Goal: Transaction & Acquisition: Purchase product/service

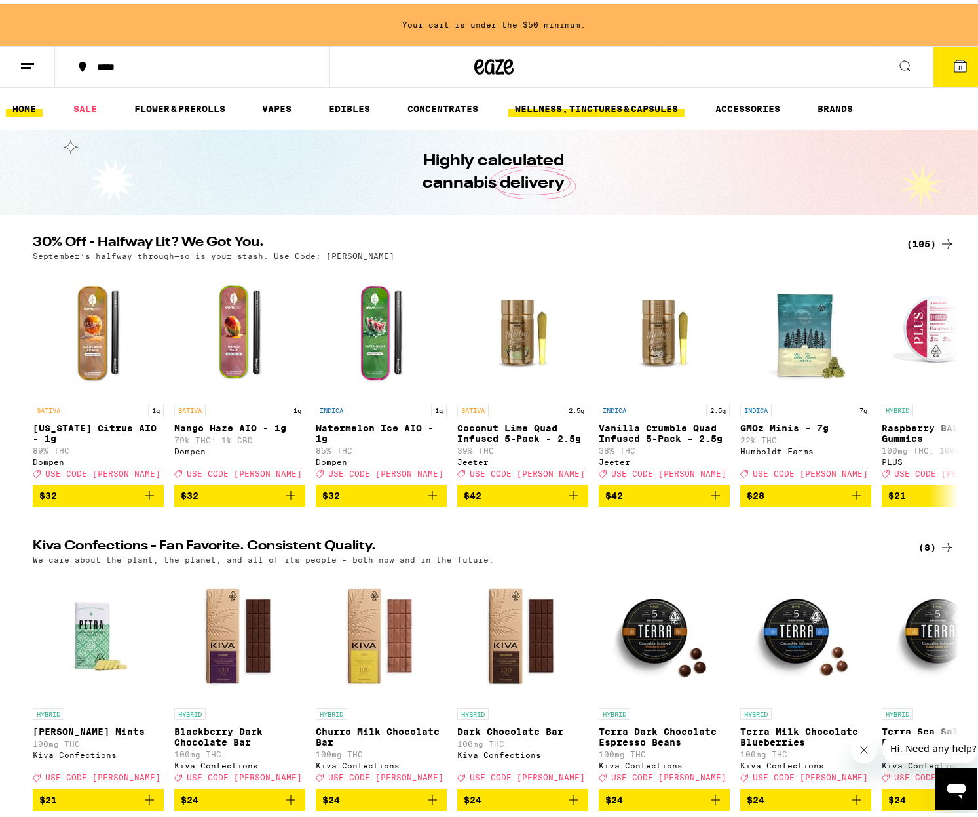
click at [955, 66] on icon at bounding box center [961, 62] width 12 height 12
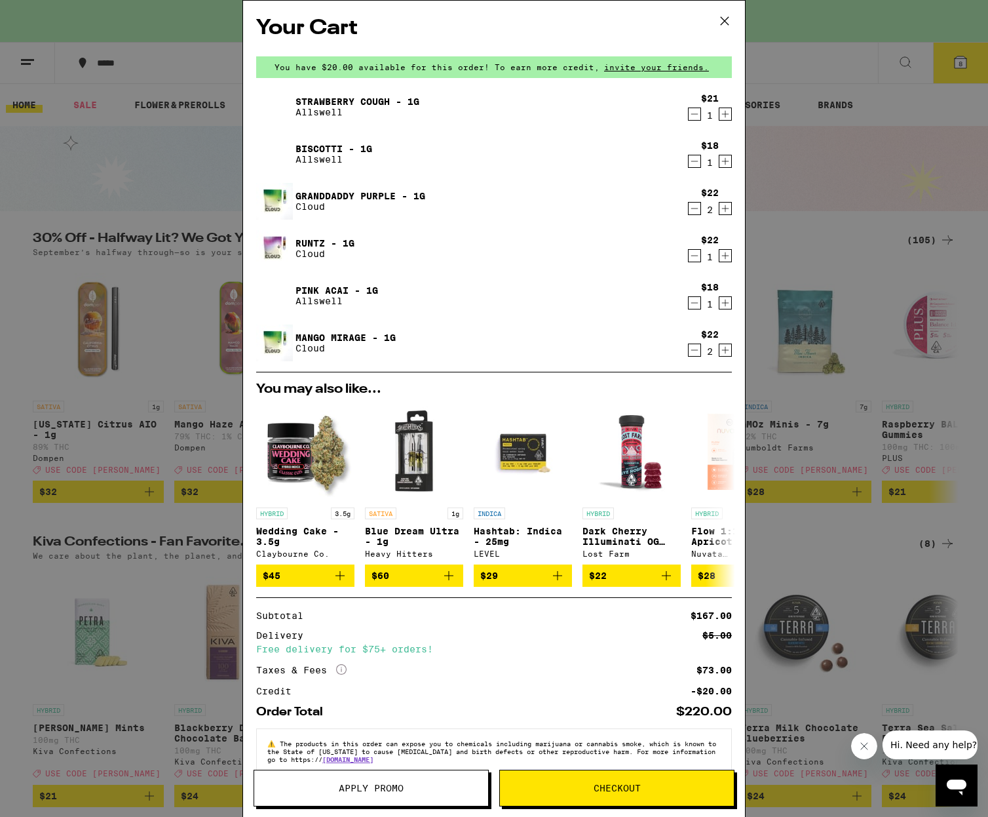
click at [729, 20] on icon at bounding box center [725, 21] width 20 height 20
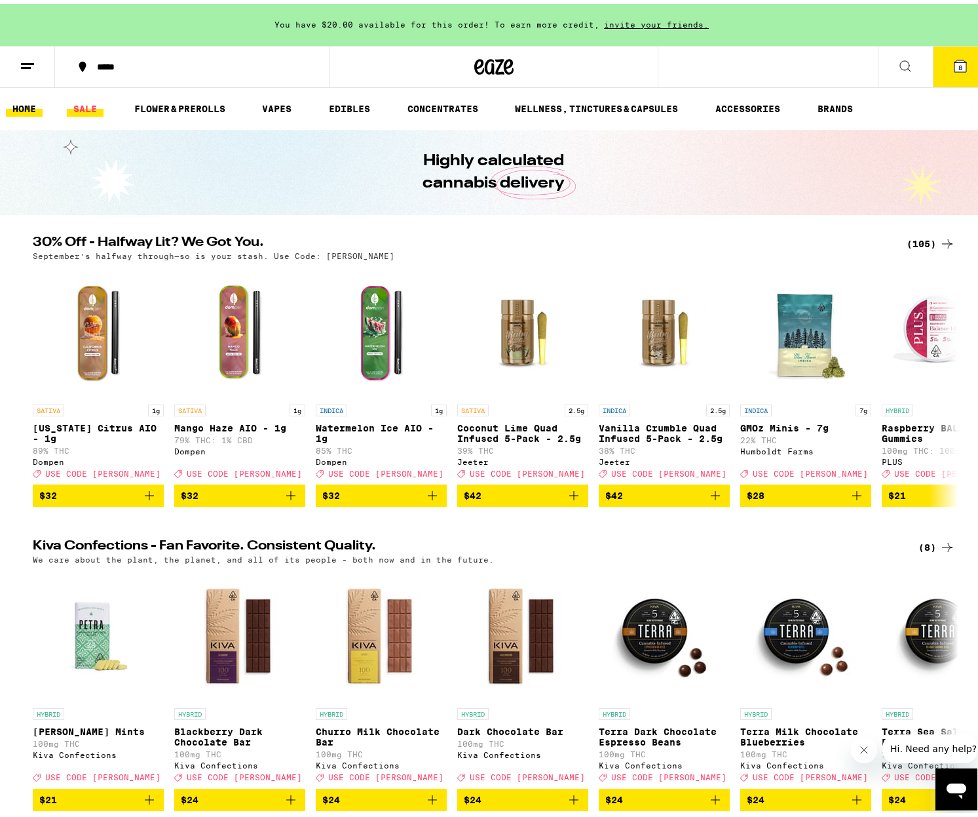
click at [93, 104] on link "SALE" at bounding box center [85, 105] width 37 height 16
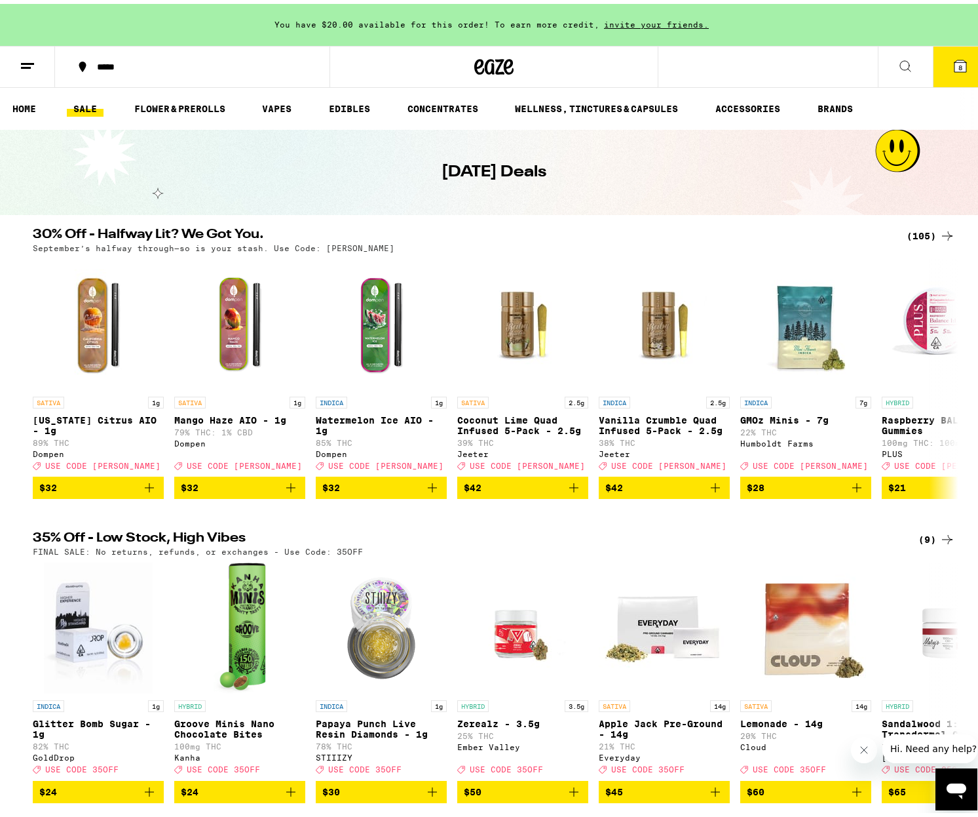
click at [940, 229] on icon at bounding box center [948, 232] width 16 height 16
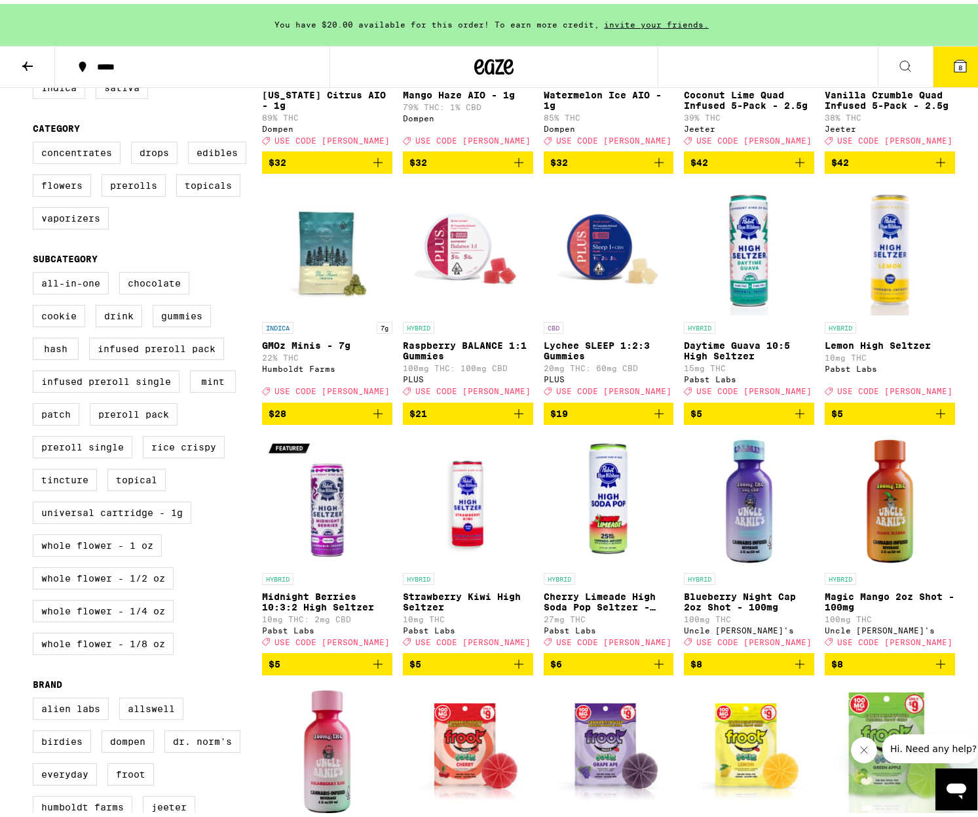
scroll to position [377, 0]
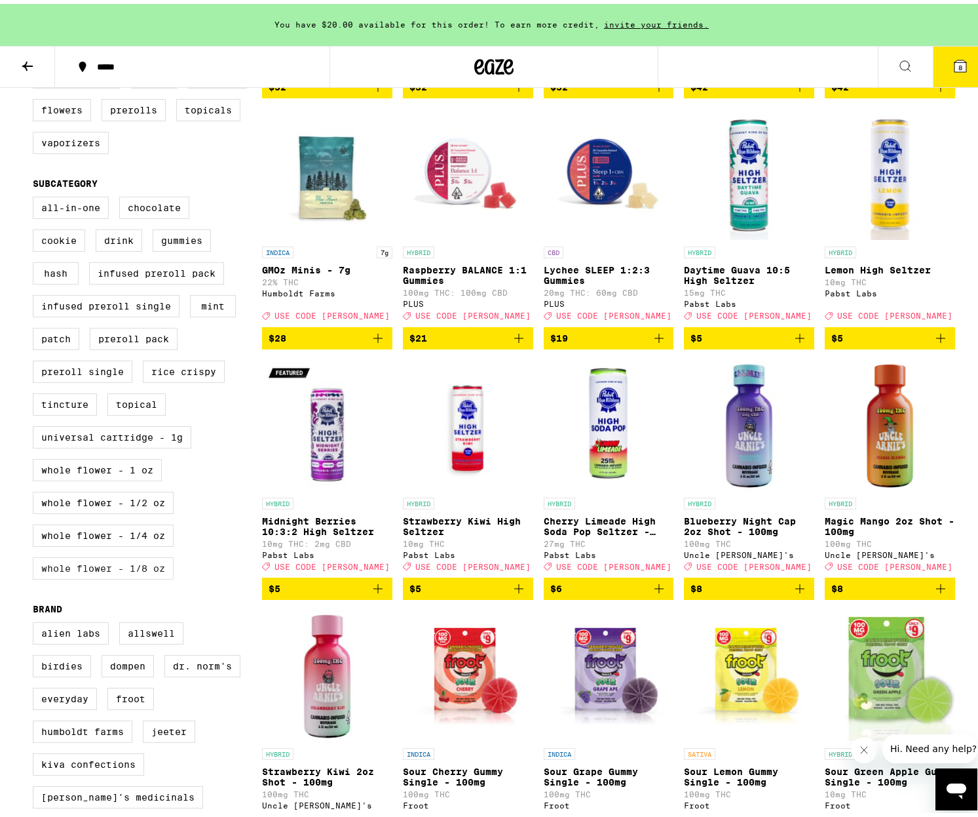
click at [102, 575] on label "Whole Flower - 1/8 oz" at bounding box center [103, 564] width 141 height 22
click at [36, 195] on input "Whole Flower - 1/8 oz" at bounding box center [35, 195] width 1 height 1
checkbox input "true"
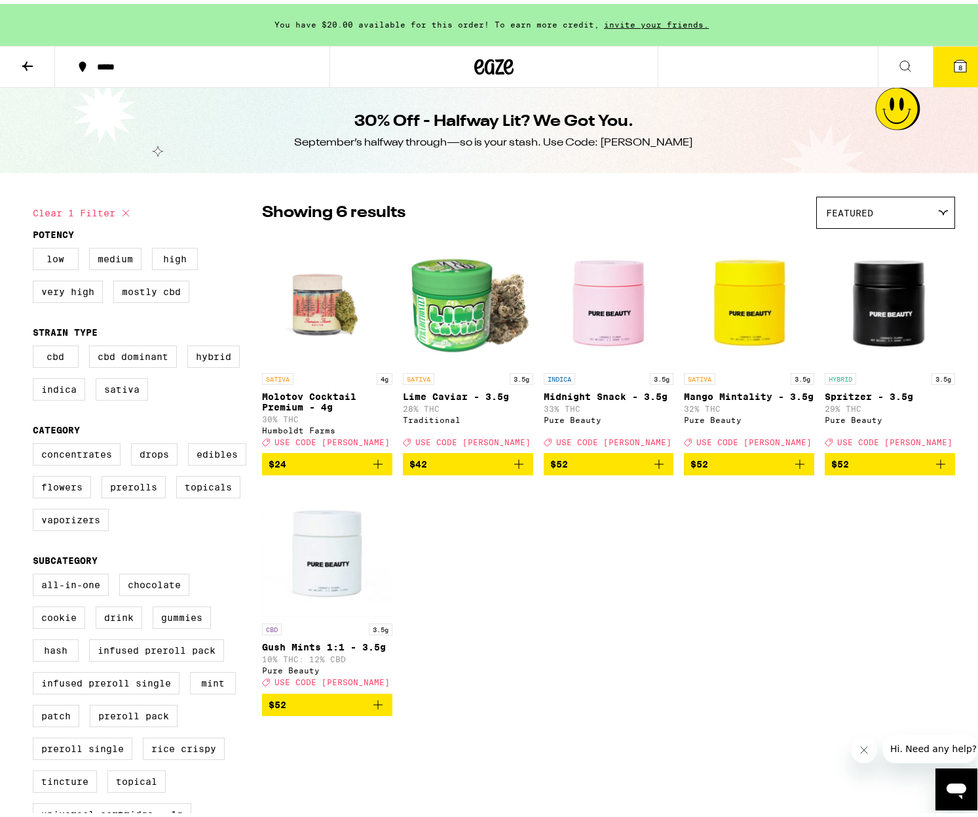
click at [747, 339] on img "Open page for Mango Mintality - 3.5g from Pure Beauty" at bounding box center [749, 296] width 130 height 131
click at [776, 468] on span "$52" at bounding box center [749, 460] width 117 height 16
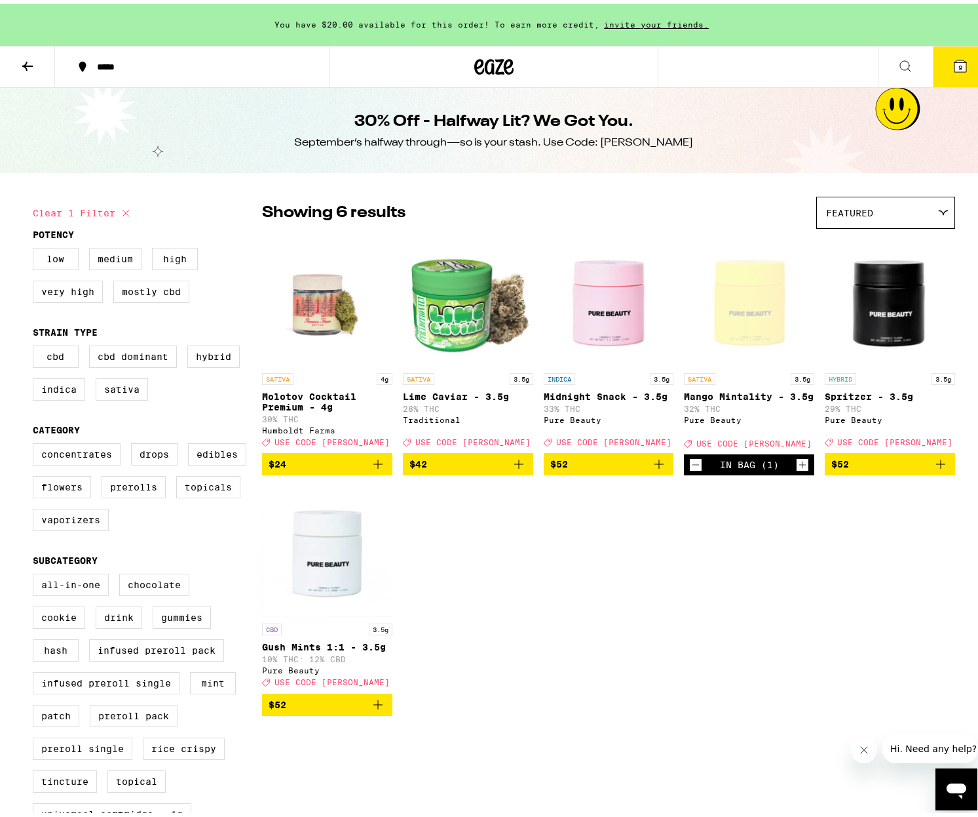
click at [955, 67] on icon at bounding box center [961, 62] width 12 height 12
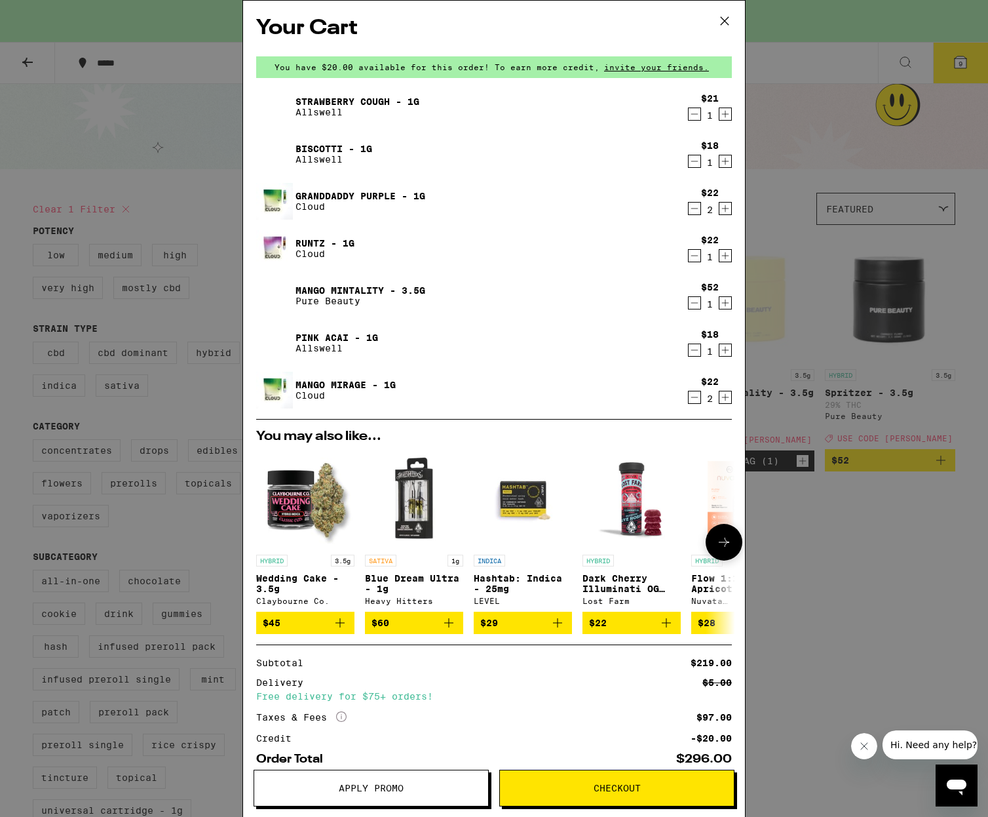
scroll to position [75, 0]
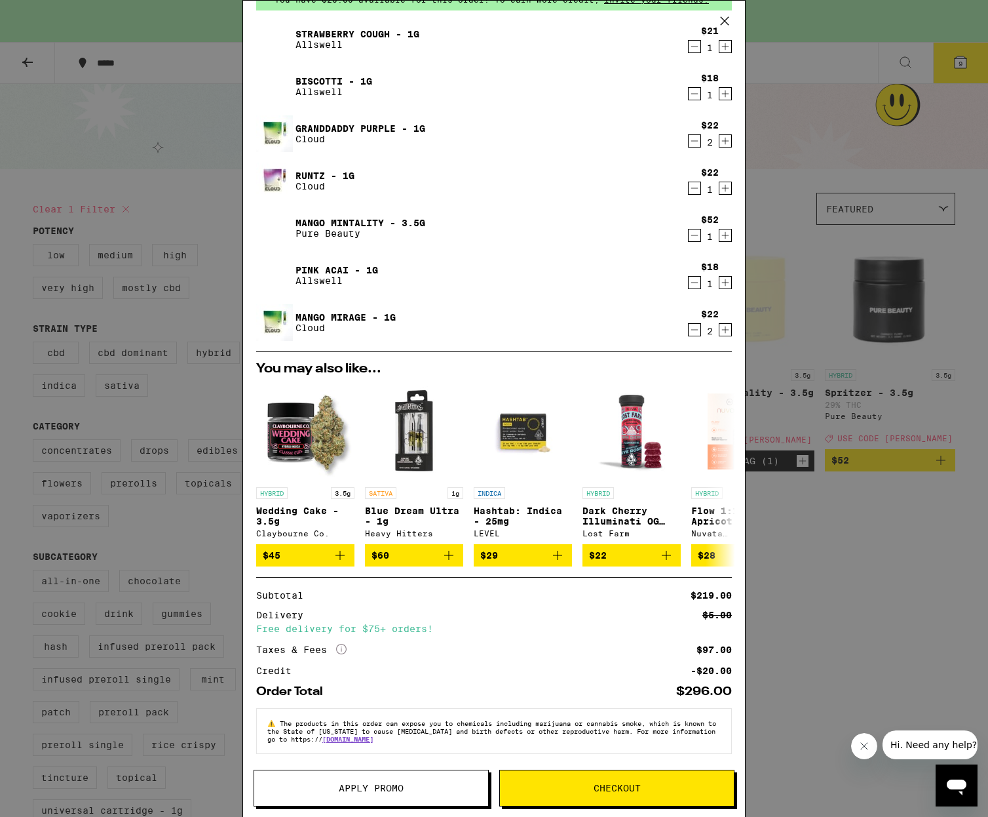
click at [336, 790] on span "Apply Promo" at bounding box center [371, 787] width 234 height 9
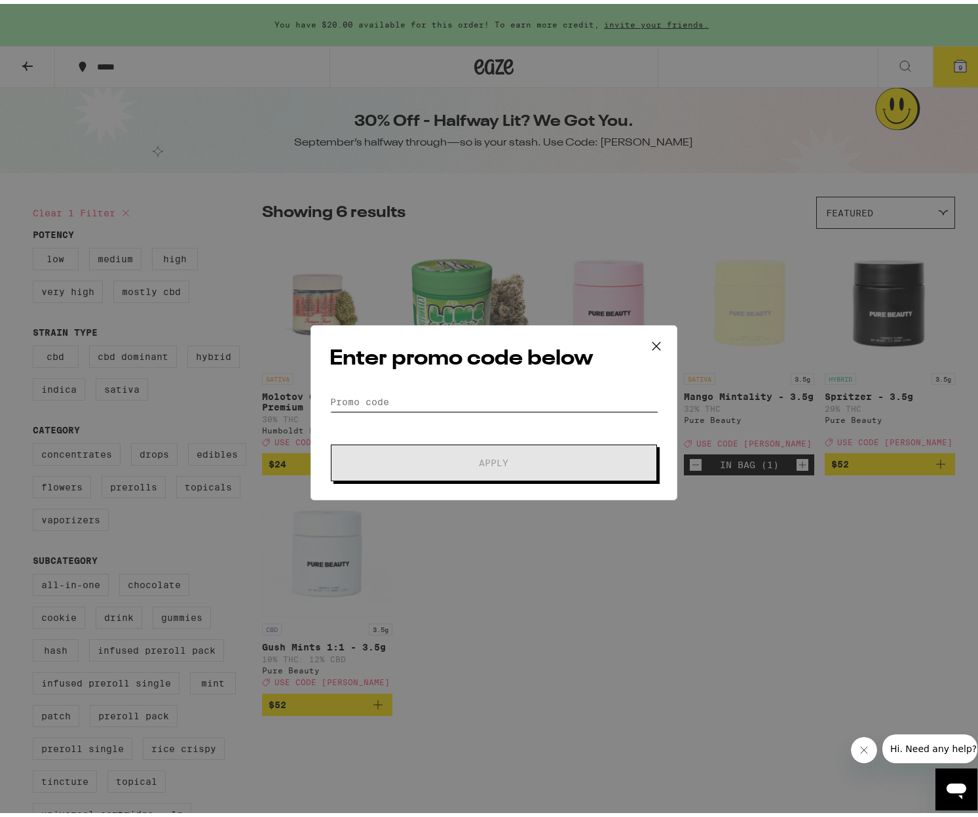
click at [406, 396] on input "Promo Code" at bounding box center [494, 398] width 329 height 20
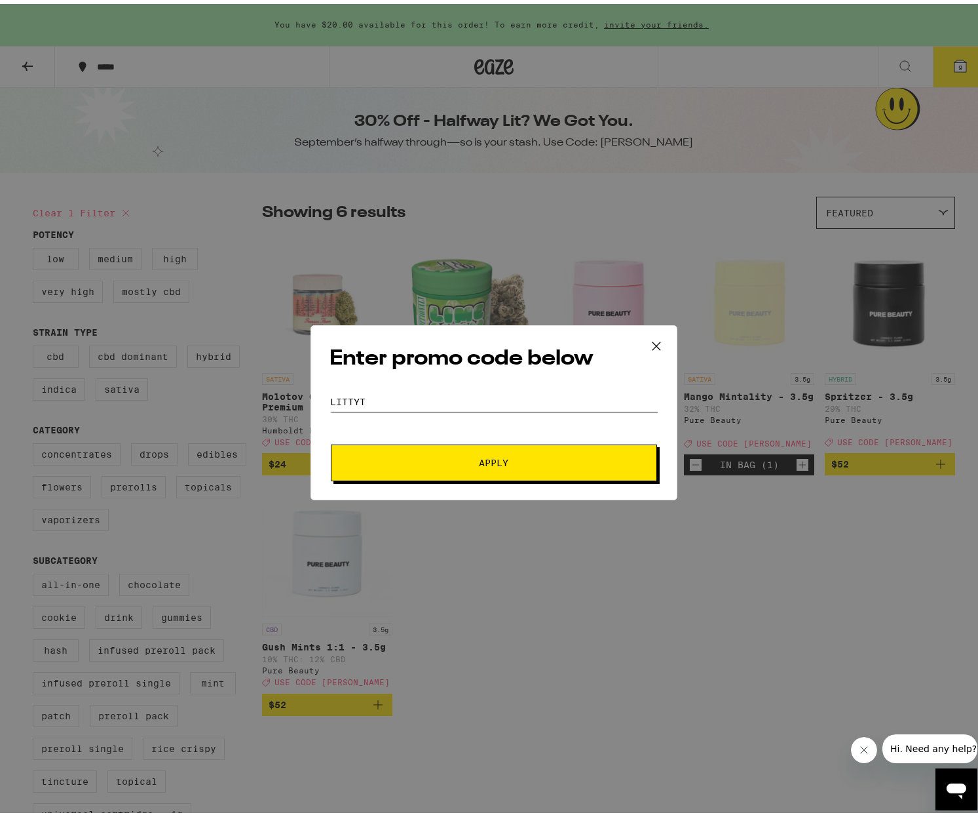
click at [489, 458] on button "Apply" at bounding box center [494, 458] width 326 height 37
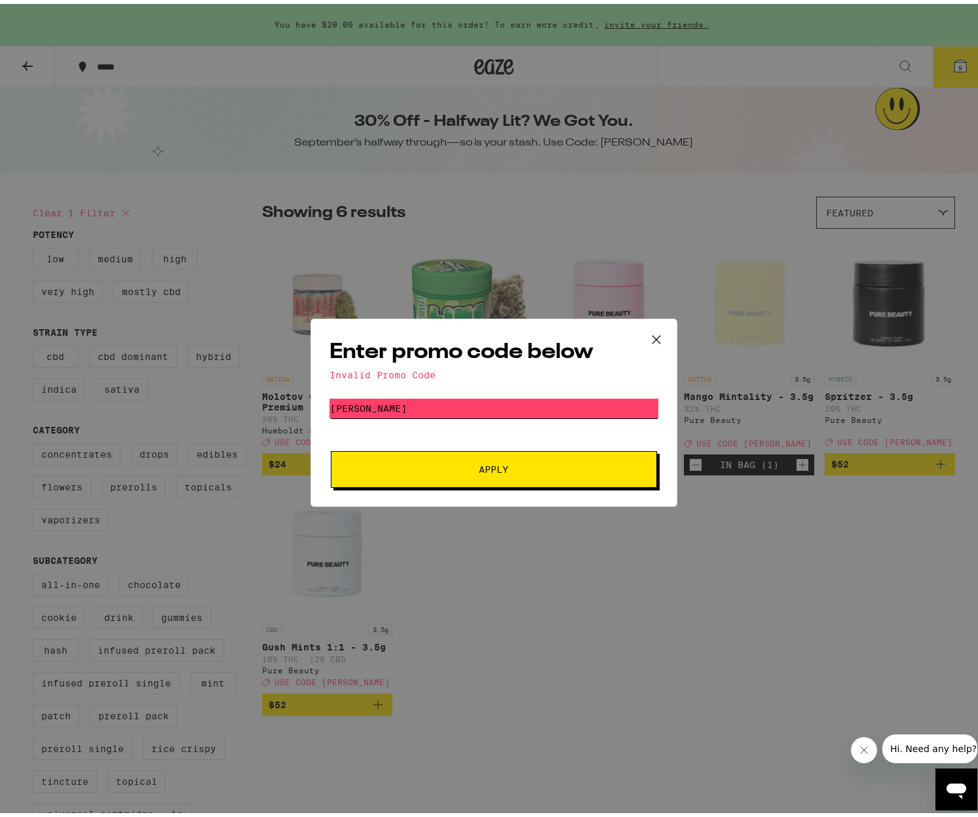
type input "LITTy"
click at [431, 463] on span "Apply" at bounding box center [494, 465] width 236 height 9
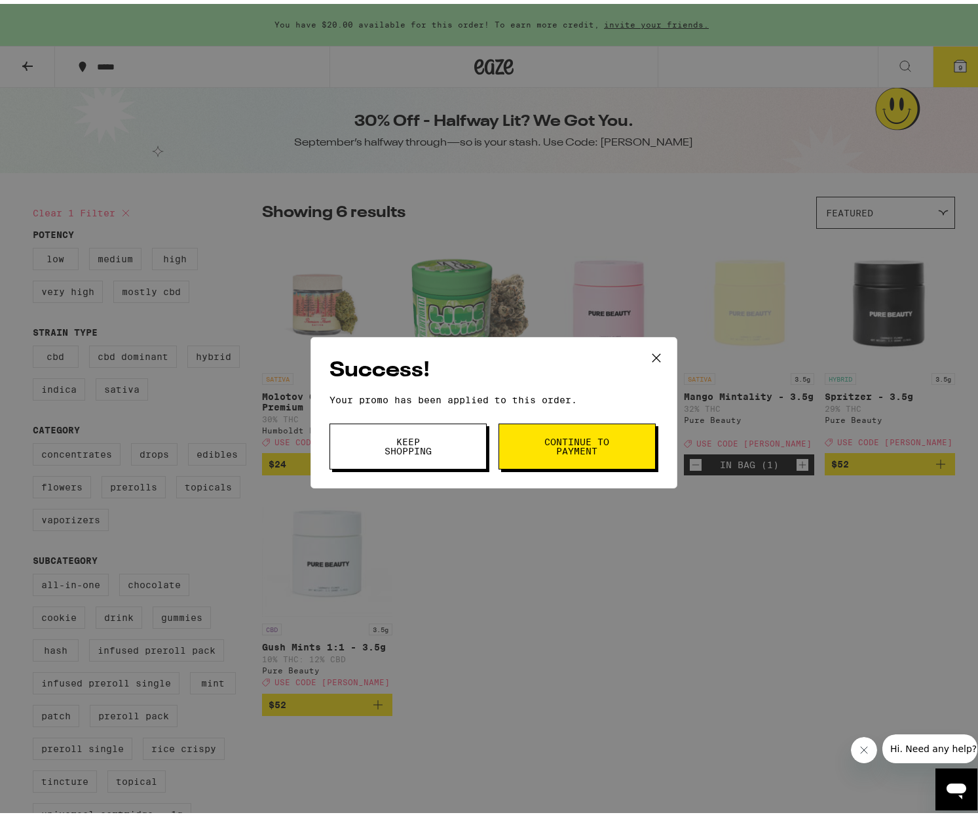
click at [444, 445] on button "Keep Shopping" at bounding box center [408, 442] width 157 height 46
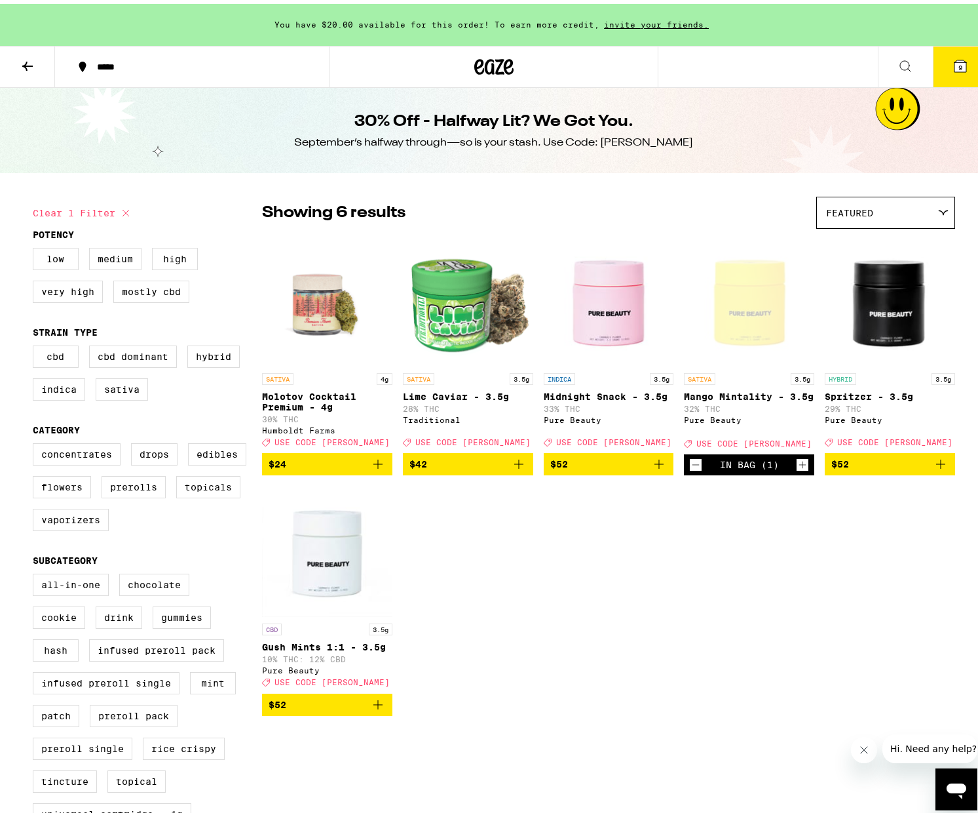
click at [959, 64] on span "9" at bounding box center [961, 64] width 4 height 8
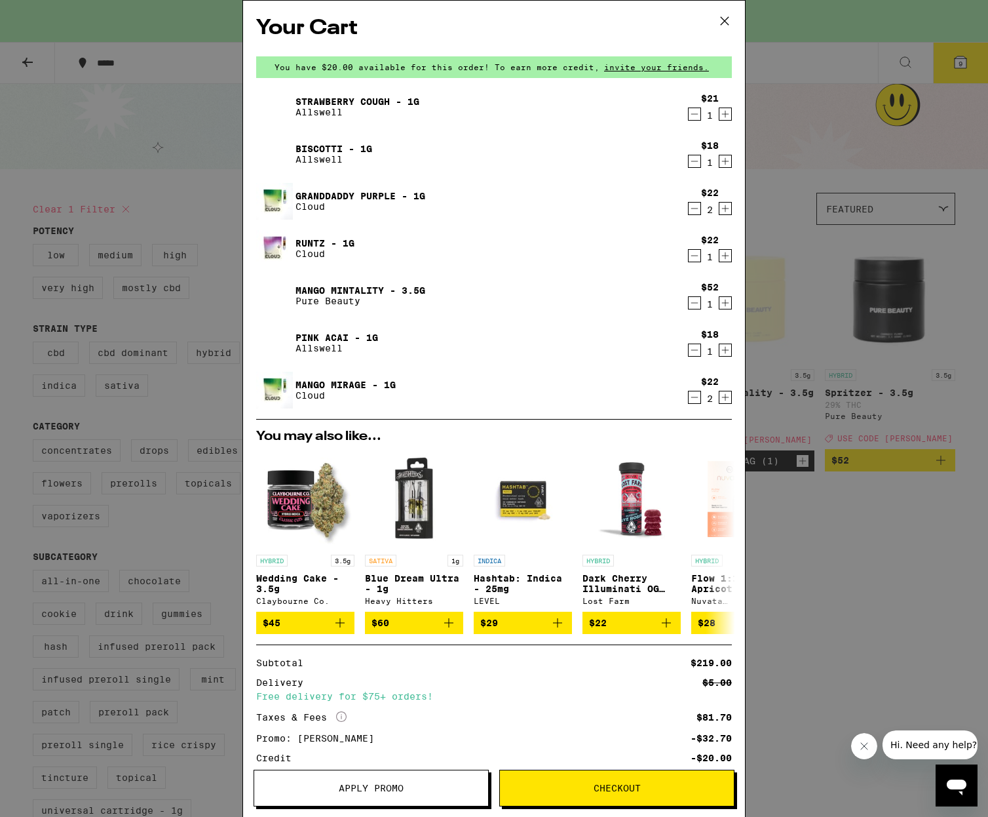
scroll to position [79, 0]
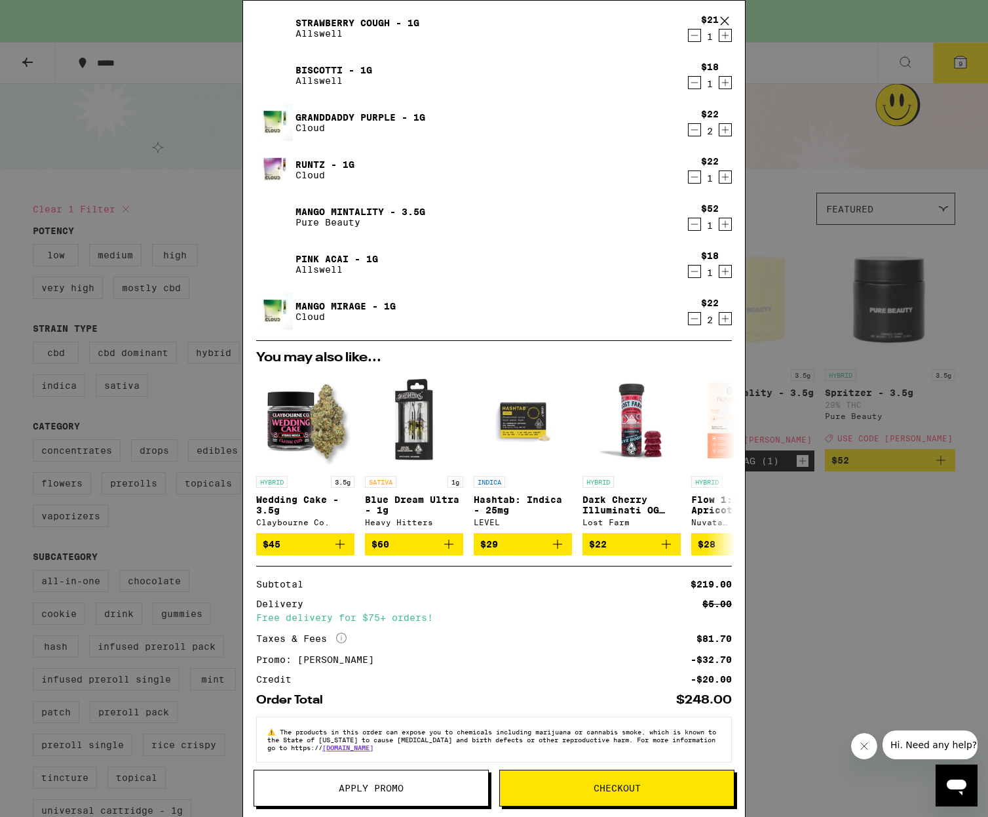
click at [689, 228] on icon "Decrement" at bounding box center [695, 224] width 12 height 16
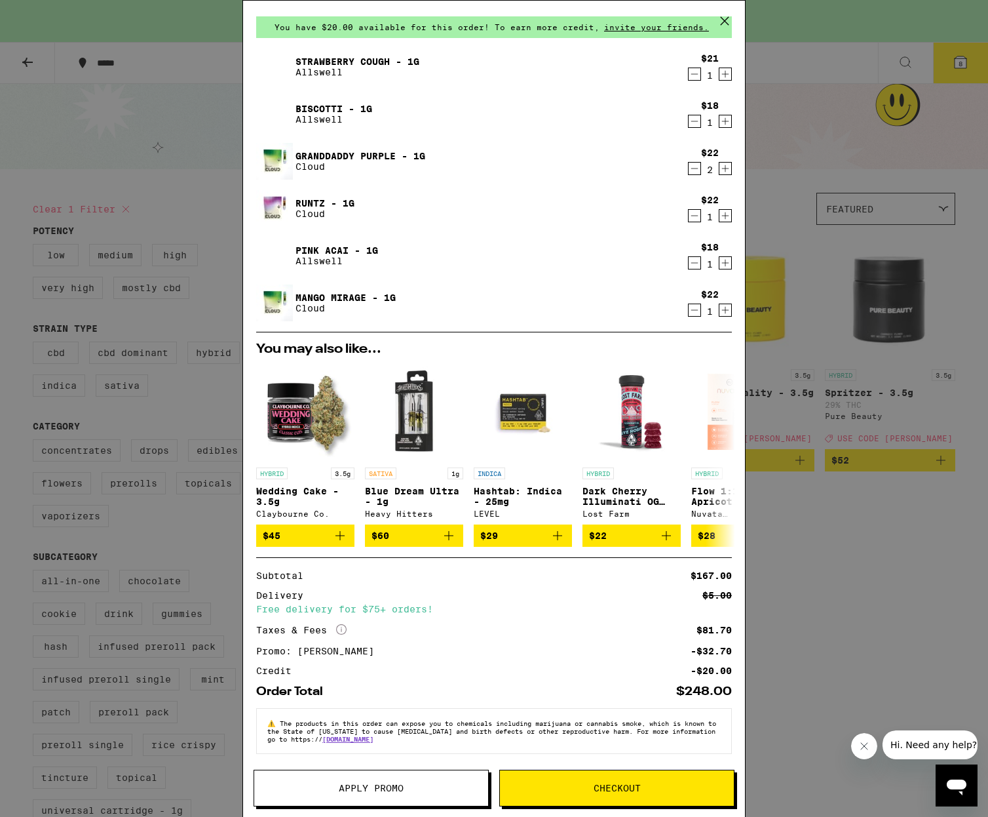
scroll to position [44, 0]
click at [798, 548] on div "Your Cart You have $20.00 available for this order! To earn more credit, invite…" at bounding box center [494, 408] width 988 height 817
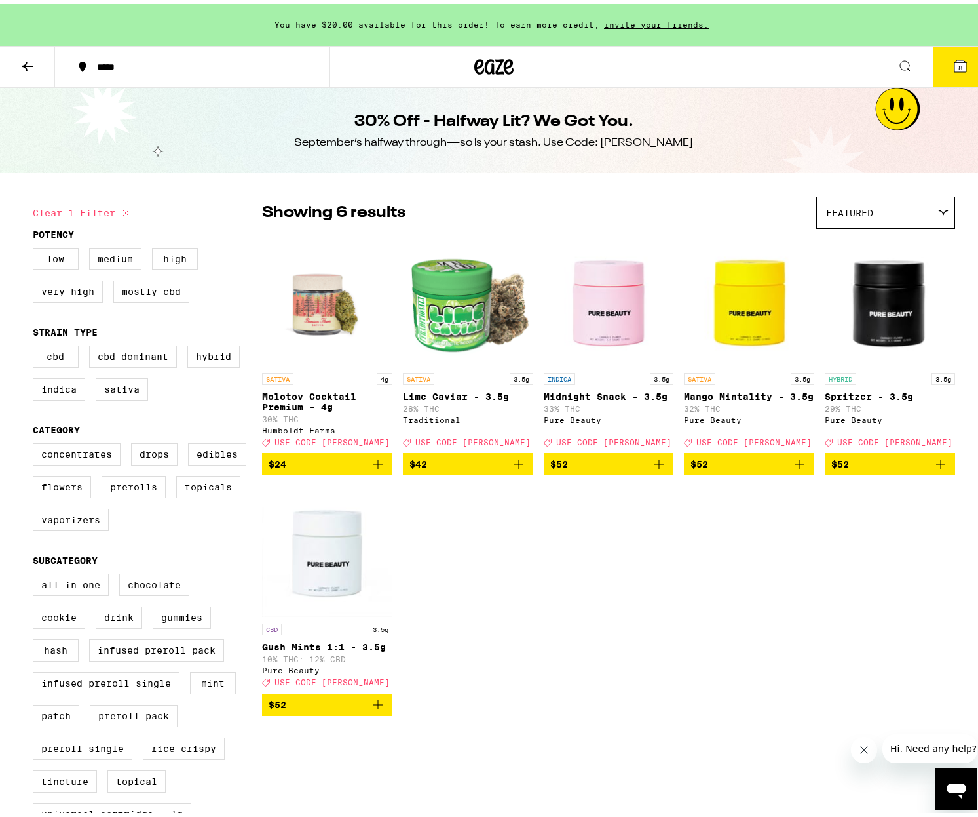
click at [353, 468] on span "$24" at bounding box center [327, 460] width 117 height 16
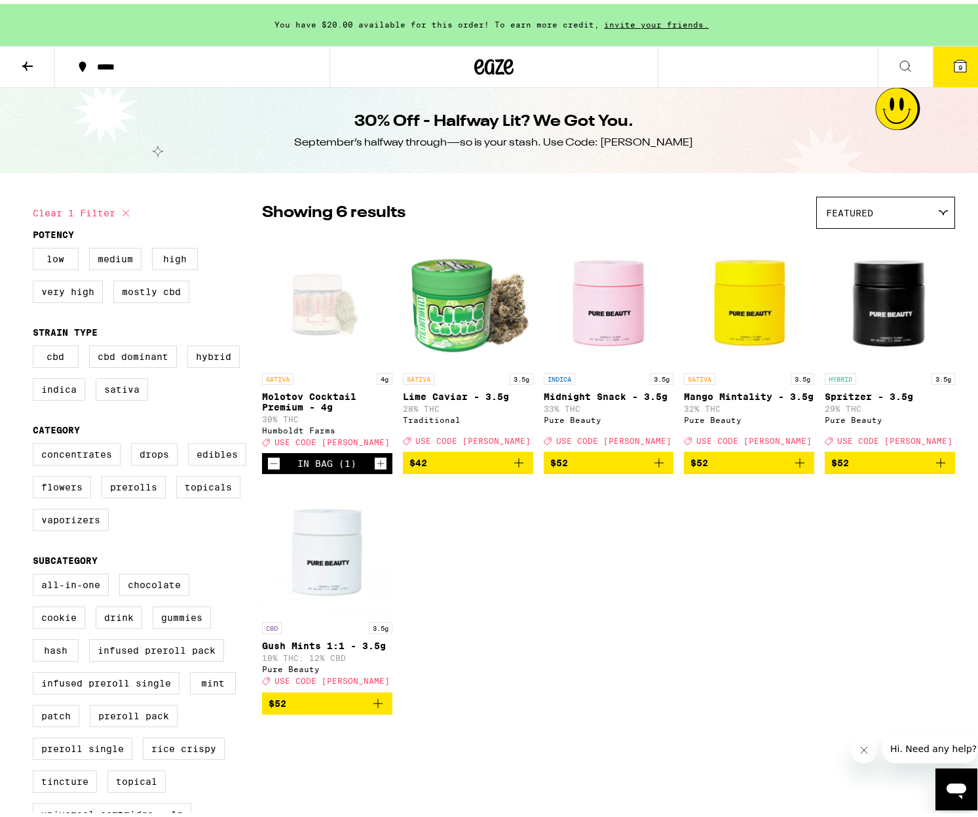
click at [310, 323] on div "Open page for Molotov Cocktail Premium - 4g from Humboldt Farms" at bounding box center [327, 296] width 130 height 131
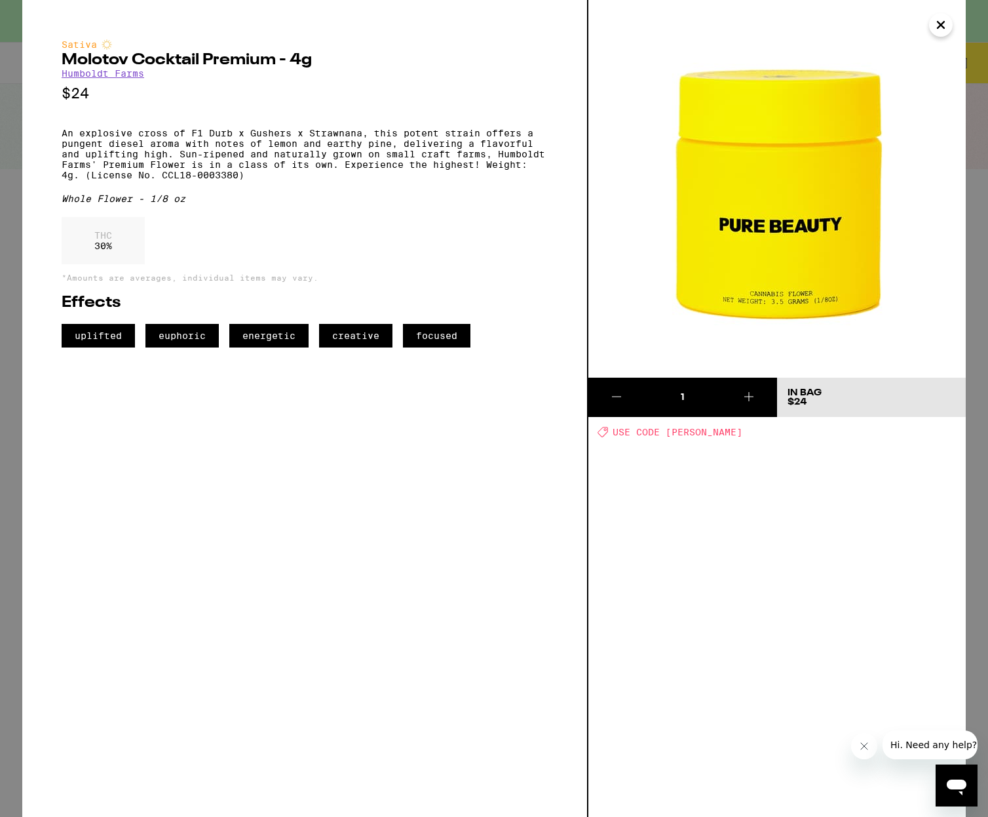
click at [719, 488] on div "1 In Bag $24 Deal Created with Sketch. USE CODE LITTY" at bounding box center [777, 408] width 377 height 817
click at [944, 22] on icon "Close" at bounding box center [941, 25] width 7 height 7
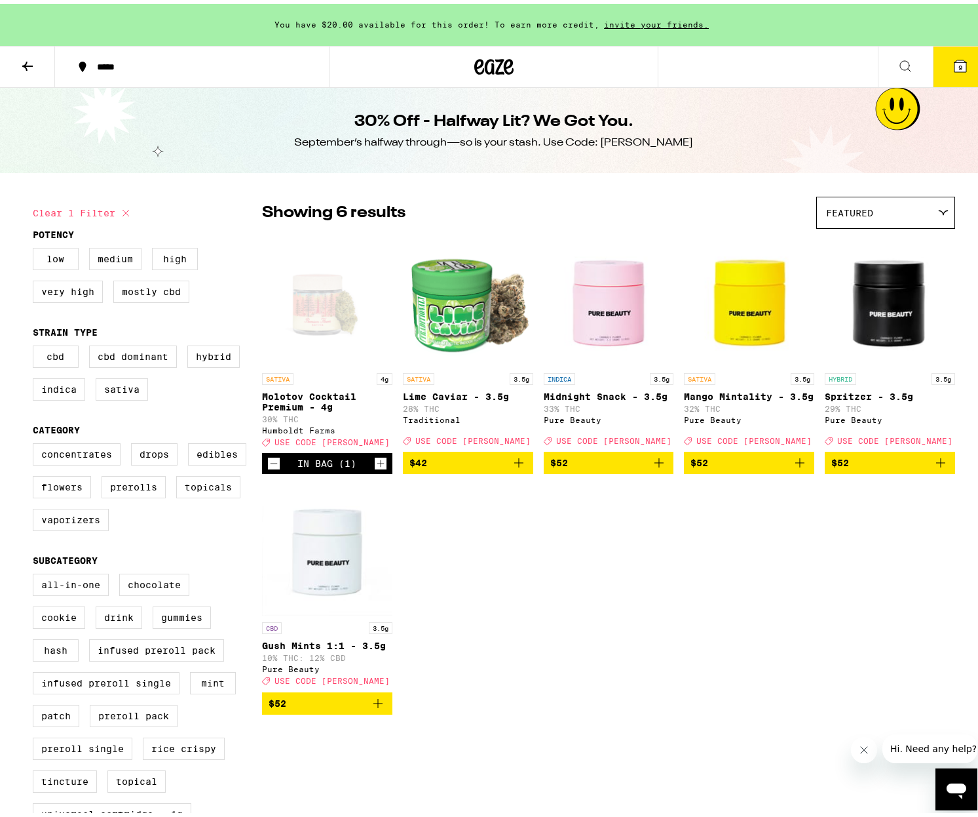
click at [961, 57] on button "9" at bounding box center [960, 63] width 55 height 41
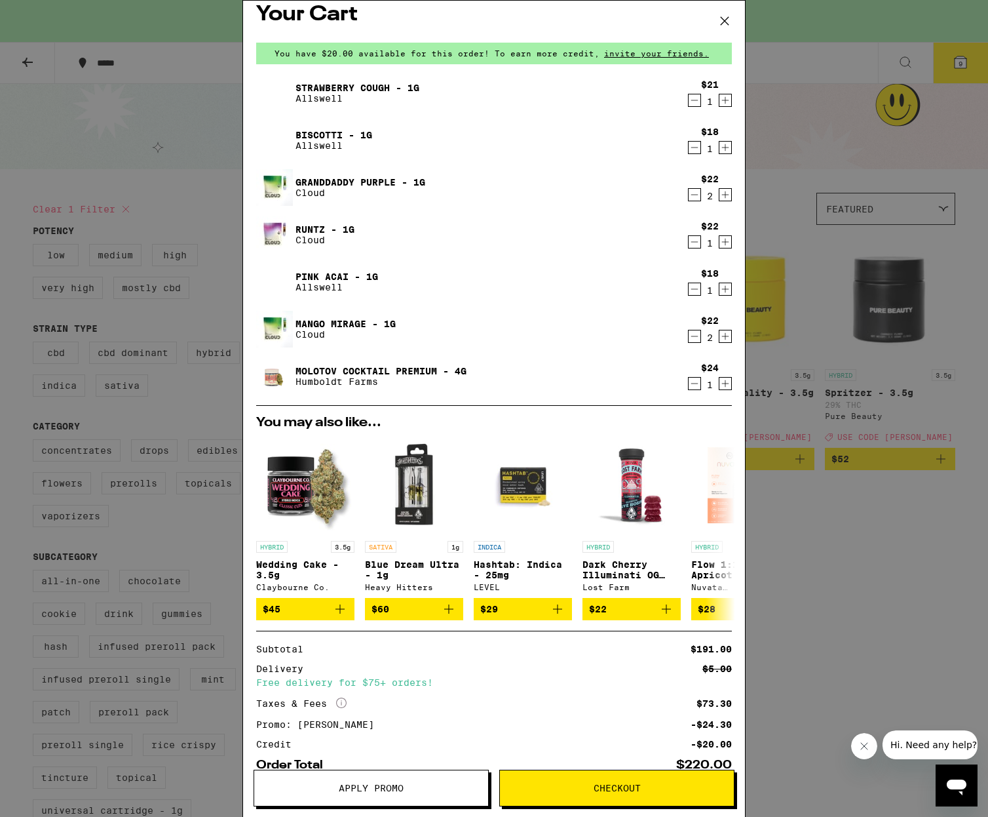
scroll to position [95, 0]
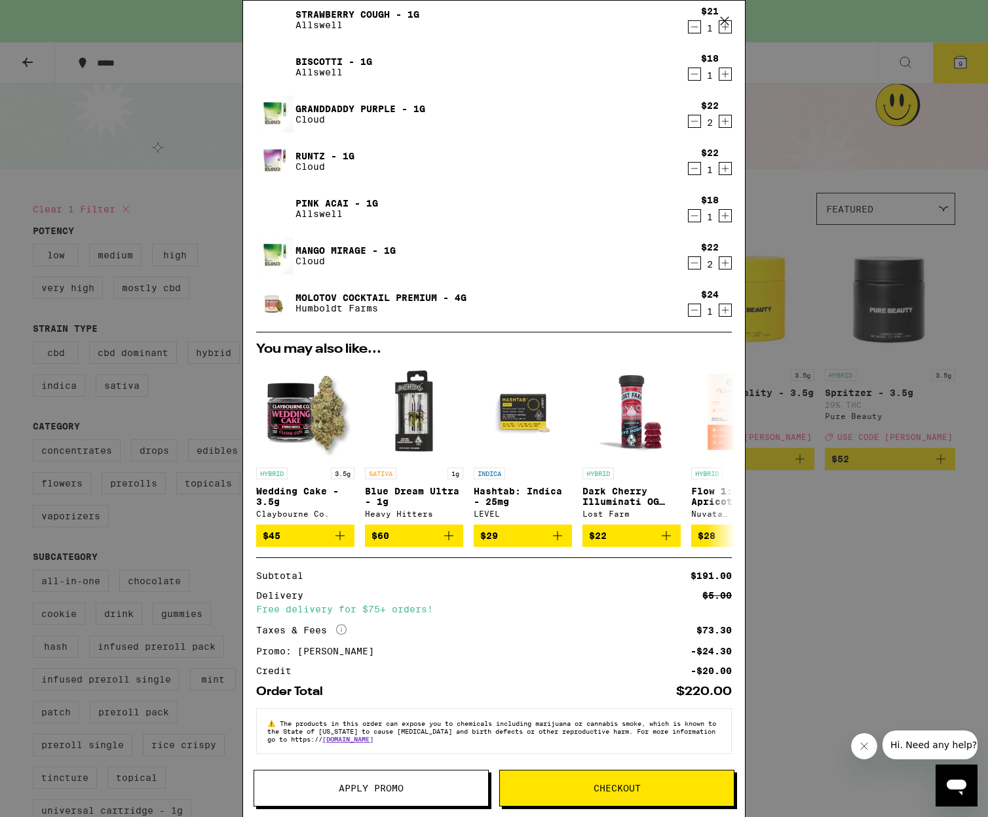
click at [689, 308] on icon "Decrement" at bounding box center [695, 310] width 12 height 16
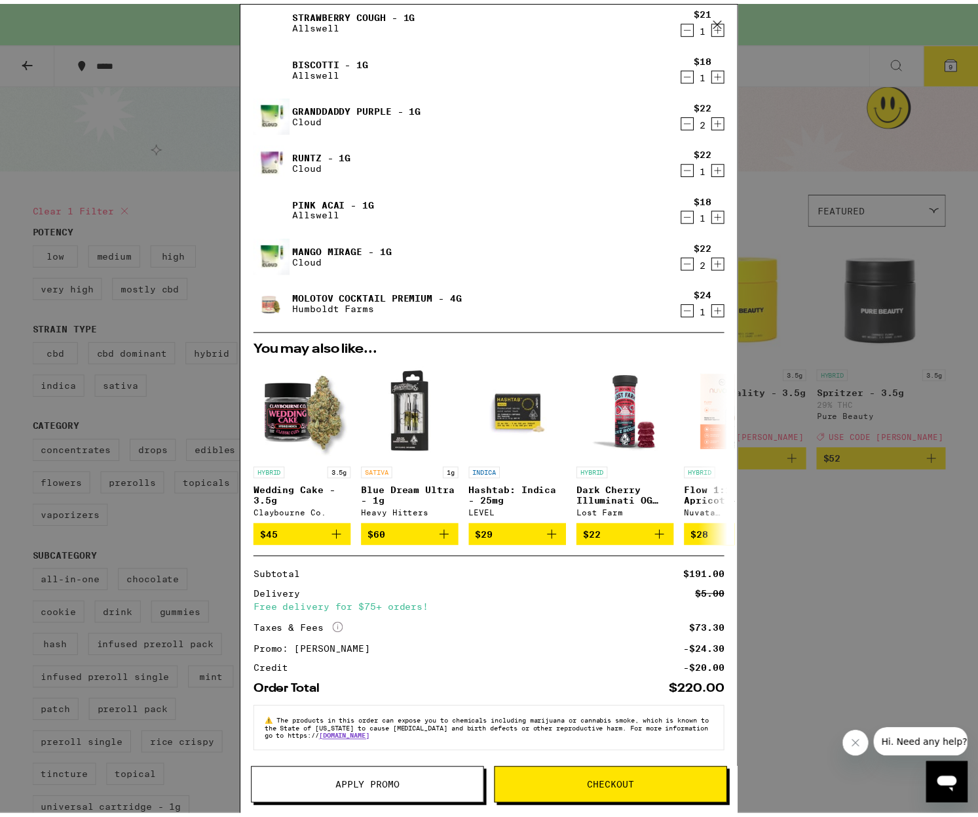
scroll to position [44, 0]
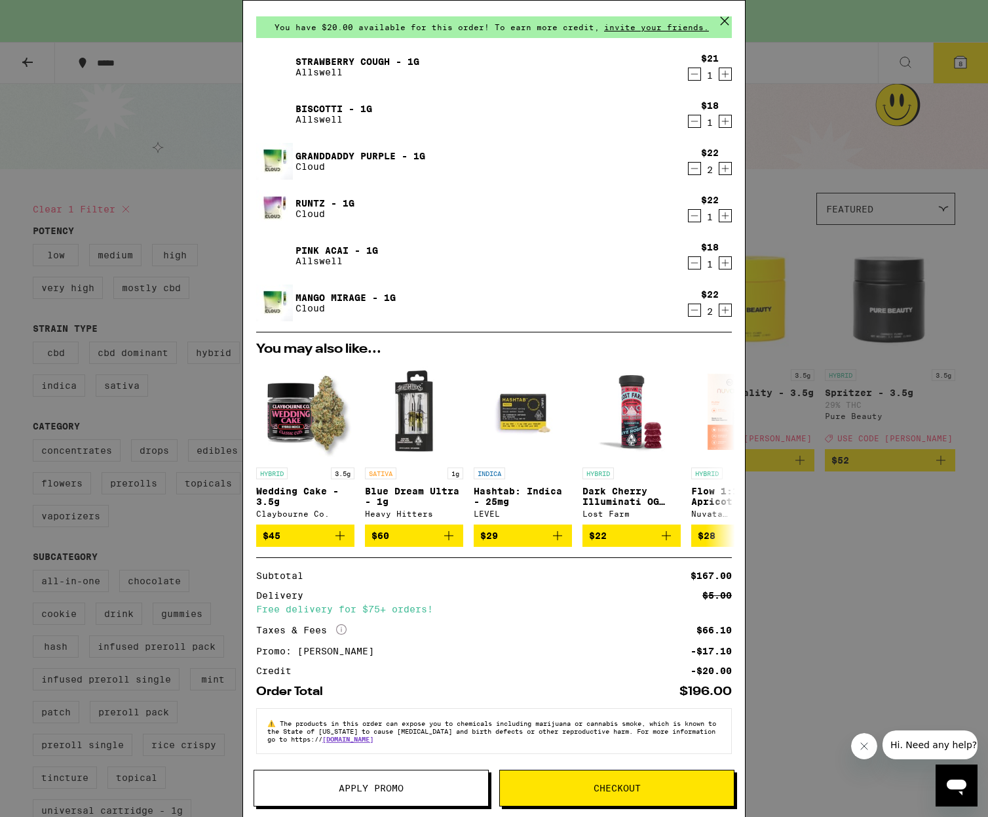
click at [186, 168] on div "Your Cart You have $20.00 available for this order! To earn more credit, invite…" at bounding box center [494, 408] width 988 height 817
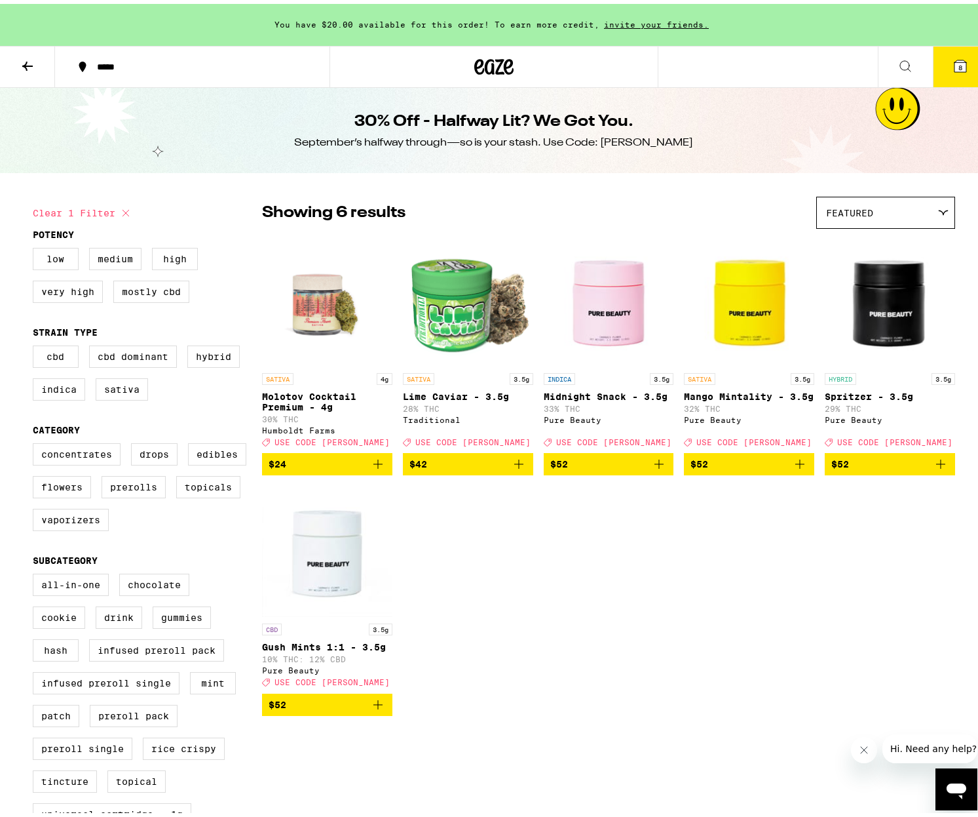
click at [898, 54] on icon at bounding box center [906, 62] width 16 height 16
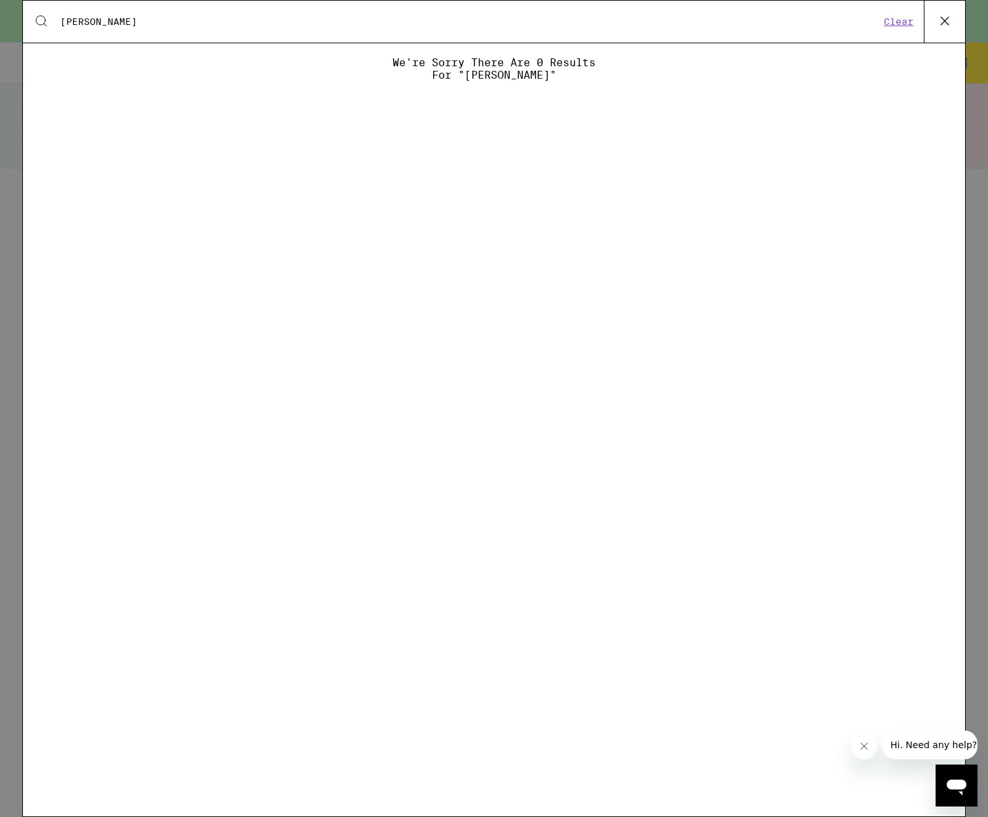
type input "claybourne"
click at [890, 24] on button "Clear" at bounding box center [898, 22] width 37 height 12
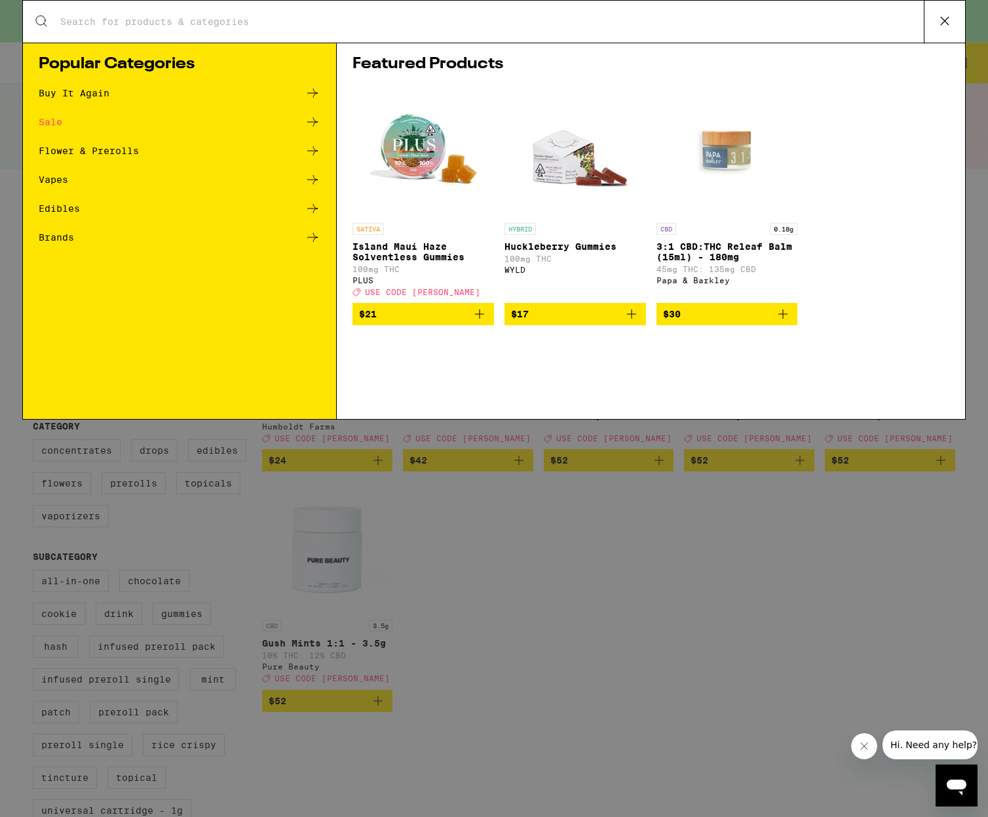
click at [488, 552] on div "Search for Products Popular Categories Buy It Again Sale Flower & Prerolls Vape…" at bounding box center [494, 408] width 988 height 817
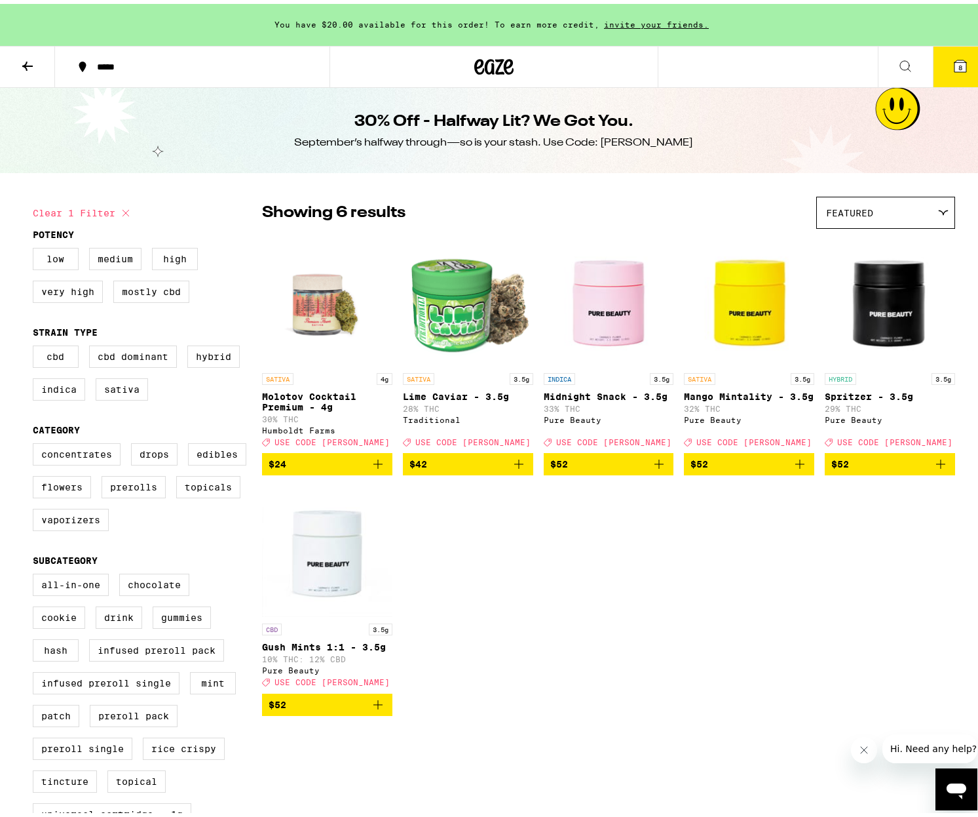
click at [476, 62] on icon at bounding box center [479, 63] width 10 height 16
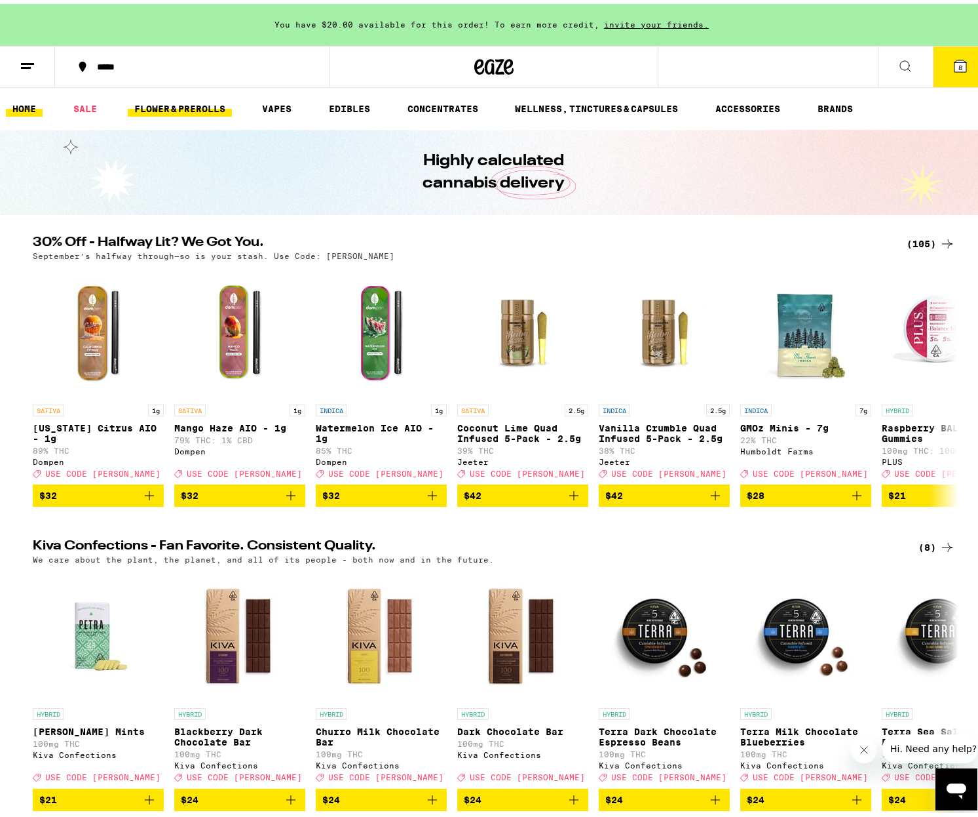
click at [152, 102] on link "FLOWER & PREROLLS" at bounding box center [180, 105] width 104 height 16
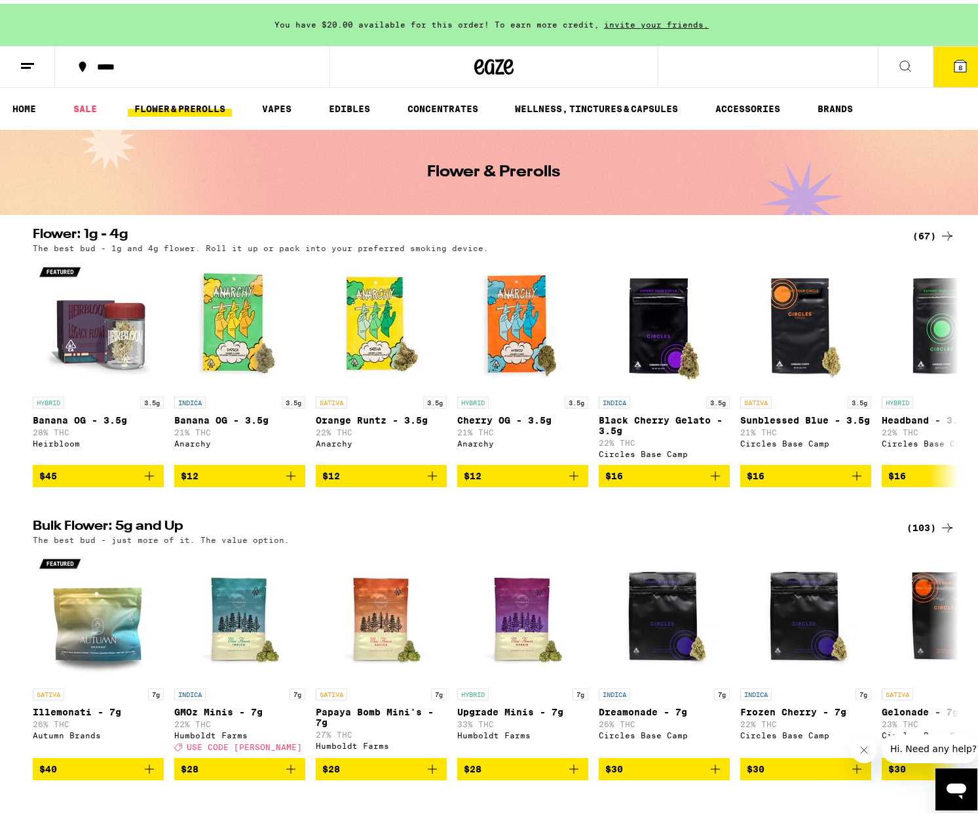
click at [940, 227] on icon at bounding box center [948, 232] width 16 height 16
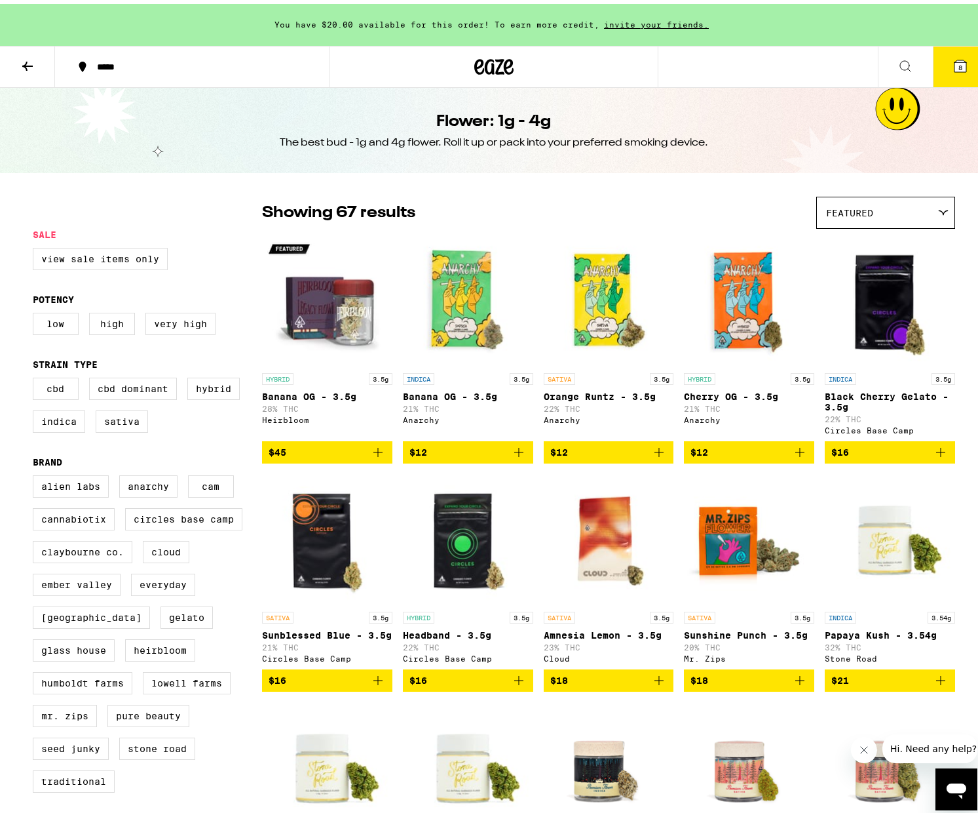
click at [828, 211] on span "Featured" at bounding box center [849, 209] width 47 height 10
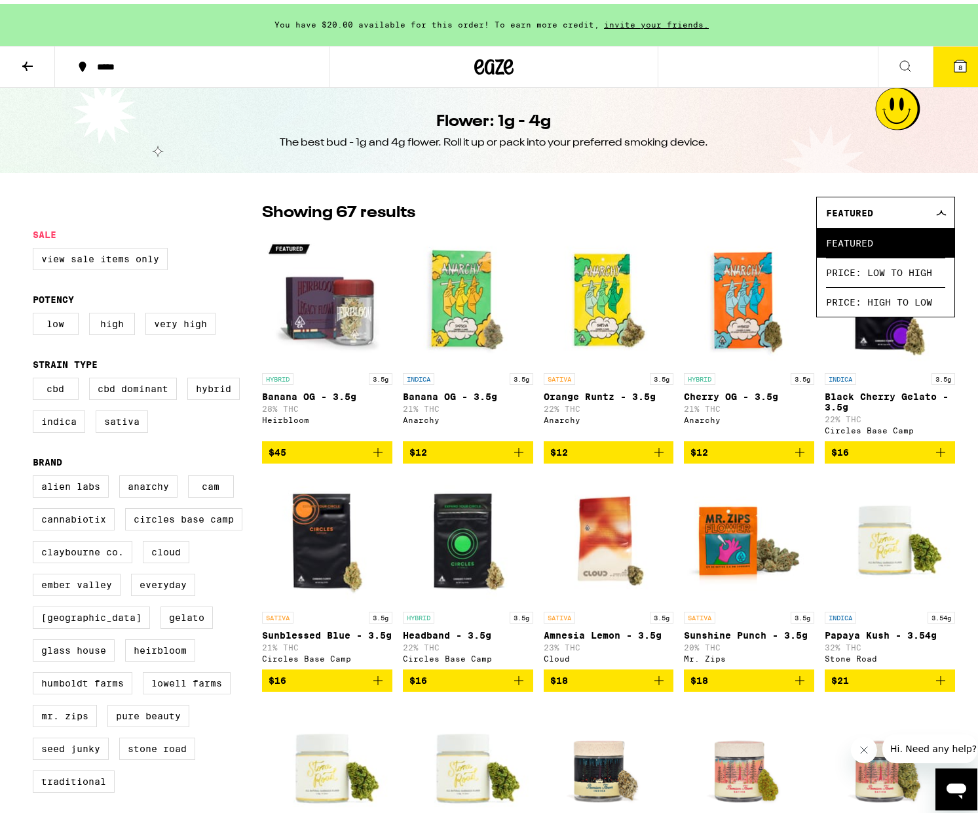
click at [772, 200] on div "Showing 67 results Featured Featured Price: Low to High Price: High to Low" at bounding box center [608, 209] width 693 height 32
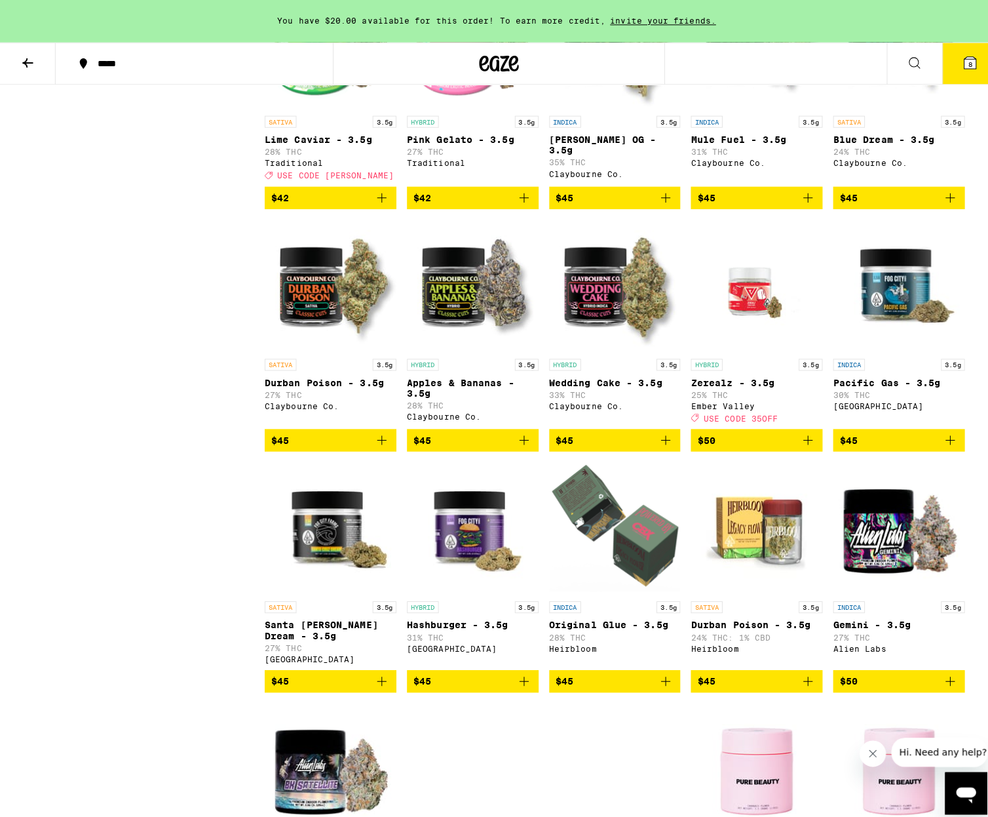
scroll to position [1534, 0]
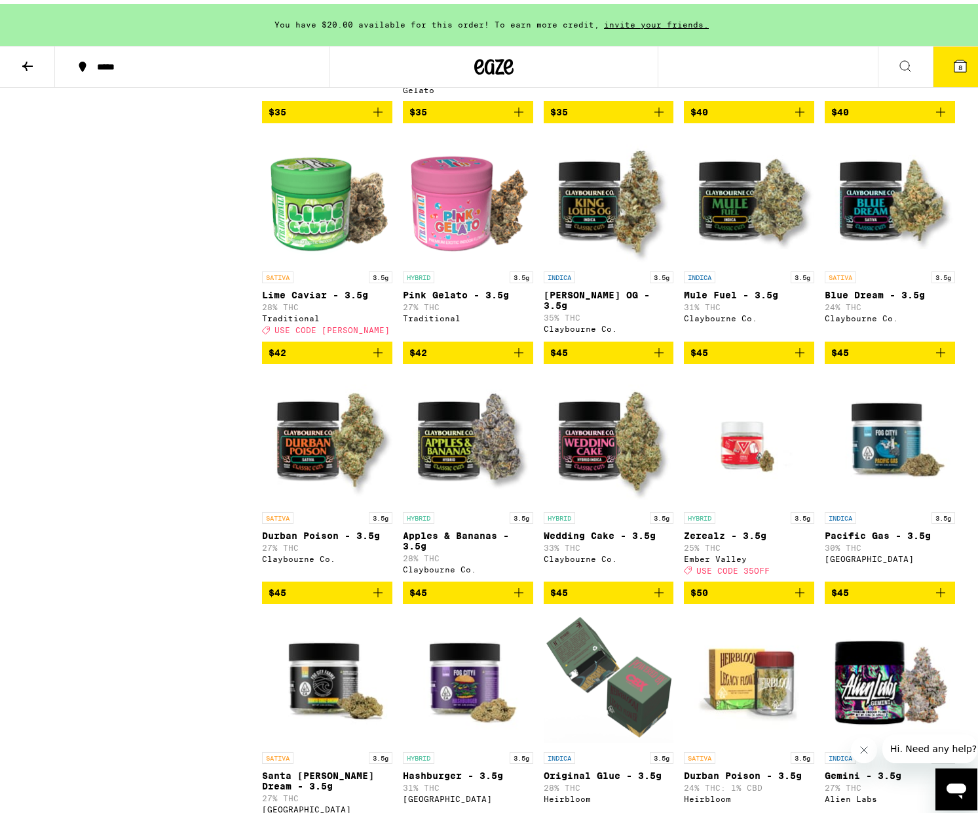
click at [588, 596] on span "$45" at bounding box center [609, 589] width 117 height 16
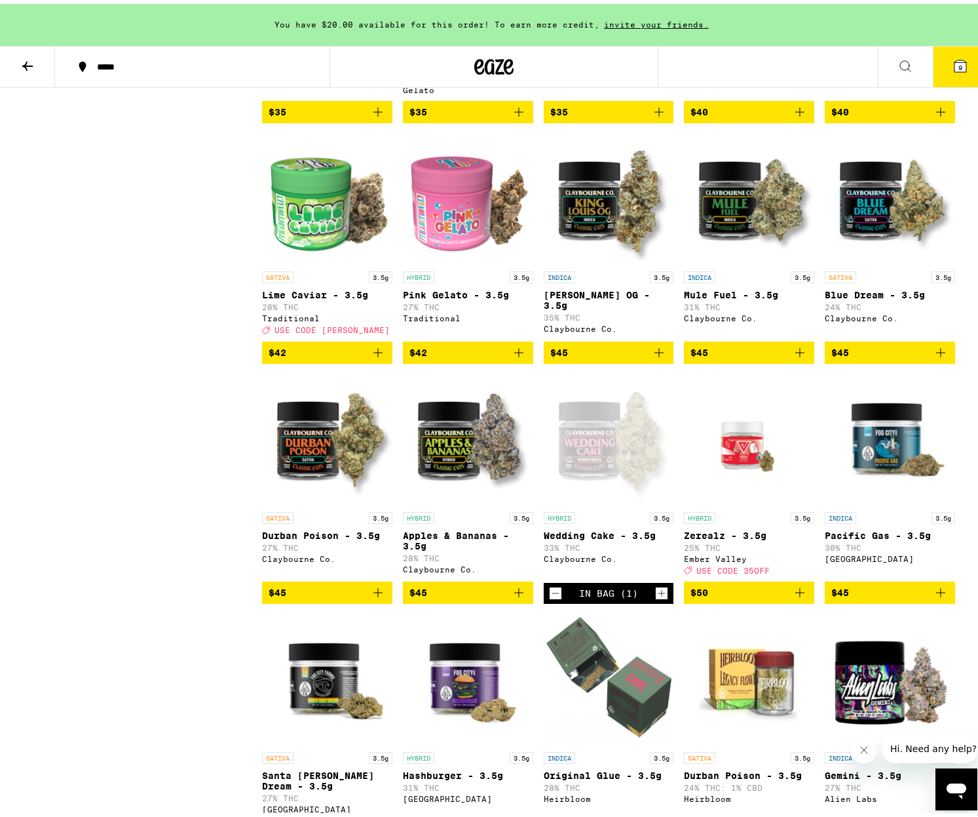
click at [955, 73] on button "9" at bounding box center [960, 63] width 55 height 41
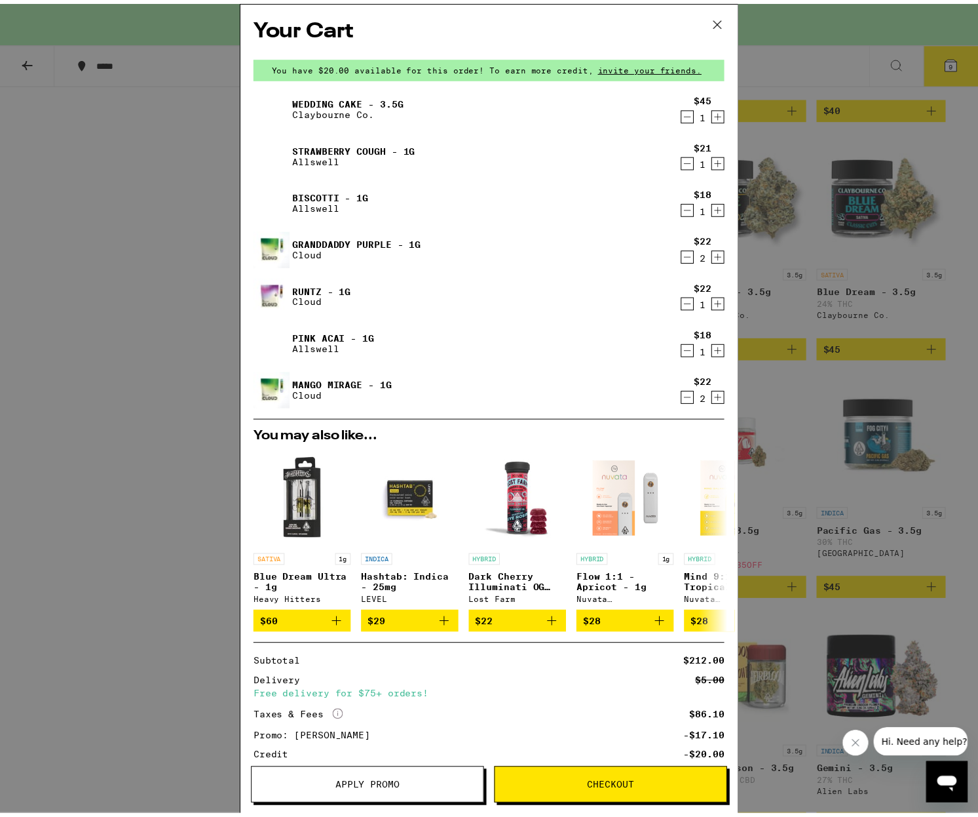
scroll to position [95, 0]
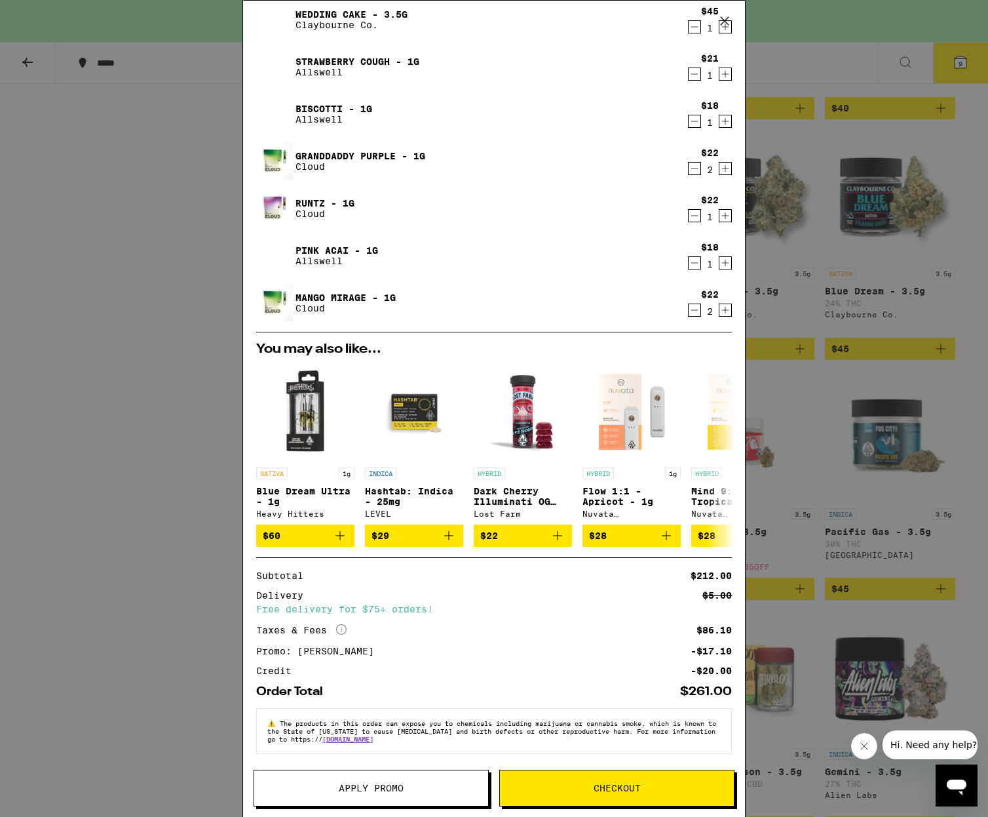
click at [388, 787] on span "Apply Promo" at bounding box center [371, 787] width 65 height 9
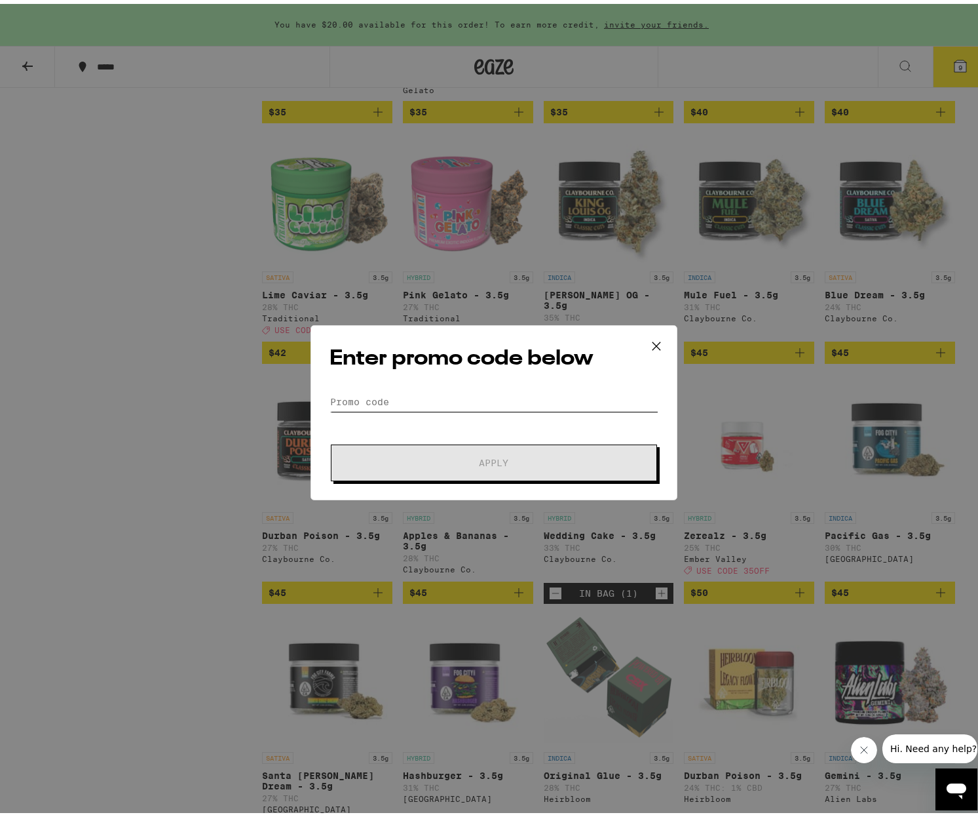
click at [387, 402] on input "Promo Code" at bounding box center [494, 398] width 329 height 20
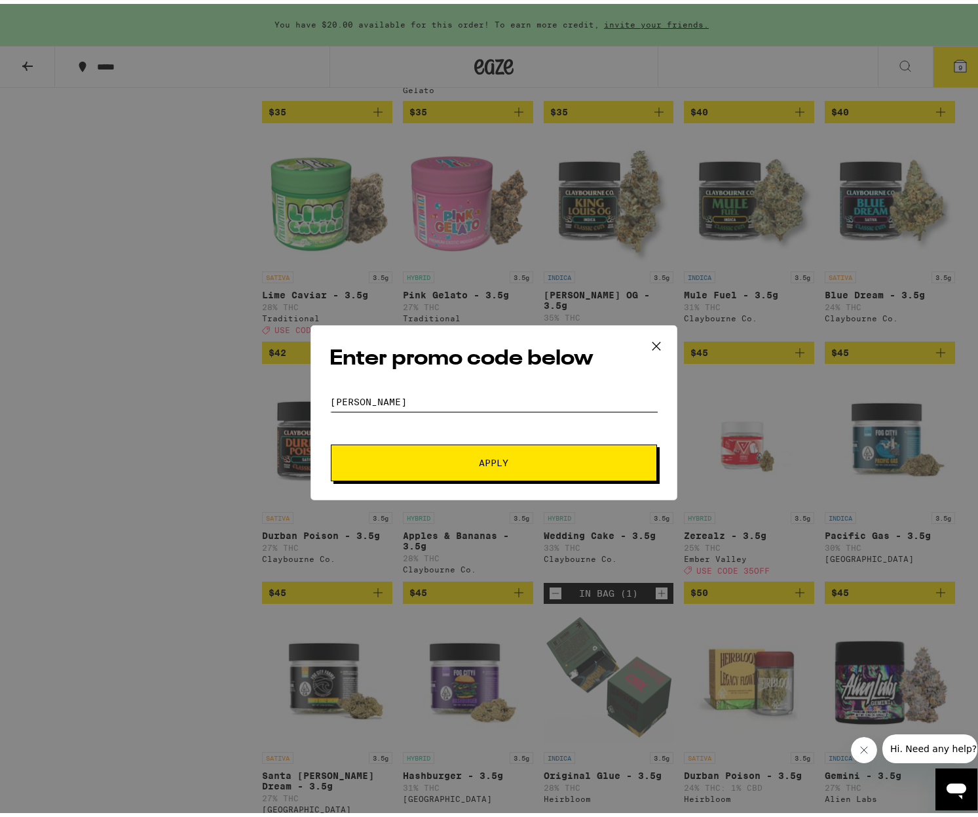
type input "[PERSON_NAME]"
click at [489, 458] on button "Apply" at bounding box center [494, 458] width 326 height 37
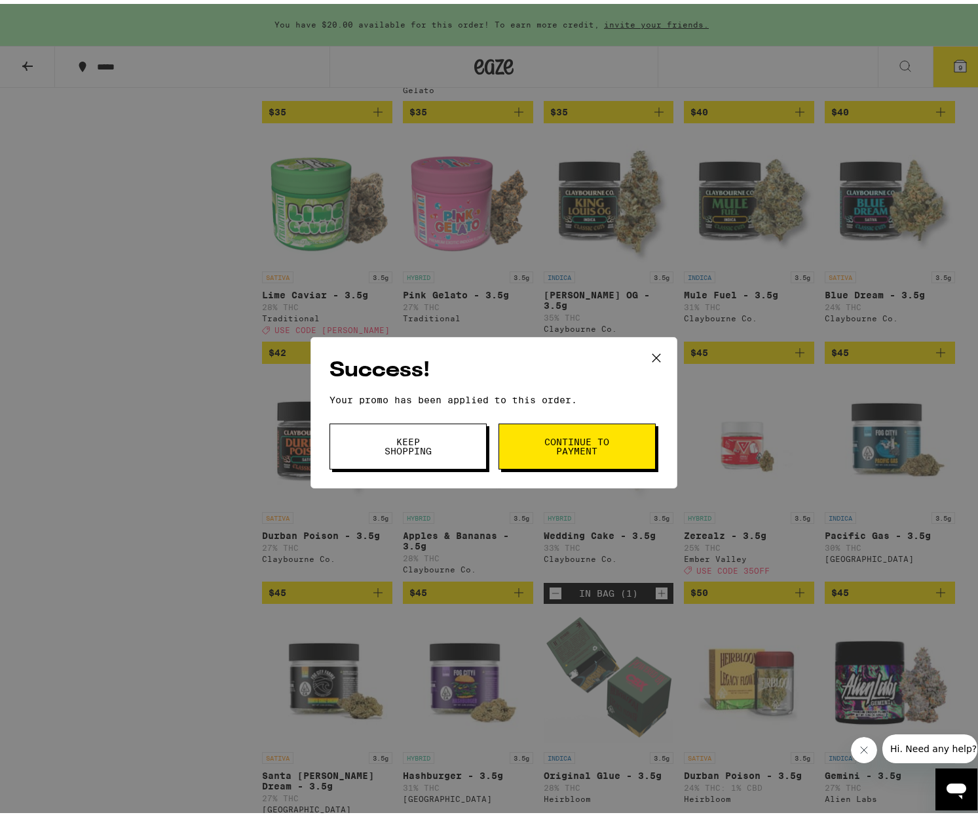
click at [547, 454] on button "Continue to payment" at bounding box center [577, 442] width 157 height 46
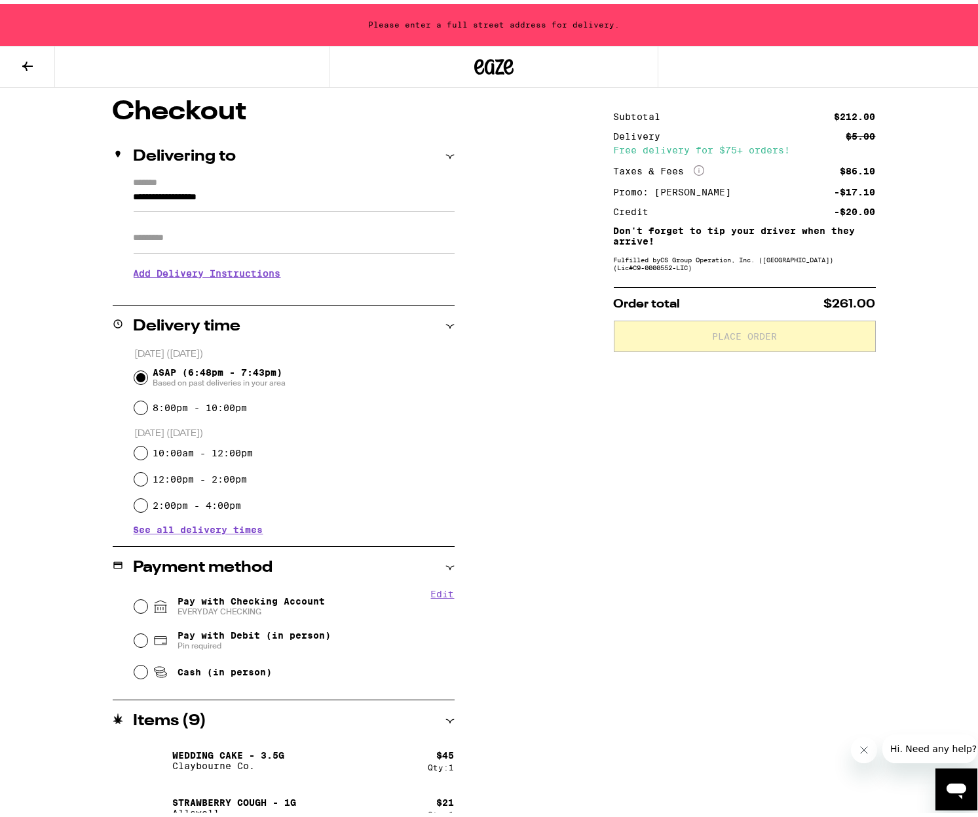
scroll to position [32, 0]
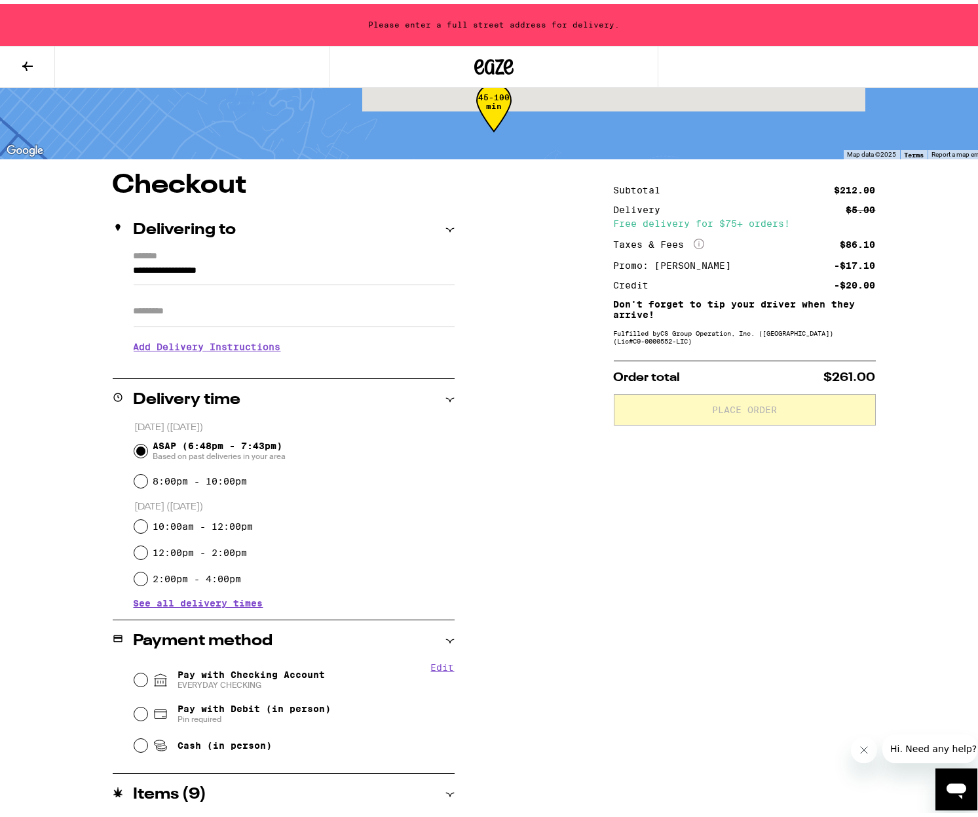
click at [24, 57] on icon at bounding box center [28, 62] width 16 height 16
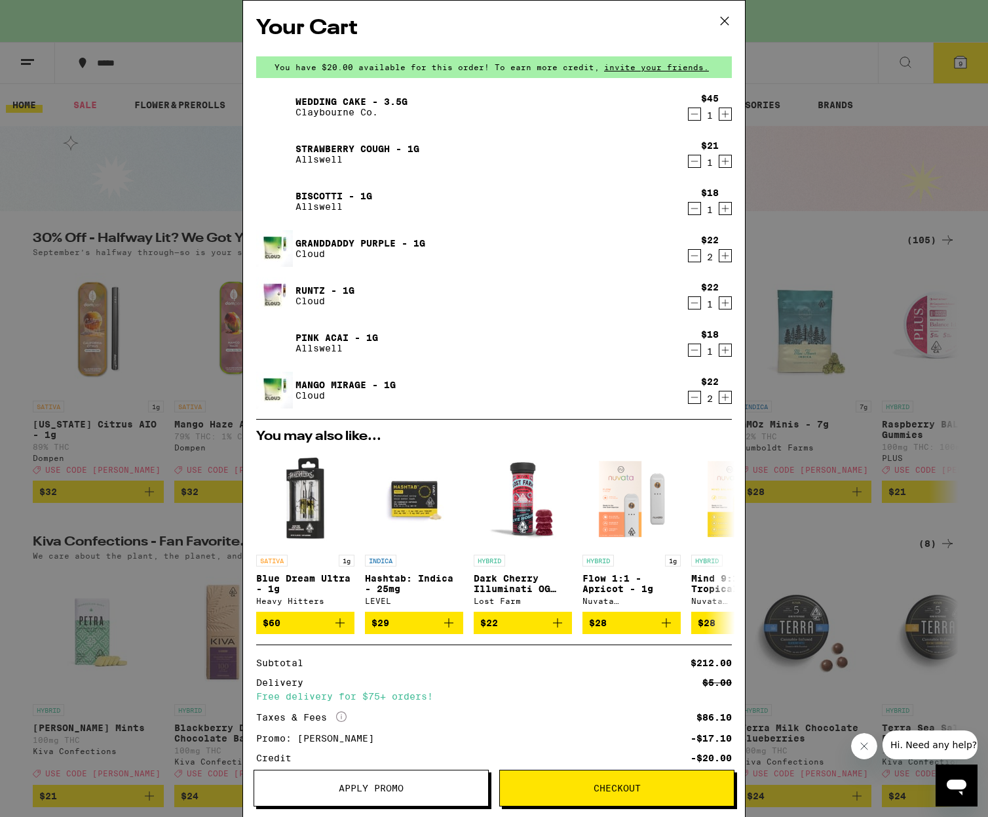
click at [326, 151] on link "Strawberry Cough - 1g" at bounding box center [358, 149] width 124 height 10
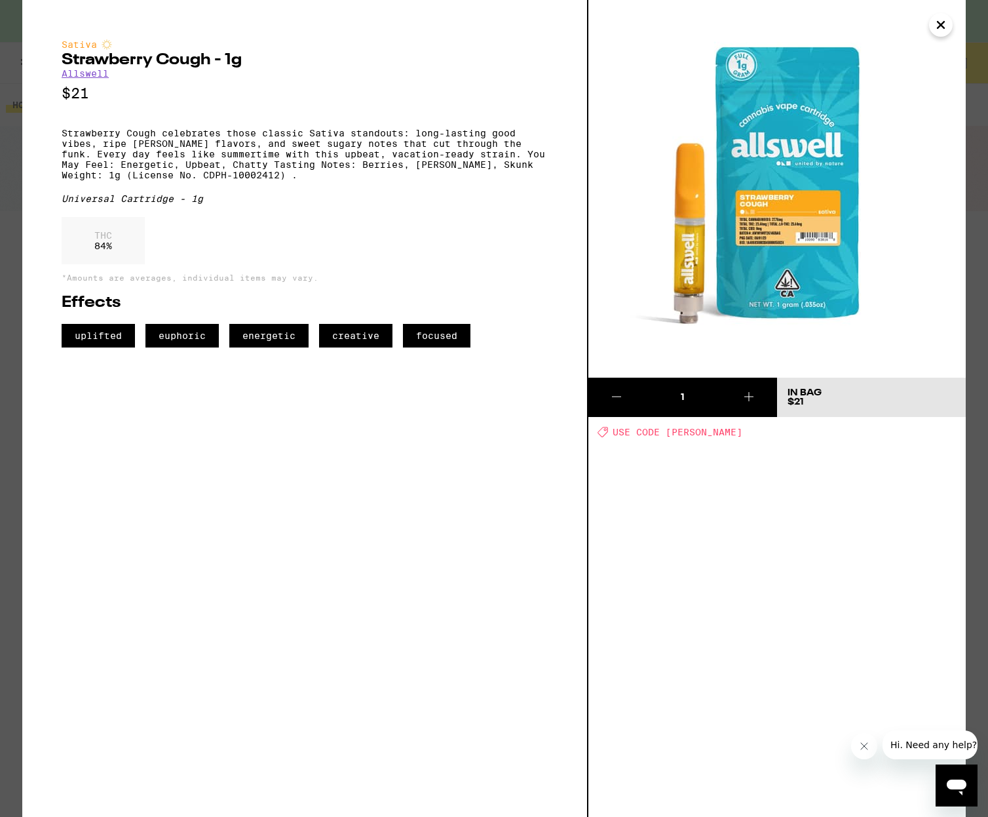
click at [950, 26] on button "Close" at bounding box center [941, 25] width 24 height 24
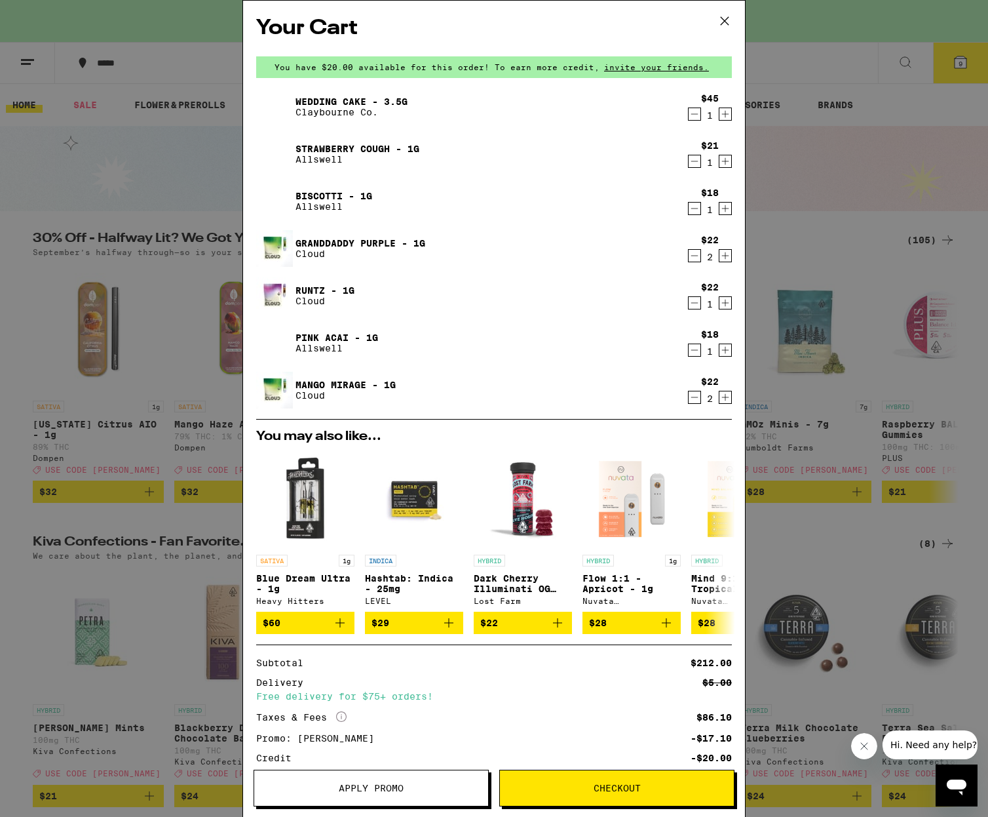
click at [347, 246] on link "Granddaddy Purple - 1g" at bounding box center [361, 243] width 130 height 10
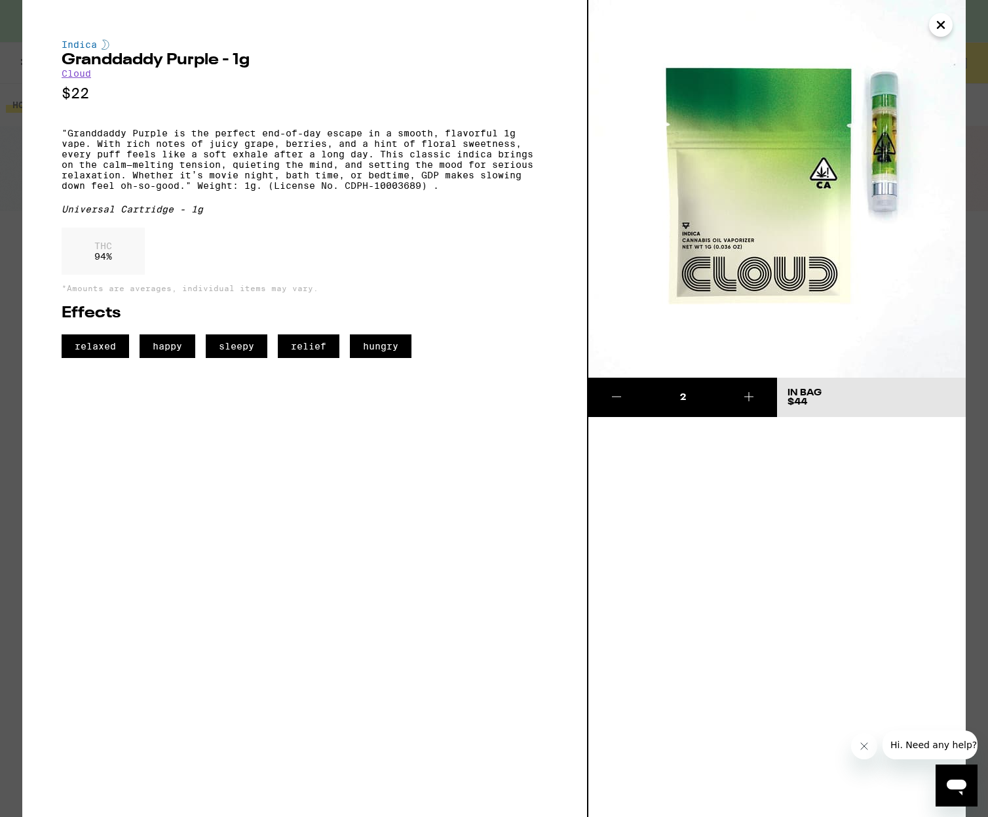
click at [942, 16] on icon "Close" at bounding box center [941, 25] width 16 height 20
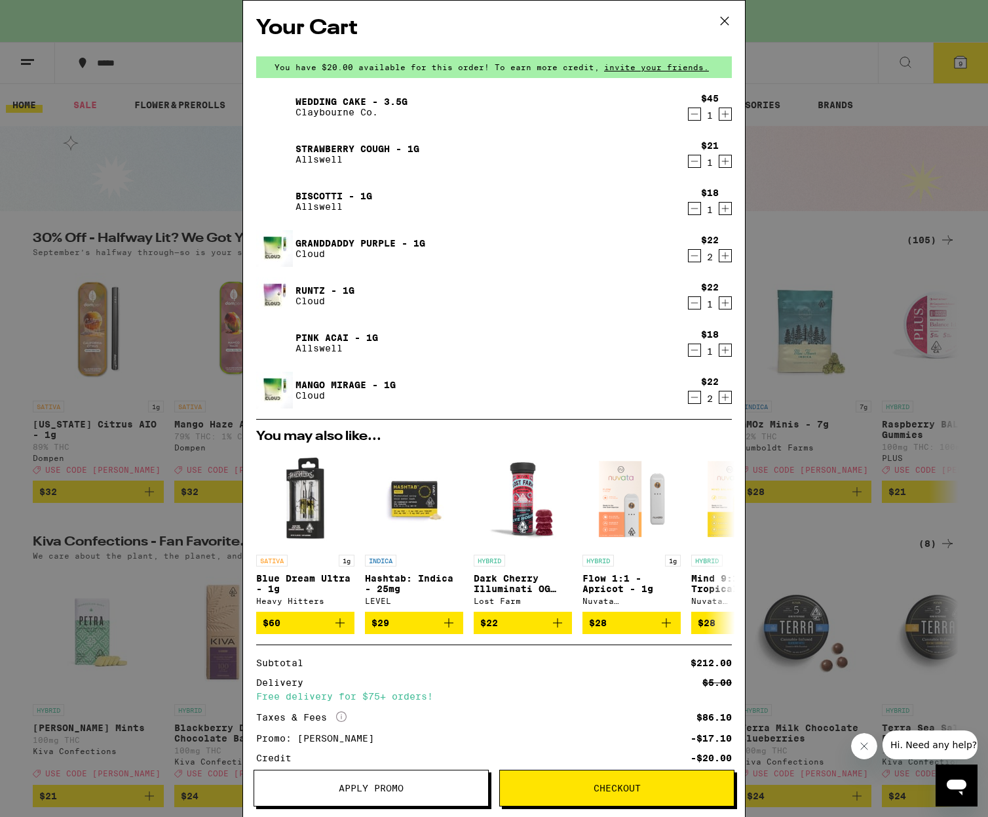
click at [202, 184] on div "Your Cart You have $20.00 available for this order! To earn more credit, invite…" at bounding box center [494, 408] width 988 height 817
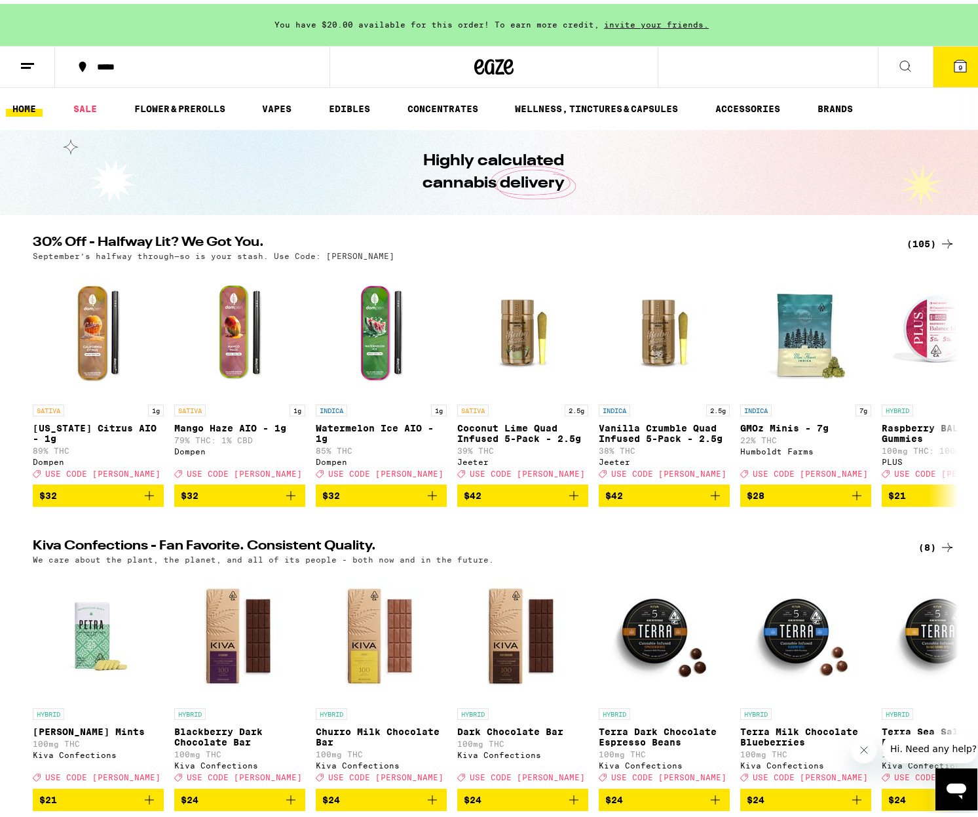
click at [929, 242] on div "(105)" at bounding box center [931, 240] width 48 height 16
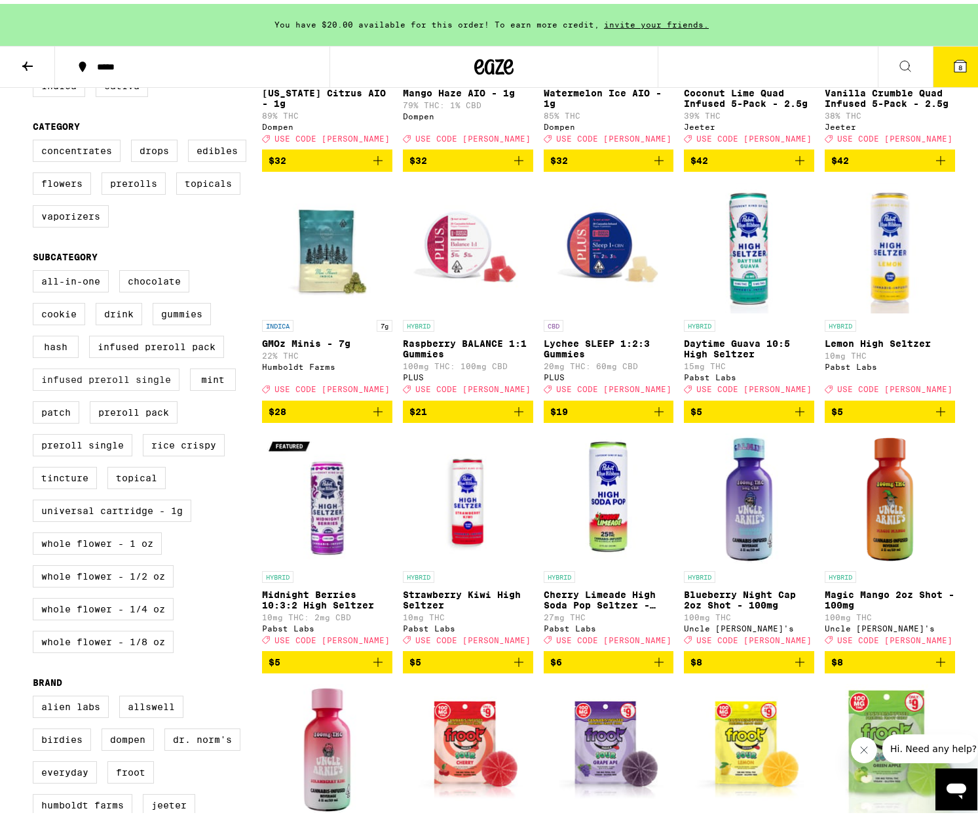
scroll to position [147, 0]
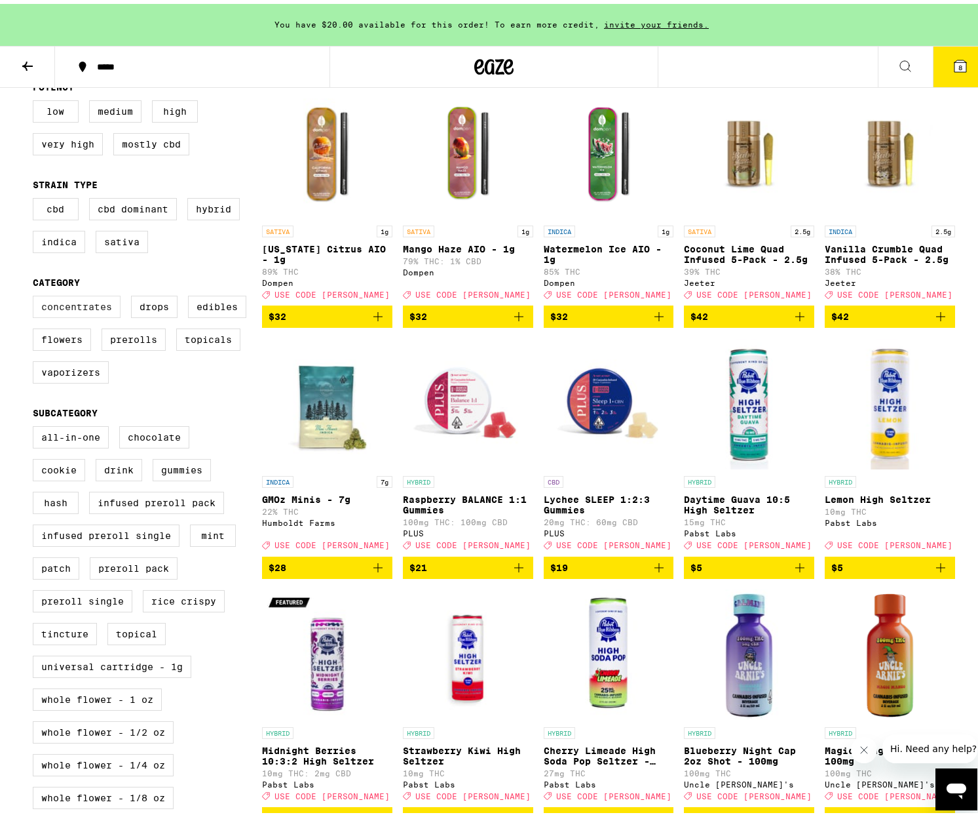
click at [88, 312] on label "Concentrates" at bounding box center [77, 303] width 88 height 22
click at [36, 294] on input "Concentrates" at bounding box center [35, 294] width 1 height 1
checkbox input "true"
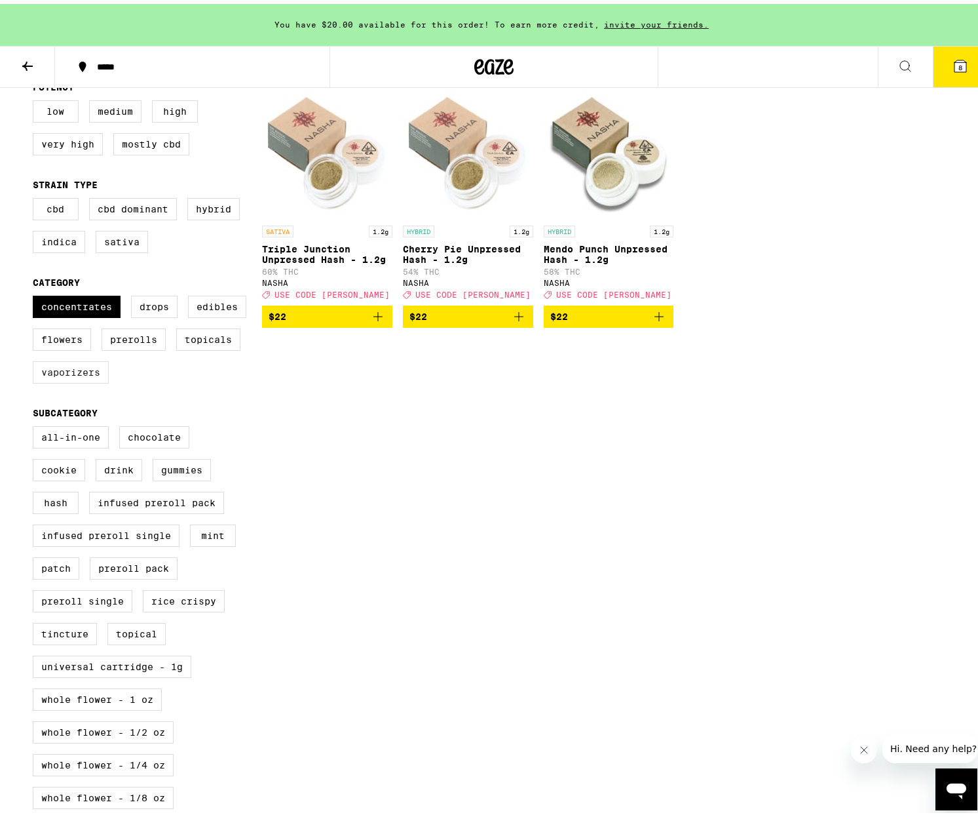
click at [69, 379] on label "Vaporizers" at bounding box center [71, 368] width 76 height 22
click at [36, 294] on input "Vaporizers" at bounding box center [35, 294] width 1 height 1
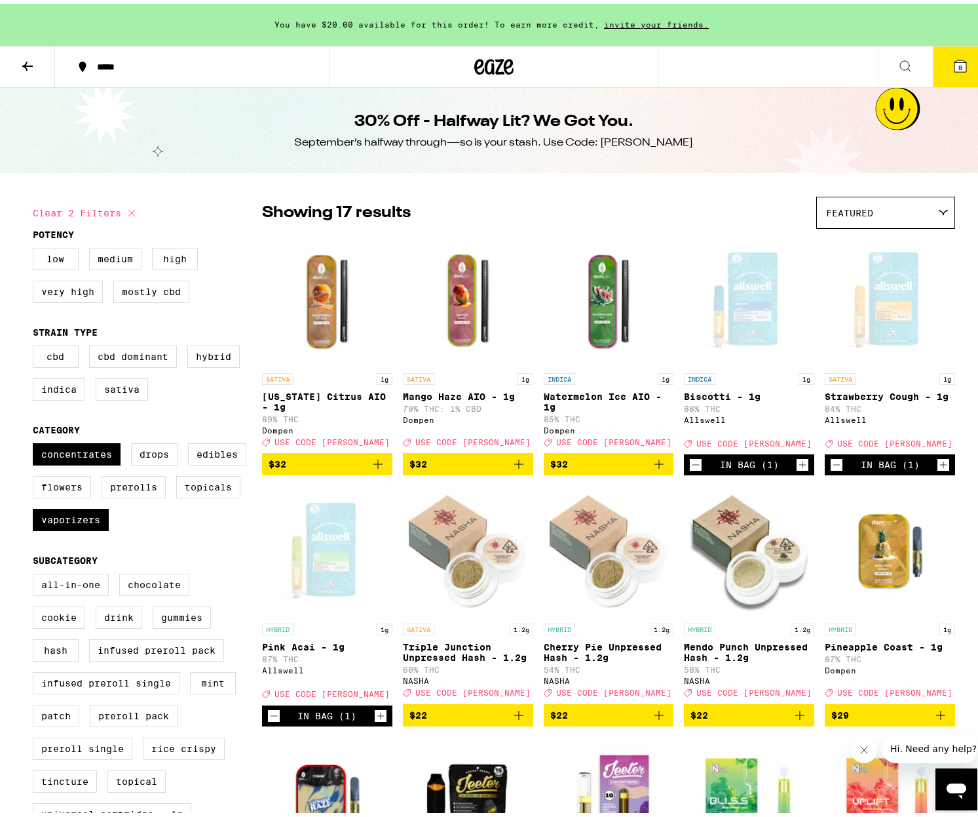
scroll to position [18, 0]
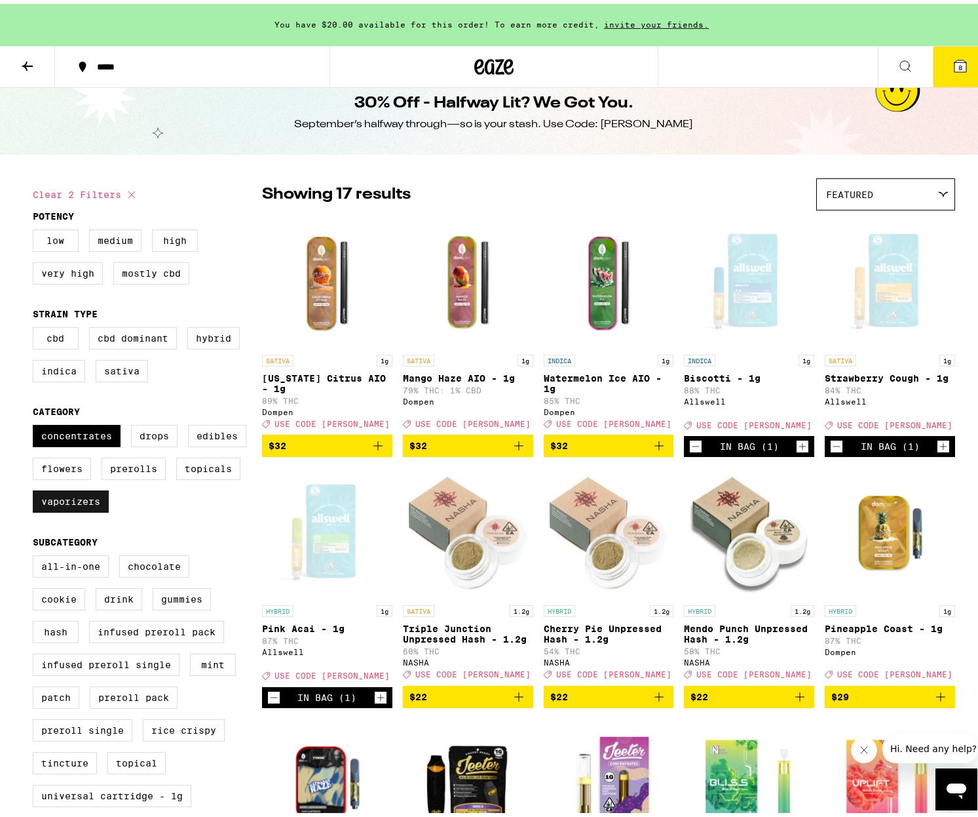
click at [52, 507] on label "Vaporizers" at bounding box center [71, 497] width 76 height 22
click at [36, 423] on input "Vaporizers" at bounding box center [35, 423] width 1 height 1
checkbox input "false"
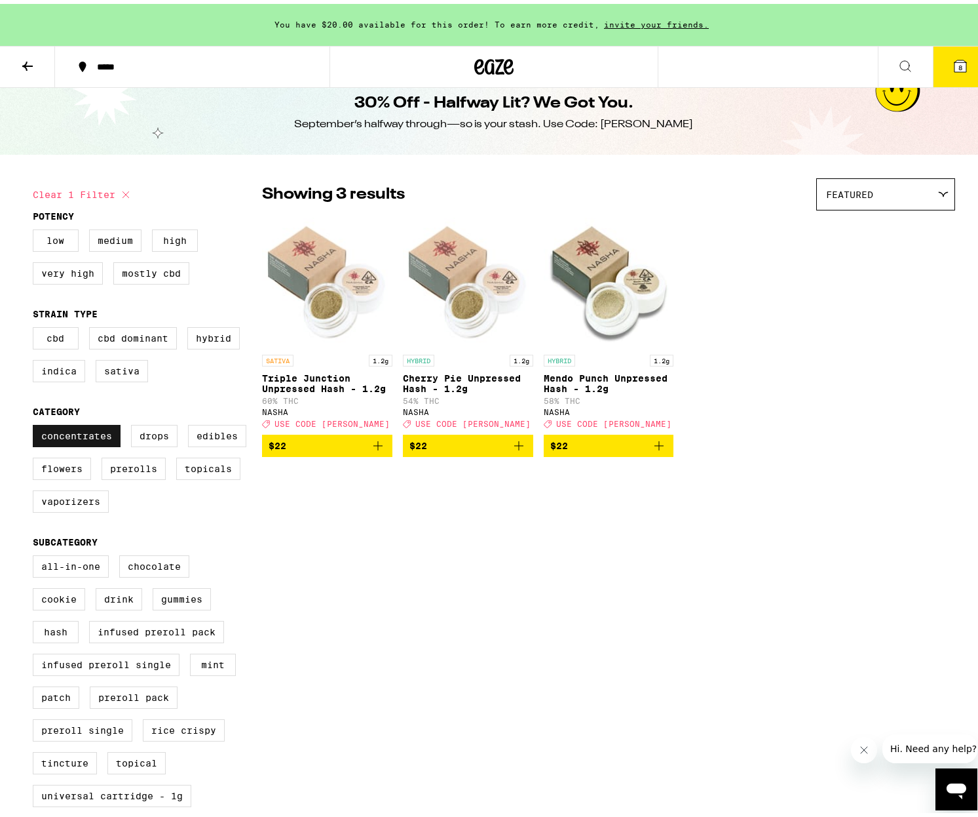
click at [70, 443] on label "Concentrates" at bounding box center [77, 432] width 88 height 22
click at [36, 423] on input "Concentrates" at bounding box center [35, 423] width 1 height 1
checkbox input "false"
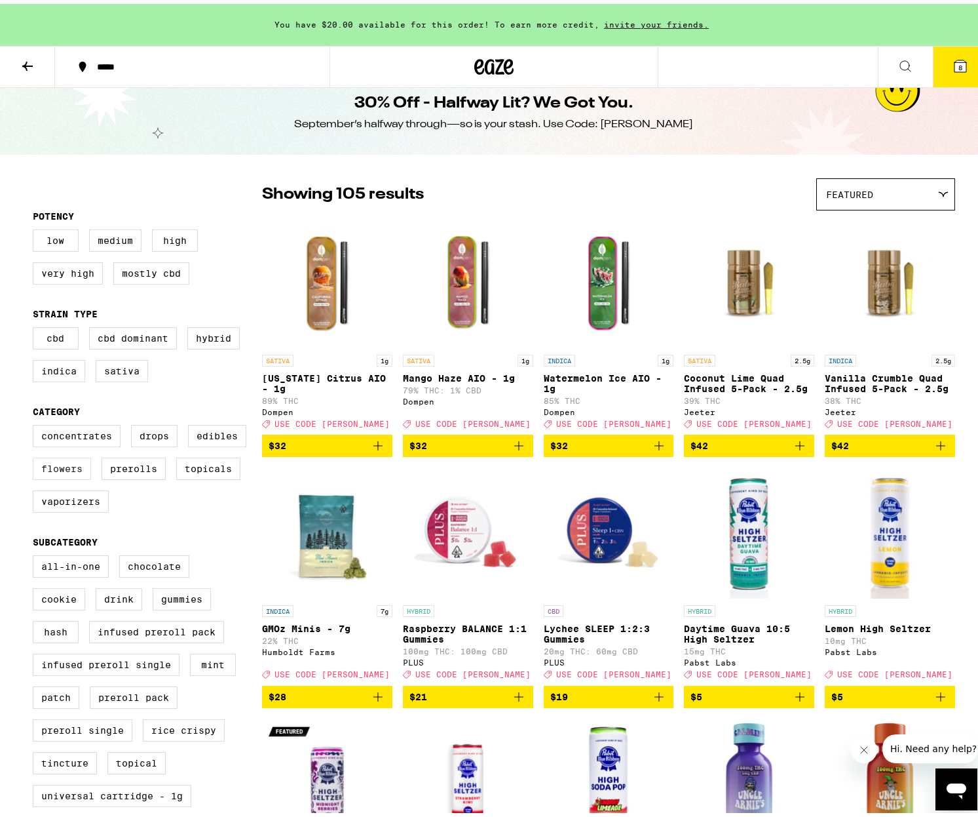
click at [76, 476] on label "Flowers" at bounding box center [62, 465] width 58 height 22
click at [36, 423] on input "Flowers" at bounding box center [35, 423] width 1 height 1
checkbox input "true"
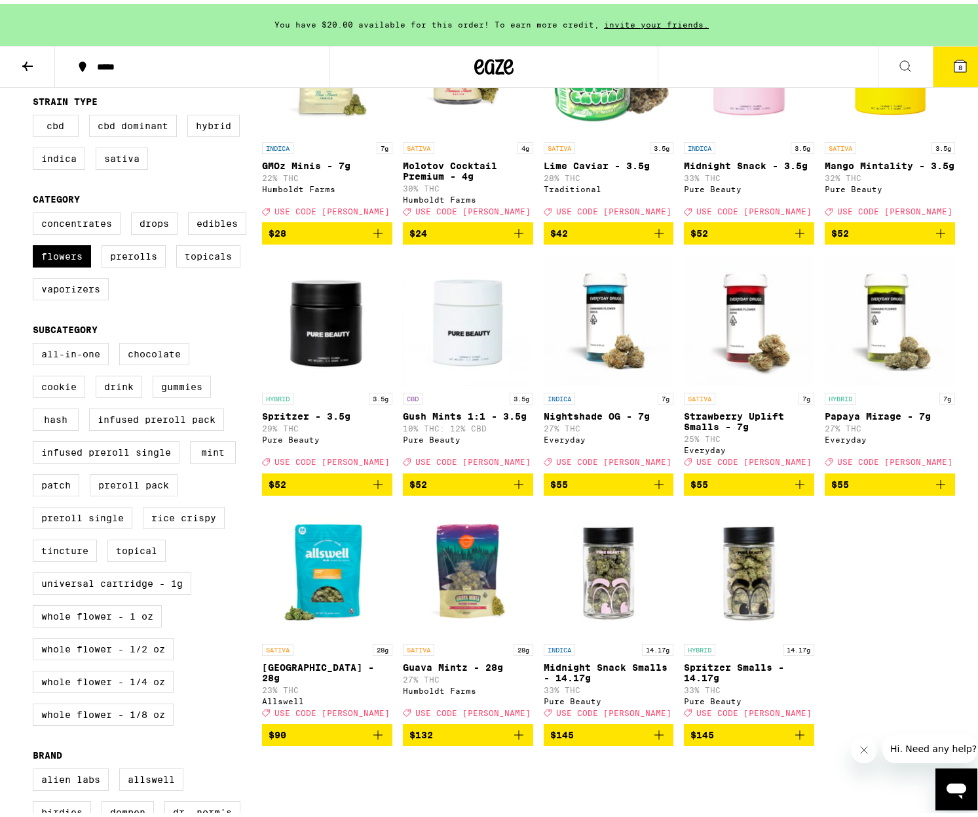
scroll to position [157, 0]
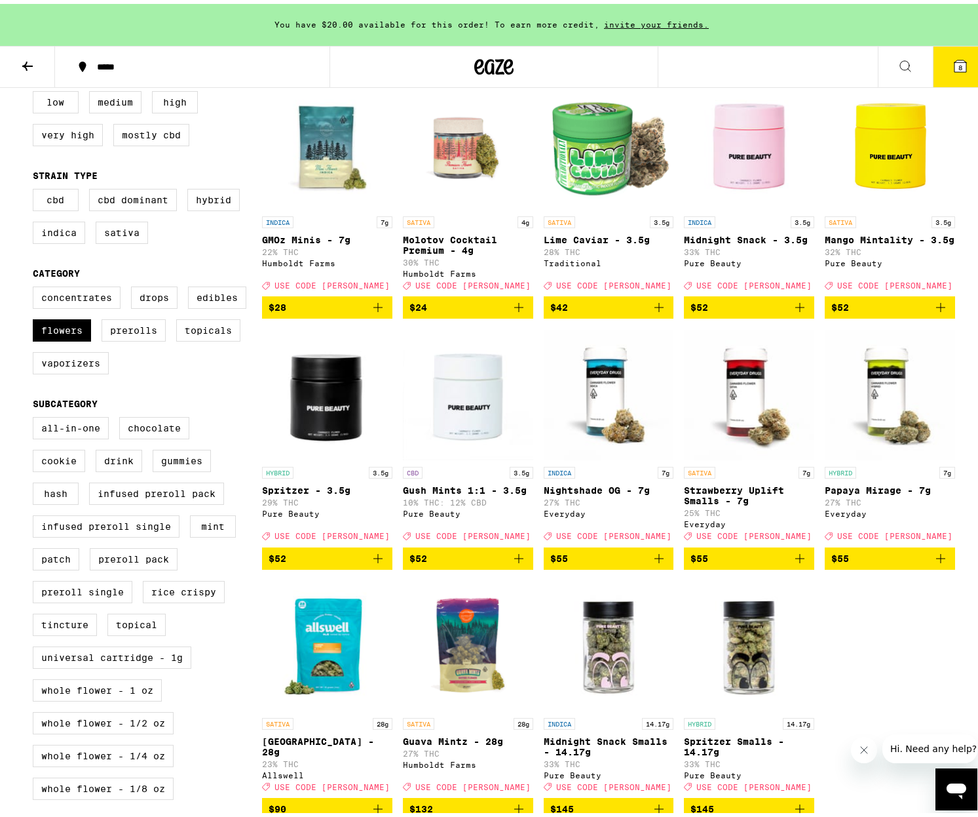
click at [452, 164] on img "Open page for Molotov Cocktail Premium - 4g from Humboldt Farms" at bounding box center [468, 140] width 130 height 131
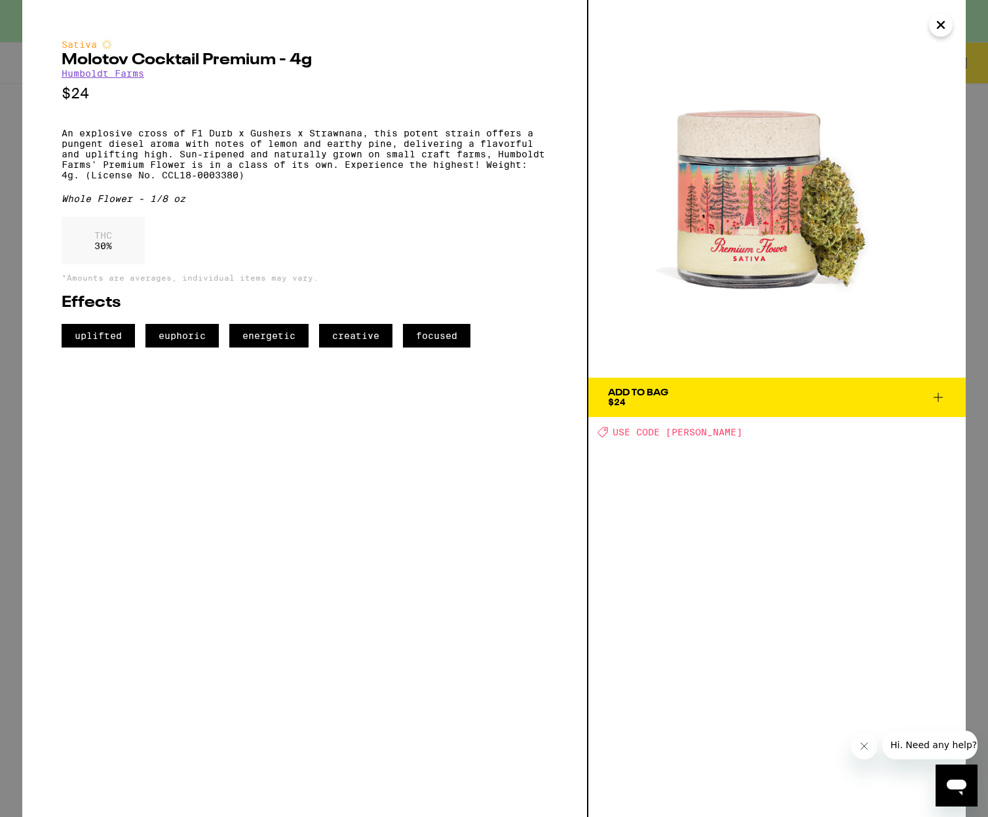
click at [941, 19] on icon "Close" at bounding box center [941, 25] width 16 height 20
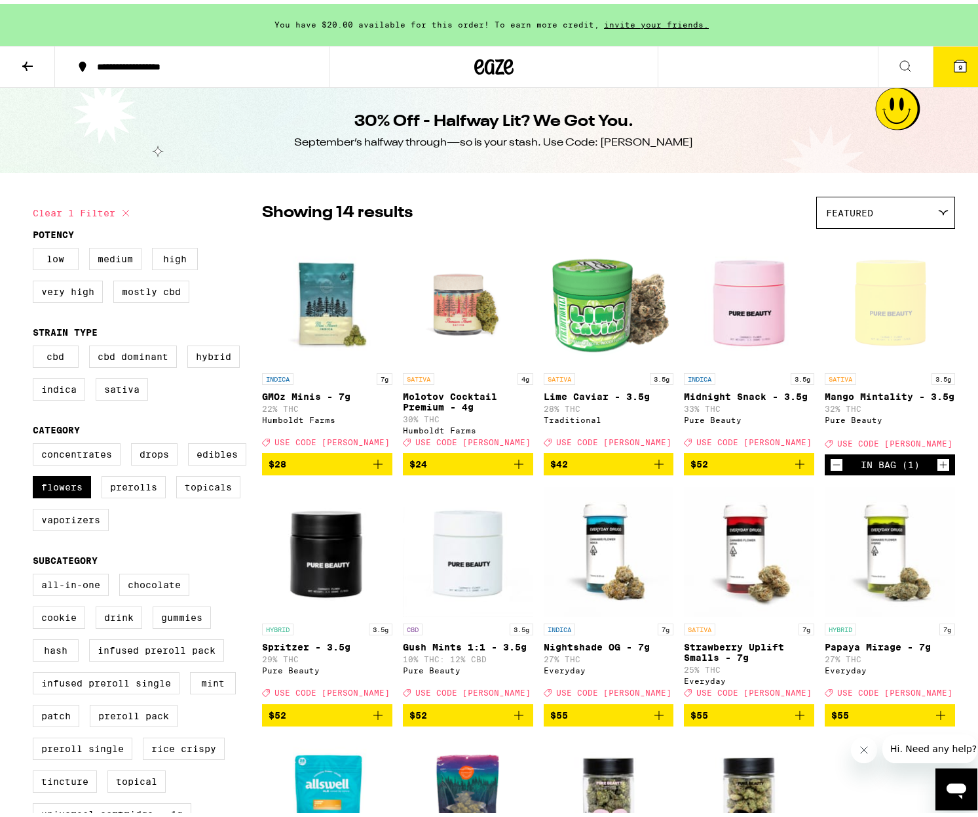
click at [957, 59] on icon at bounding box center [961, 62] width 16 height 16
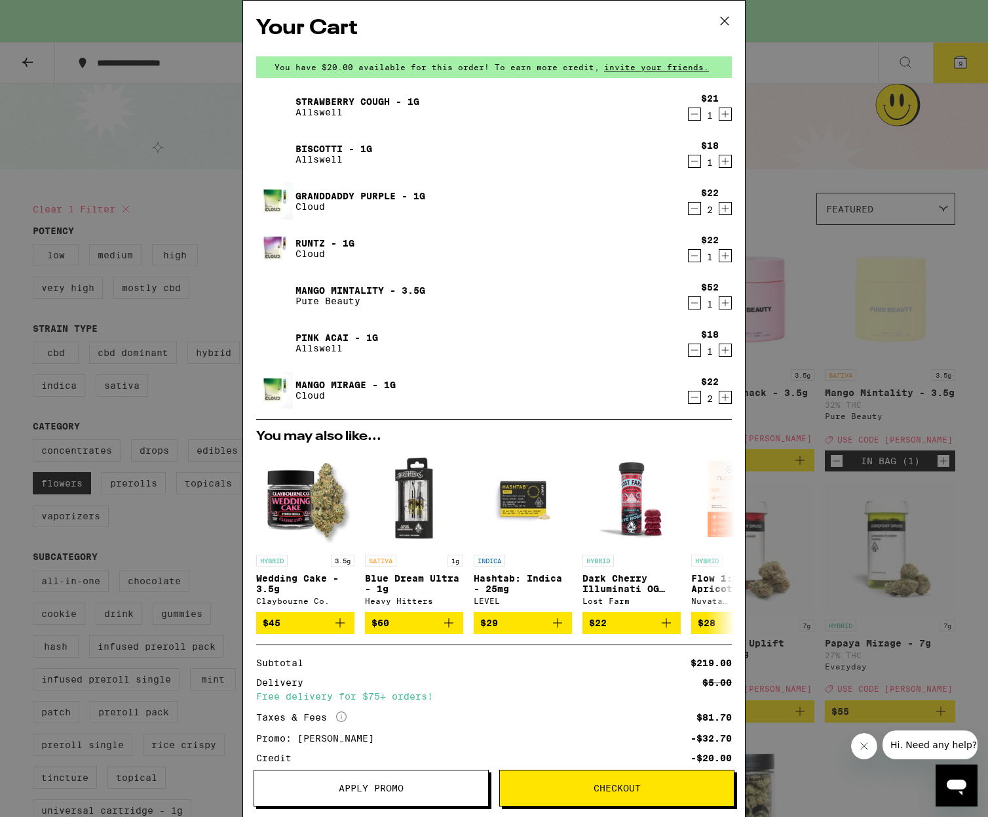
click at [341, 286] on link "Mango Mintality - 3.5g" at bounding box center [361, 290] width 130 height 10
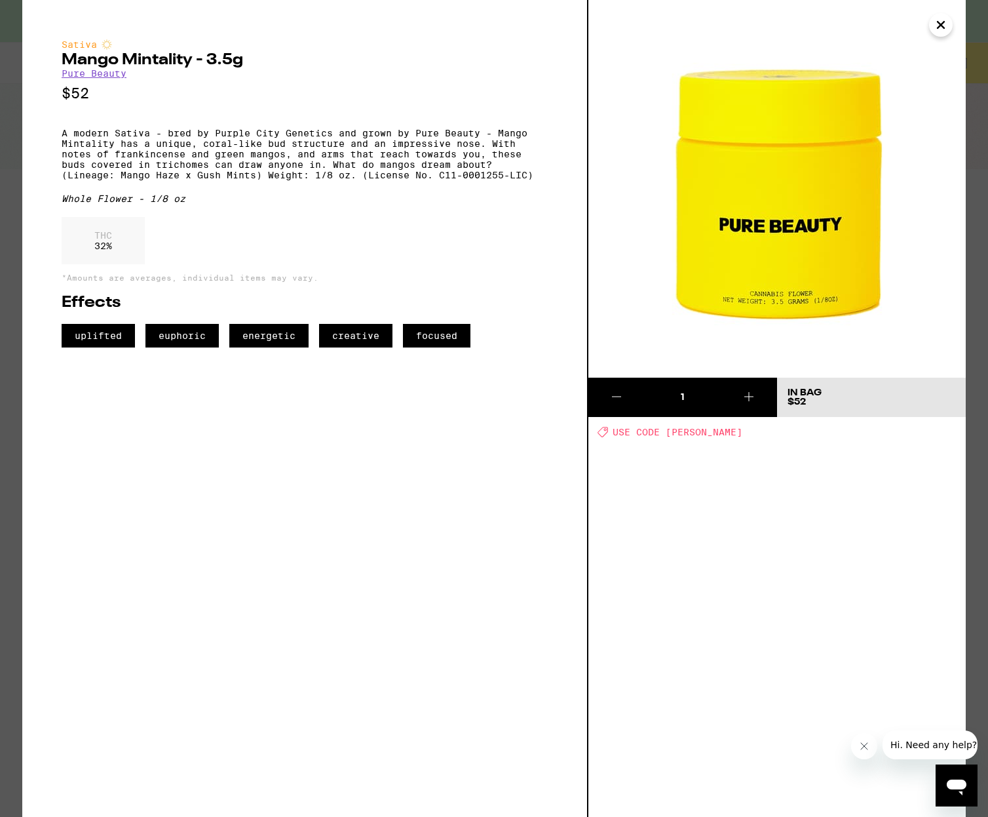
click at [944, 26] on icon "Close" at bounding box center [941, 25] width 16 height 20
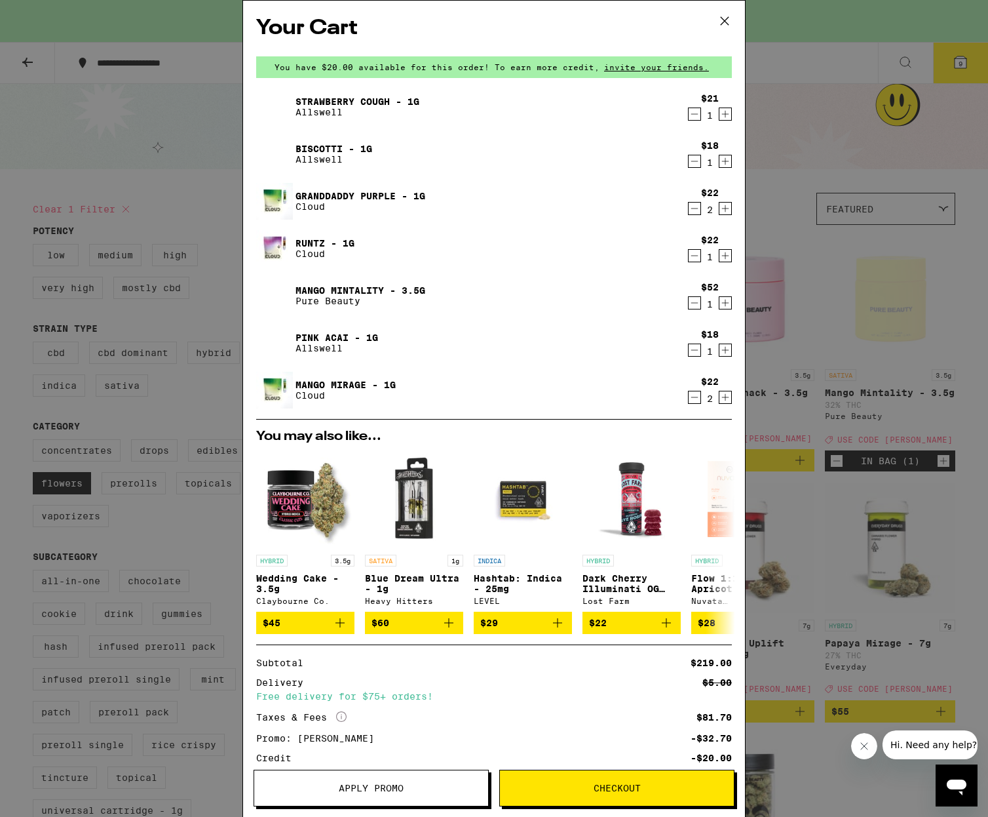
click at [174, 113] on div "Your Cart You have $20.00 available for this order! To earn more credit, invite…" at bounding box center [494, 408] width 988 height 817
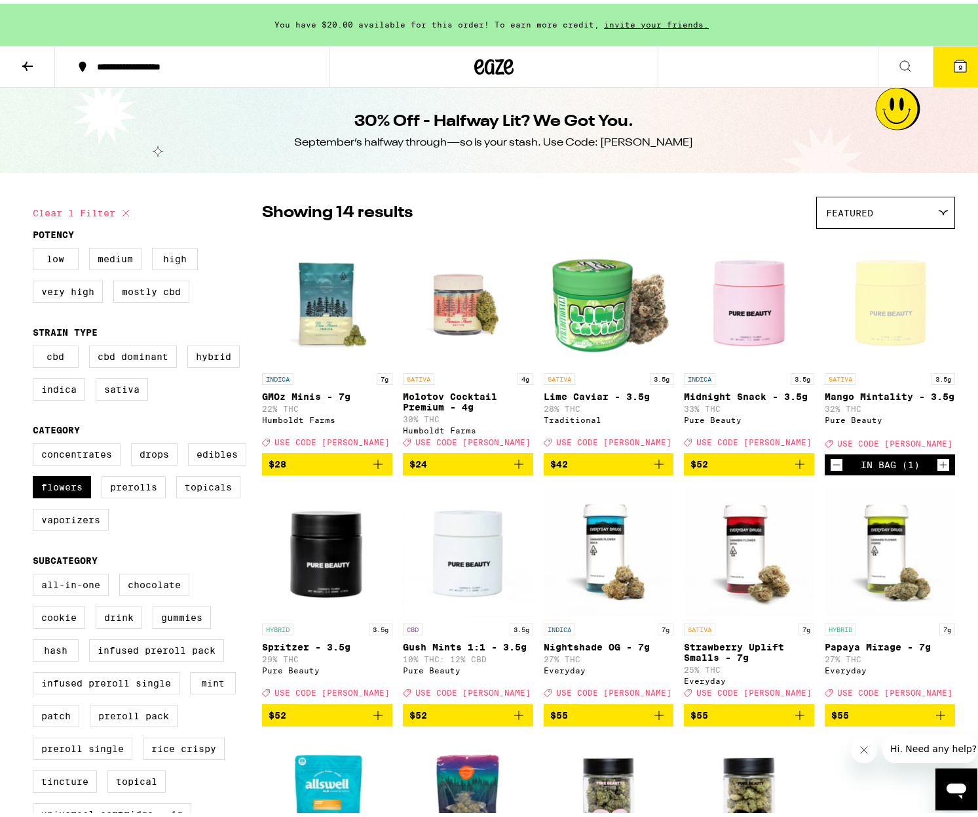
click at [440, 313] on img "Open page for Molotov Cocktail Premium - 4g from Humboldt Farms" at bounding box center [468, 296] width 130 height 131
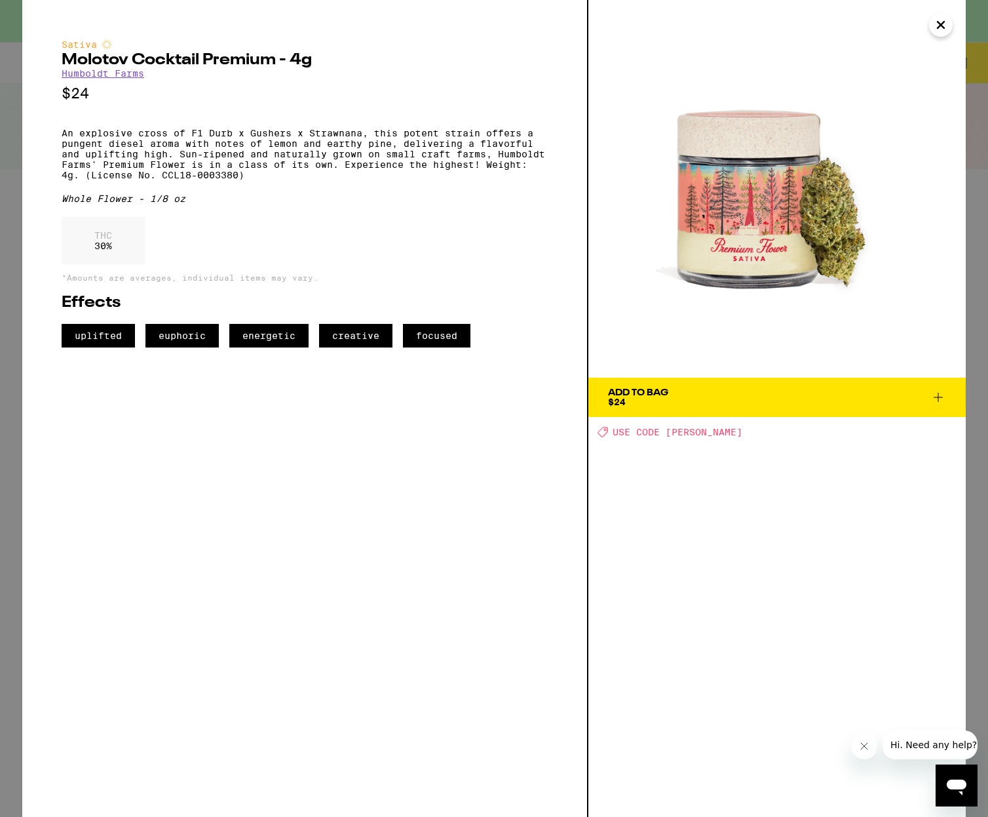
click at [947, 21] on icon "Close" at bounding box center [941, 25] width 16 height 20
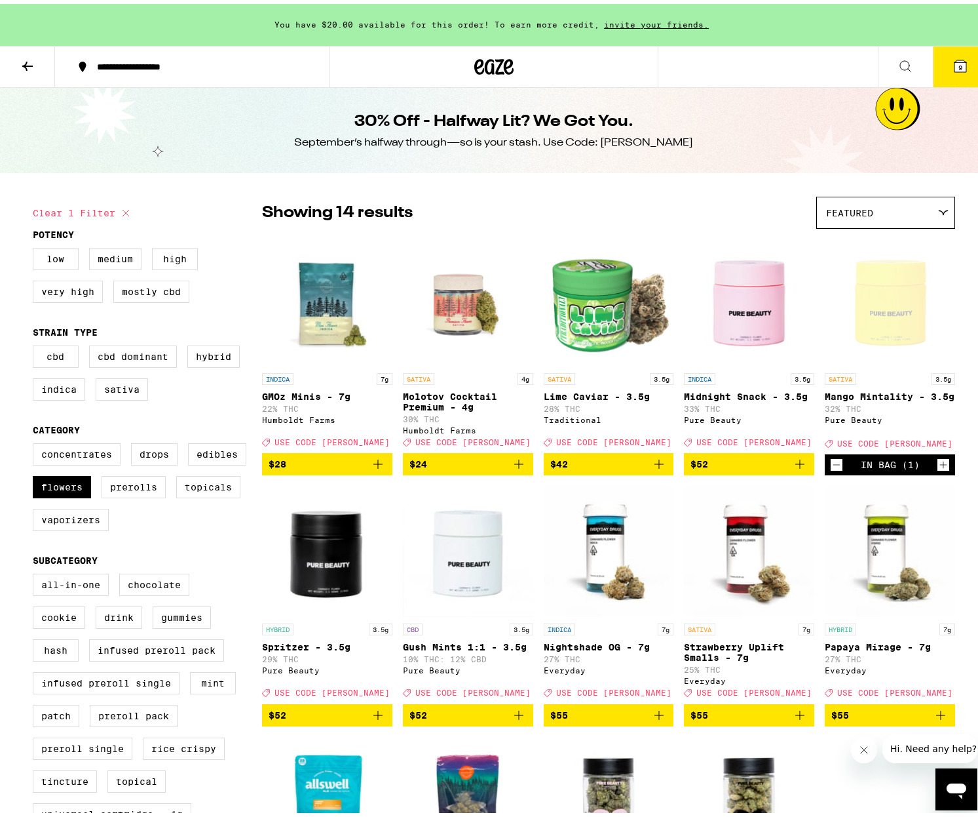
click at [959, 60] on span "9" at bounding box center [961, 64] width 4 height 8
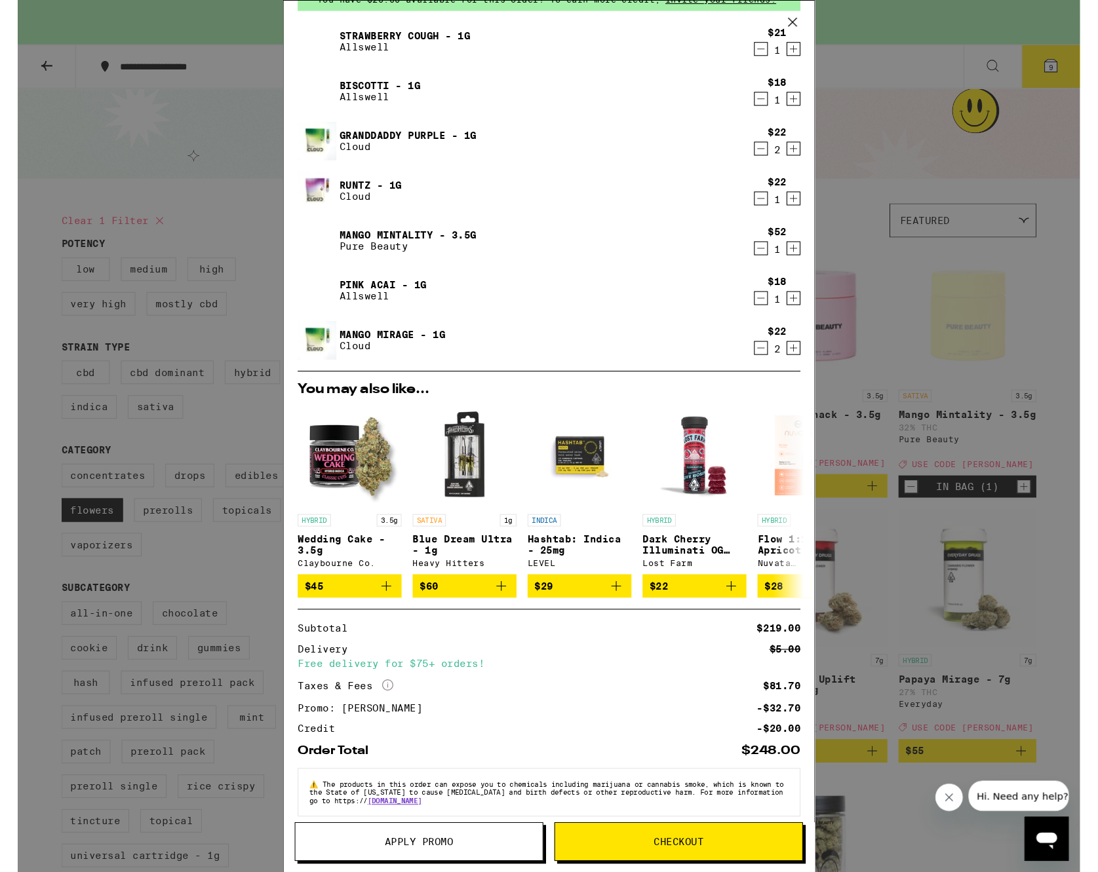
scroll to position [39, 0]
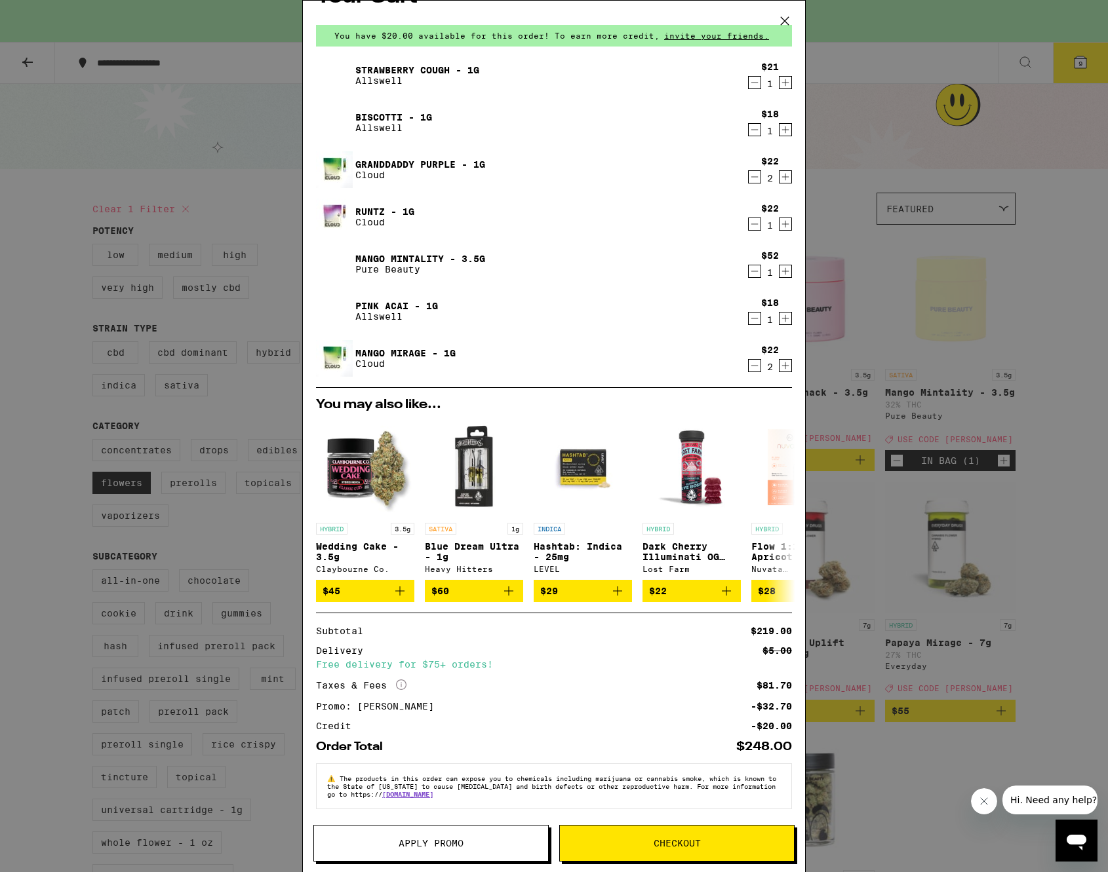
click at [784, 19] on icon at bounding box center [785, 21] width 20 height 20
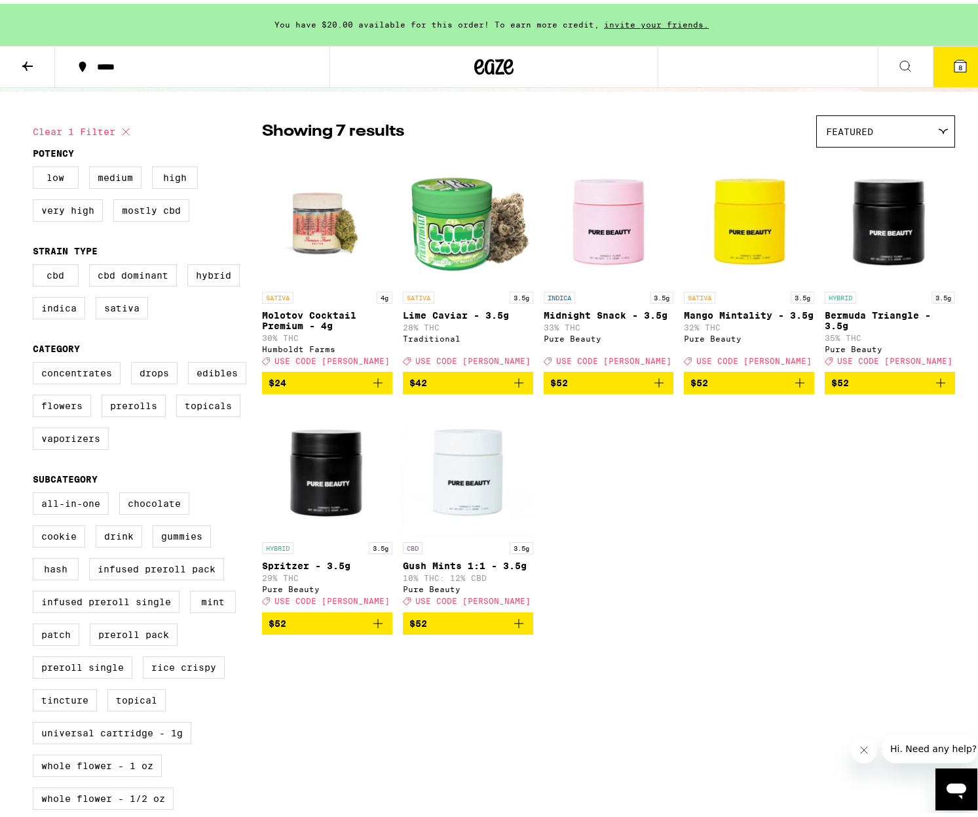
scroll to position [81, 0]
click at [868, 248] on img "Open page for Bermuda Triangle - 3.5g from Pure Beauty" at bounding box center [890, 215] width 130 height 131
click at [953, 59] on icon at bounding box center [961, 62] width 16 height 16
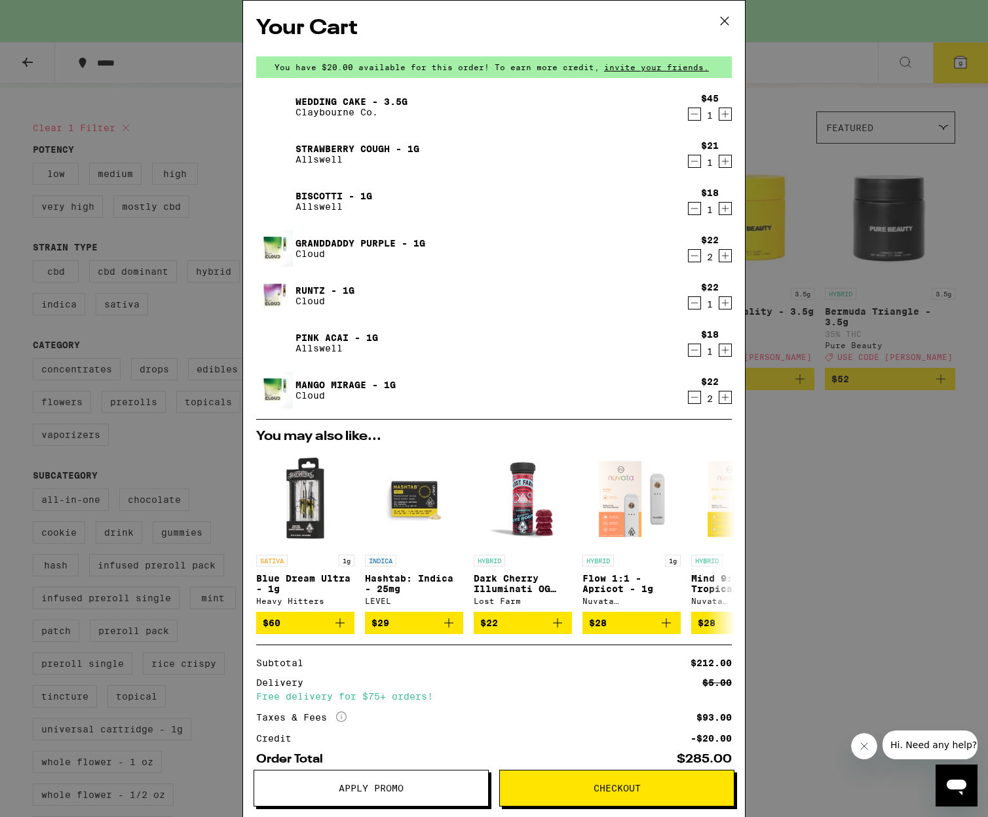
click at [689, 113] on icon "Decrement" at bounding box center [695, 114] width 12 height 16
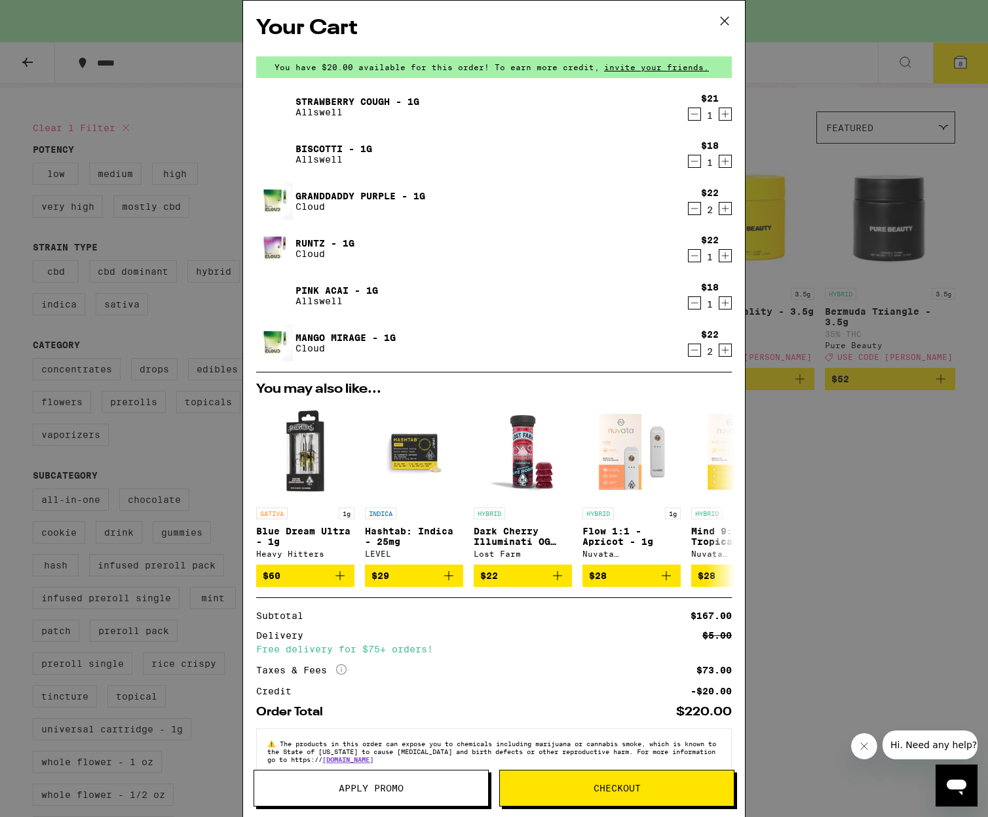
click at [780, 125] on div "Your Cart You have $20.00 available for this order! To earn more credit, invite…" at bounding box center [494, 408] width 988 height 817
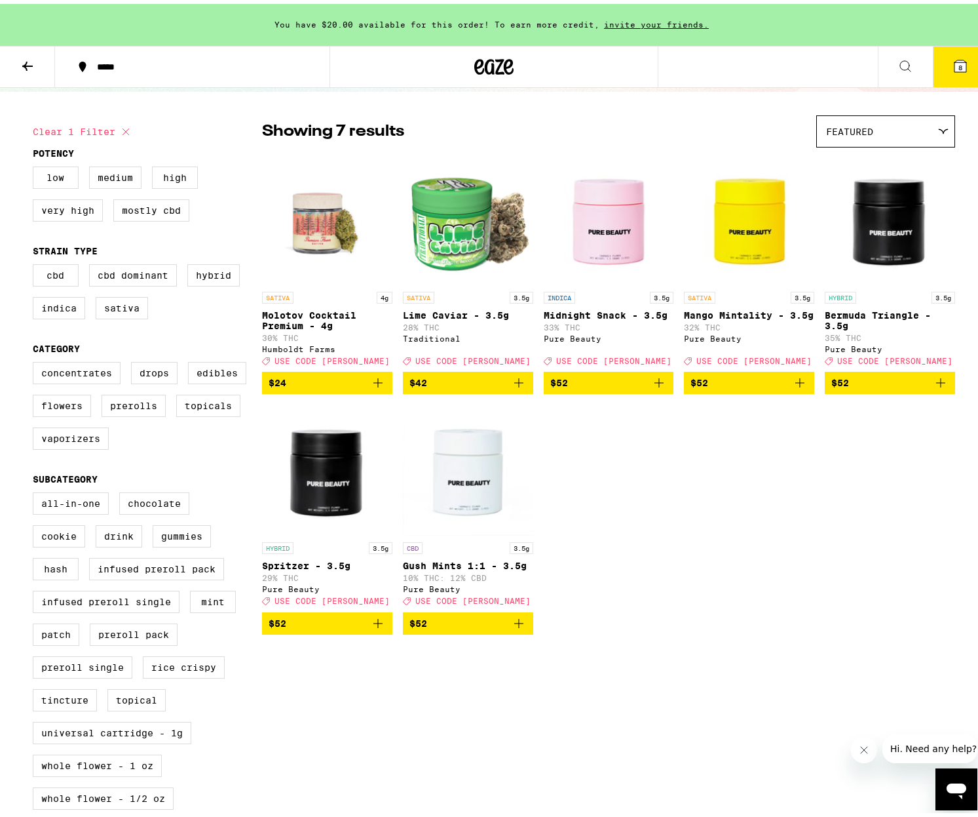
click at [729, 205] on img "Open page for Mango Mintality - 3.5g from Pure Beauty" at bounding box center [749, 215] width 130 height 131
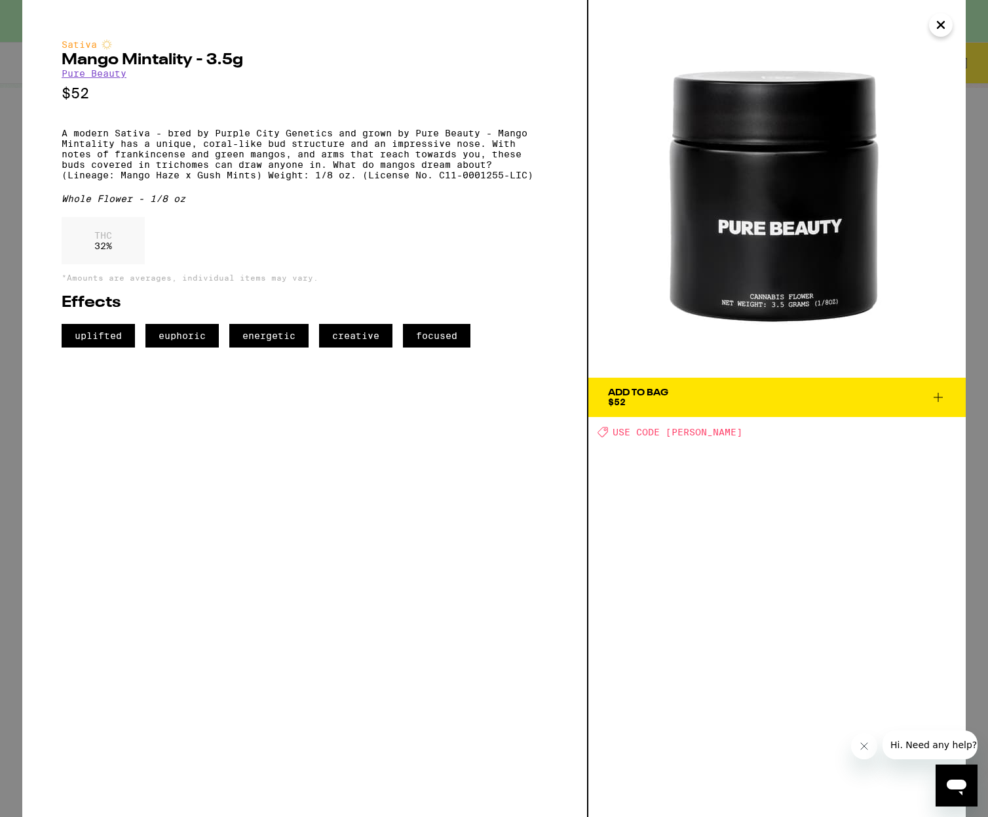
click at [622, 389] on div "Add To Bag" at bounding box center [638, 392] width 60 height 9
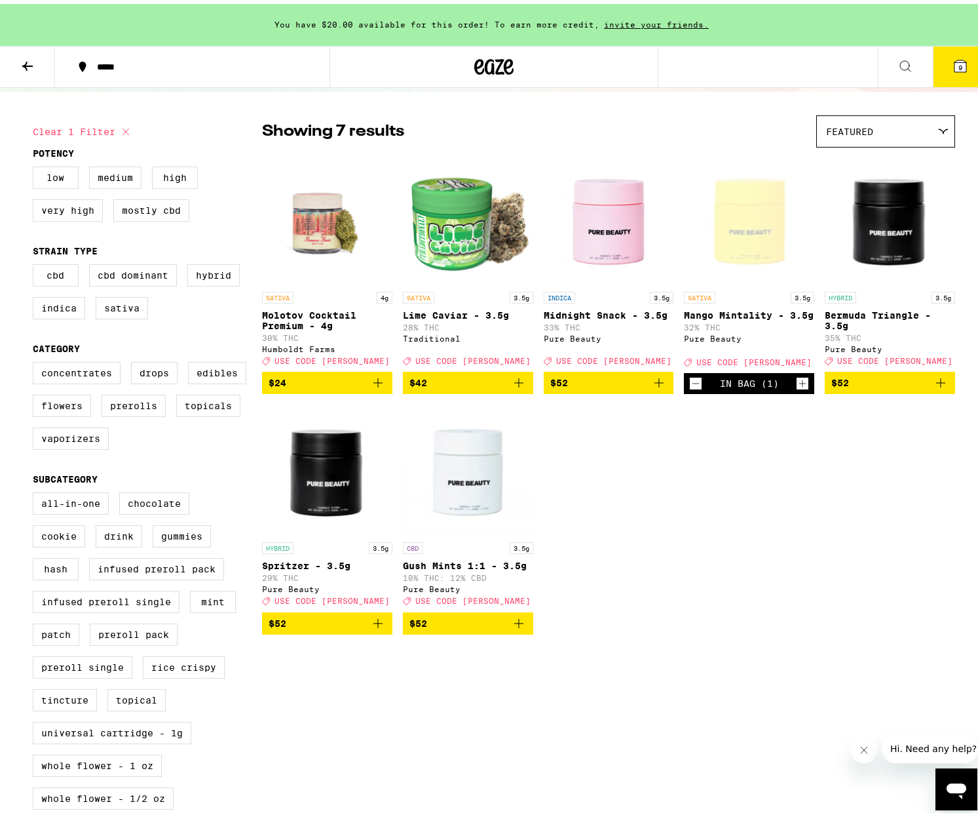
click at [945, 71] on button "9" at bounding box center [960, 63] width 55 height 41
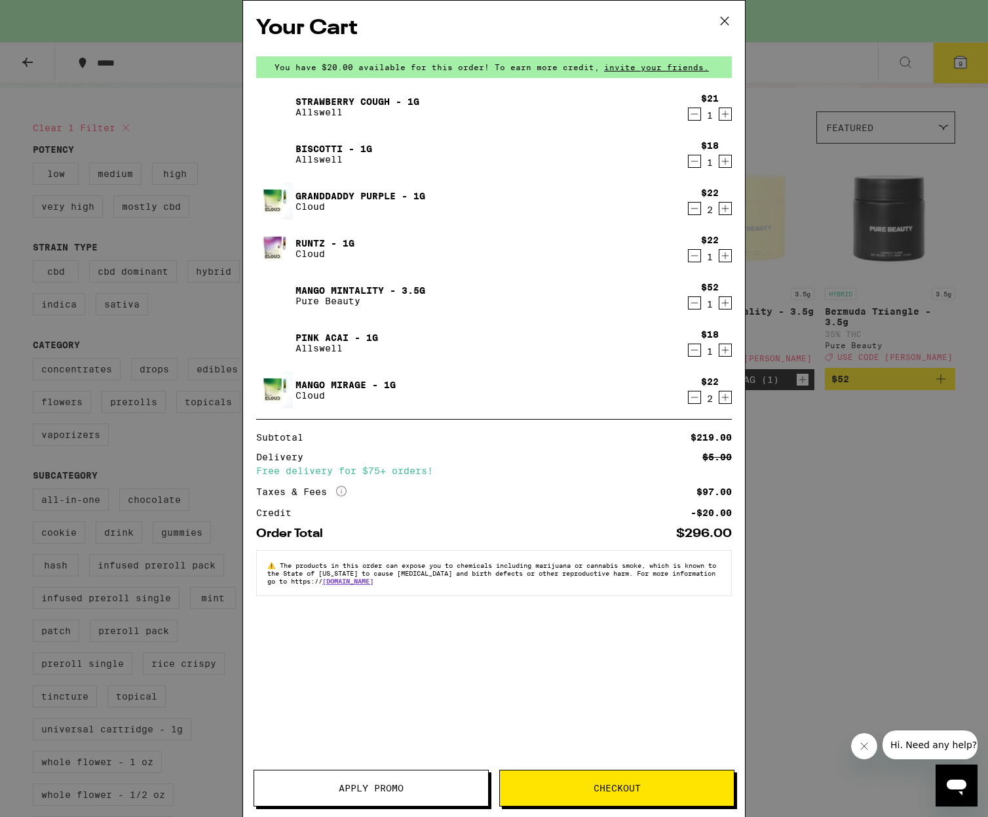
click at [398, 775] on button "Apply Promo" at bounding box center [371, 787] width 235 height 37
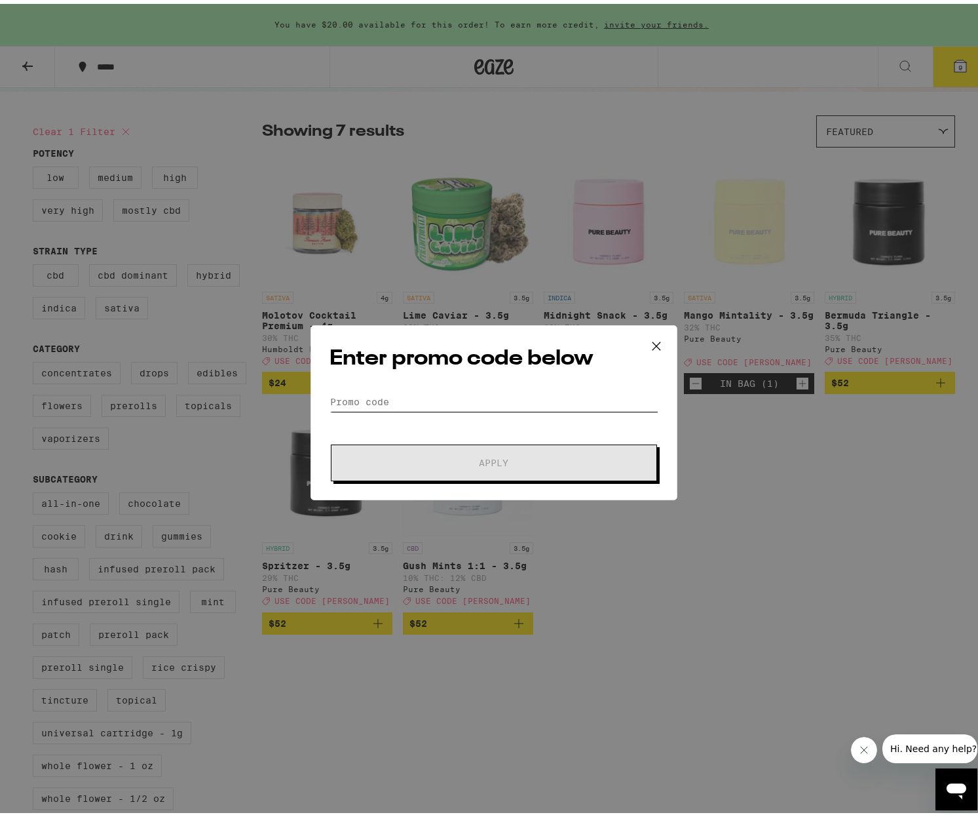
click at [324, 391] on div "Enter promo code below Promo Code Apply" at bounding box center [494, 408] width 367 height 175
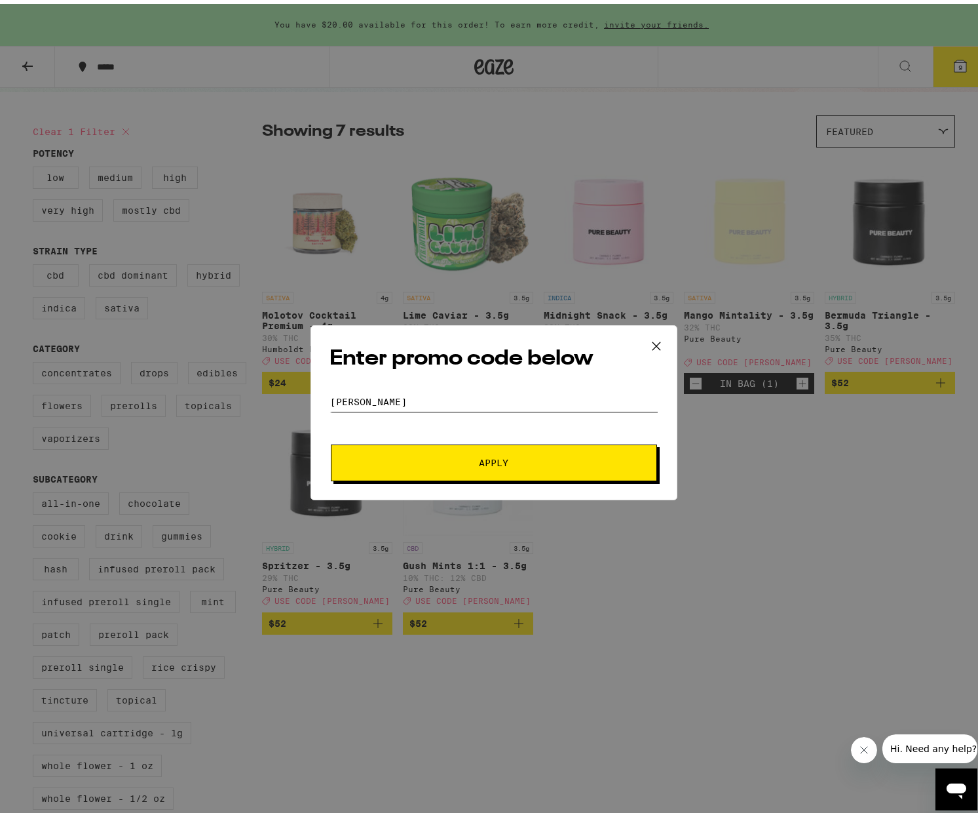
type input "[PERSON_NAME]"
click at [489, 458] on button "Apply" at bounding box center [494, 458] width 326 height 37
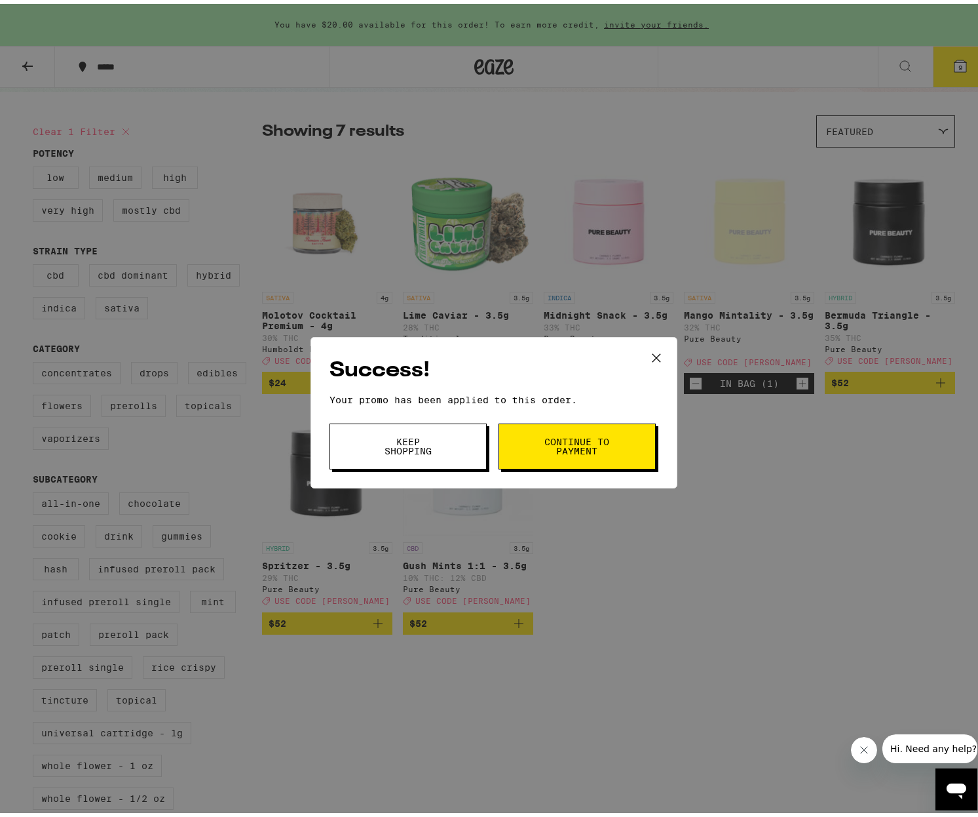
click at [537, 450] on button "Continue to payment" at bounding box center [577, 442] width 157 height 46
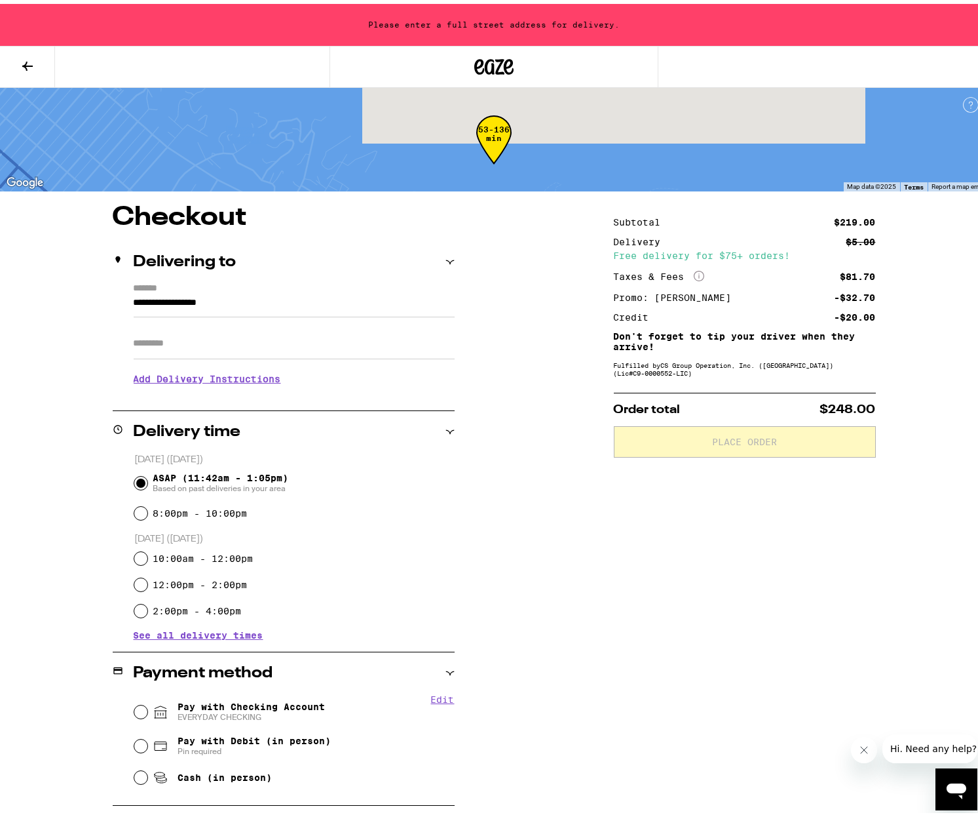
scroll to position [83, 0]
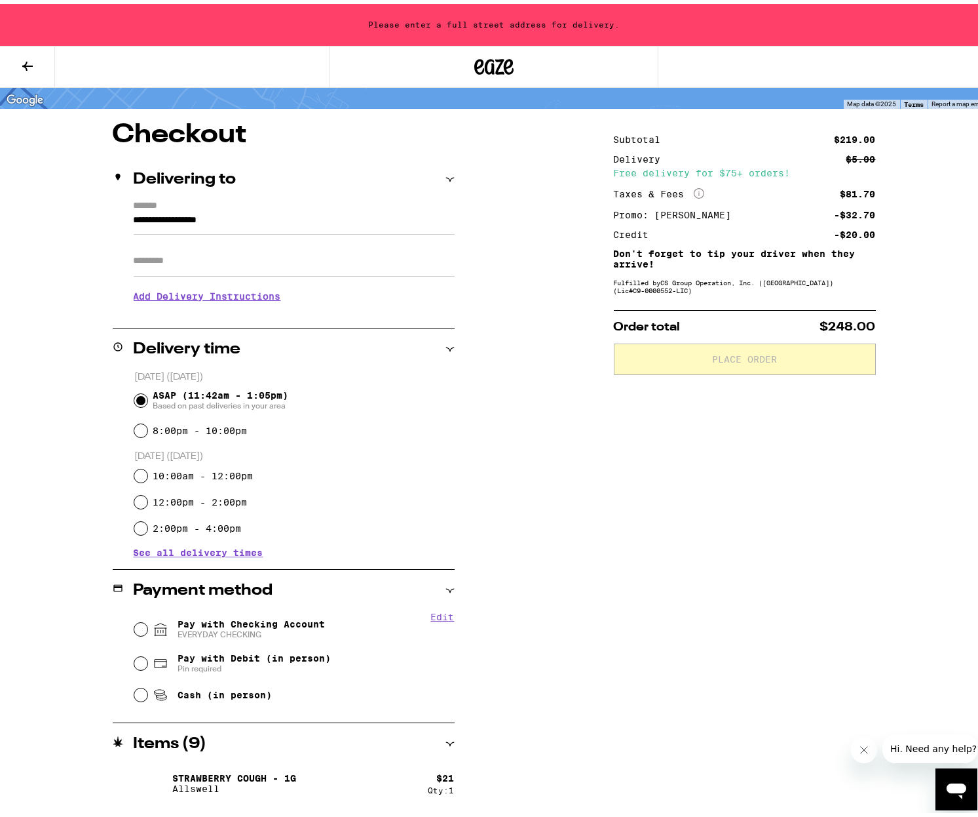
click at [136, 432] on input "8:00pm - 10:00pm" at bounding box center [140, 426] width 13 height 13
radio input "true"
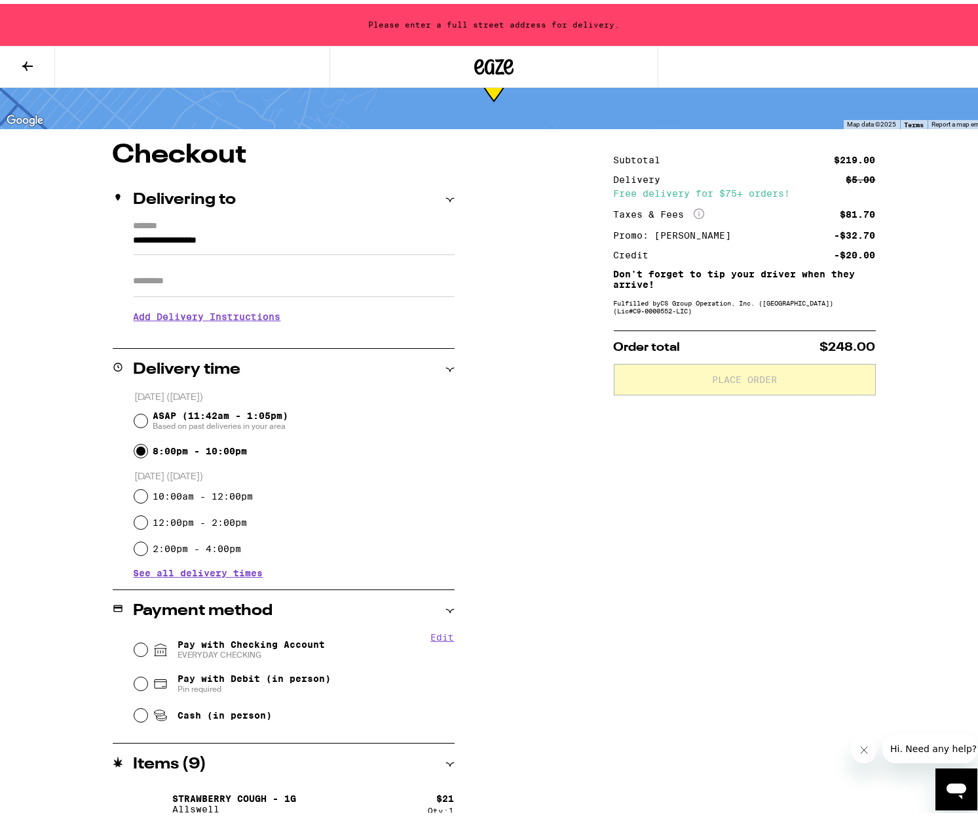
scroll to position [0, 0]
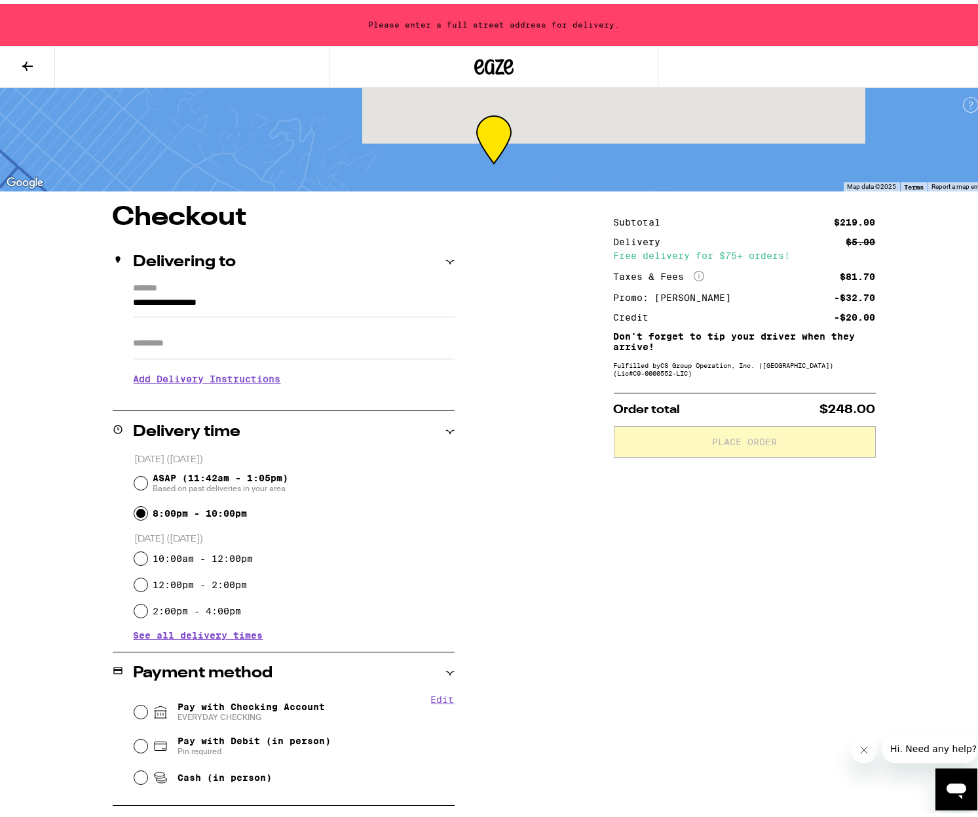
click at [171, 301] on input "**********" at bounding box center [294, 302] width 321 height 22
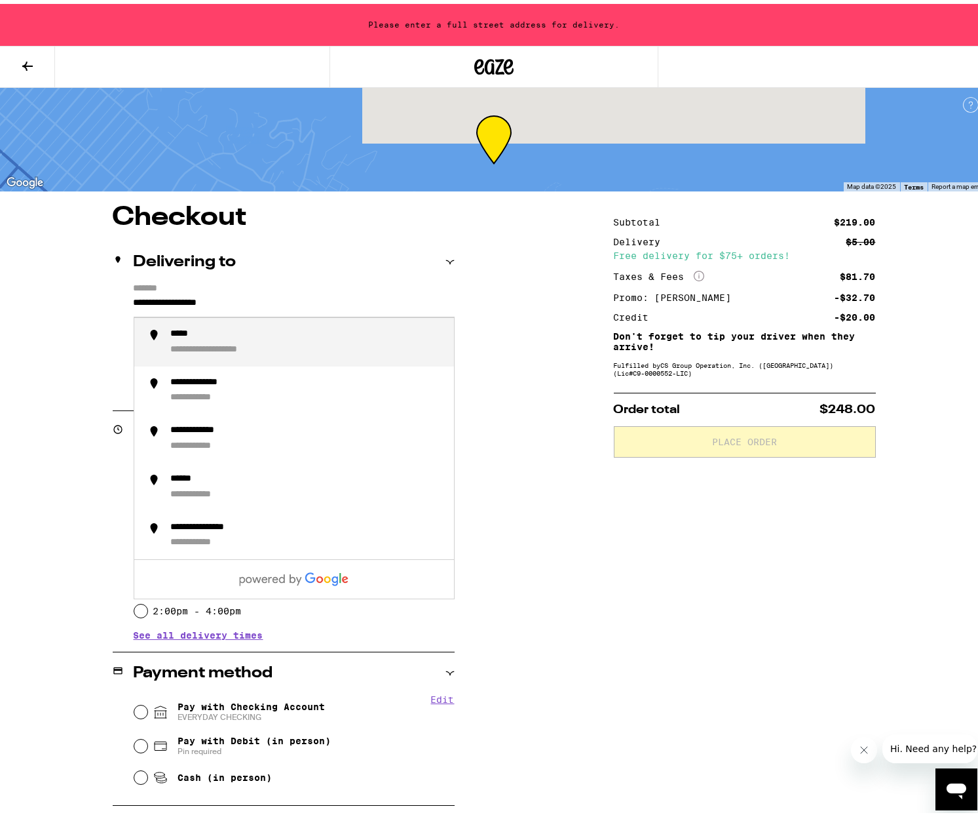
click at [136, 298] on input "**********" at bounding box center [294, 302] width 321 height 22
click at [136, 299] on input "**********" at bounding box center [294, 302] width 321 height 22
type input "*"
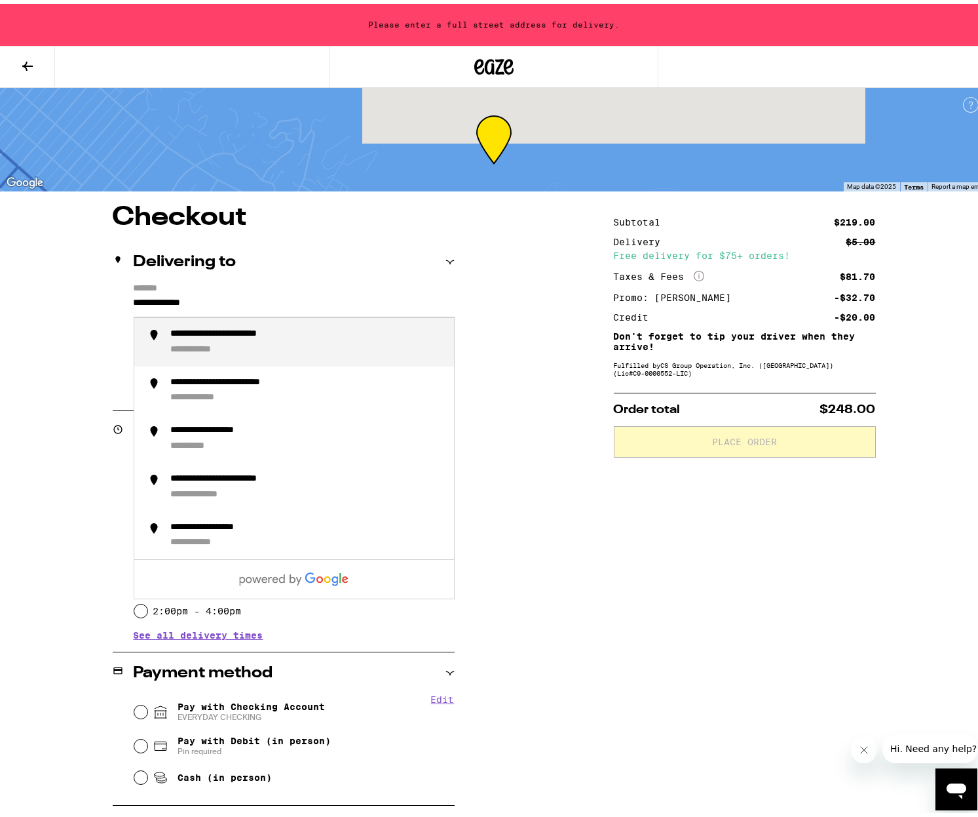
click at [187, 336] on div "**********" at bounding box center [248, 330] width 154 height 12
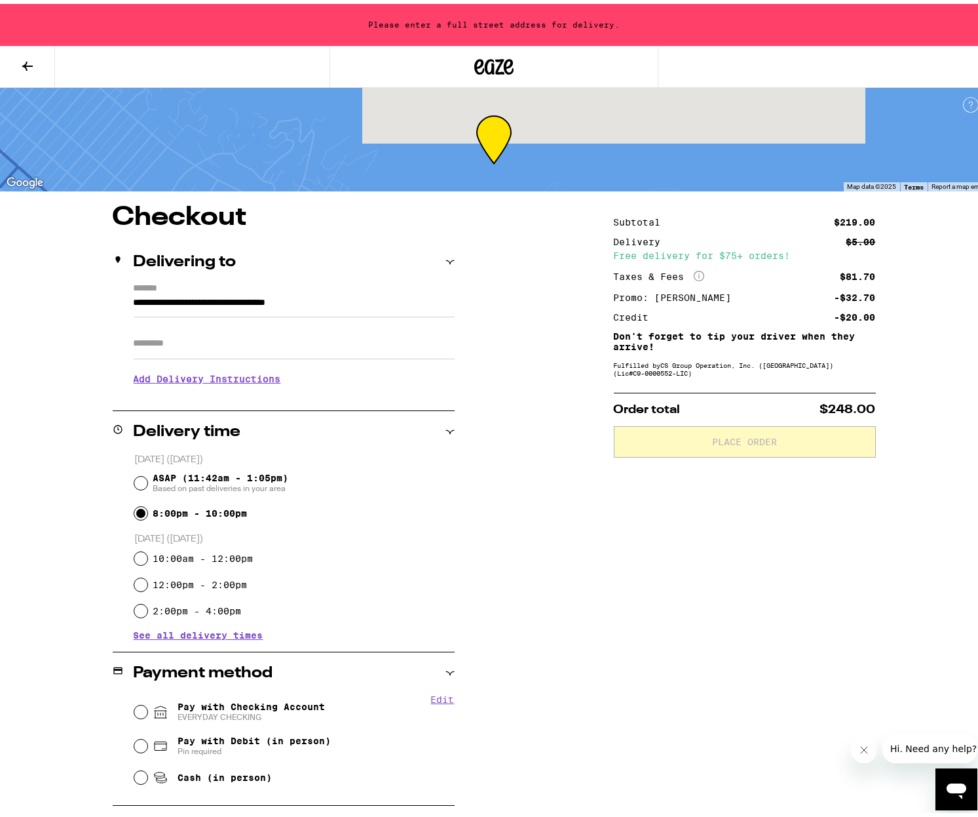
type input "**********"
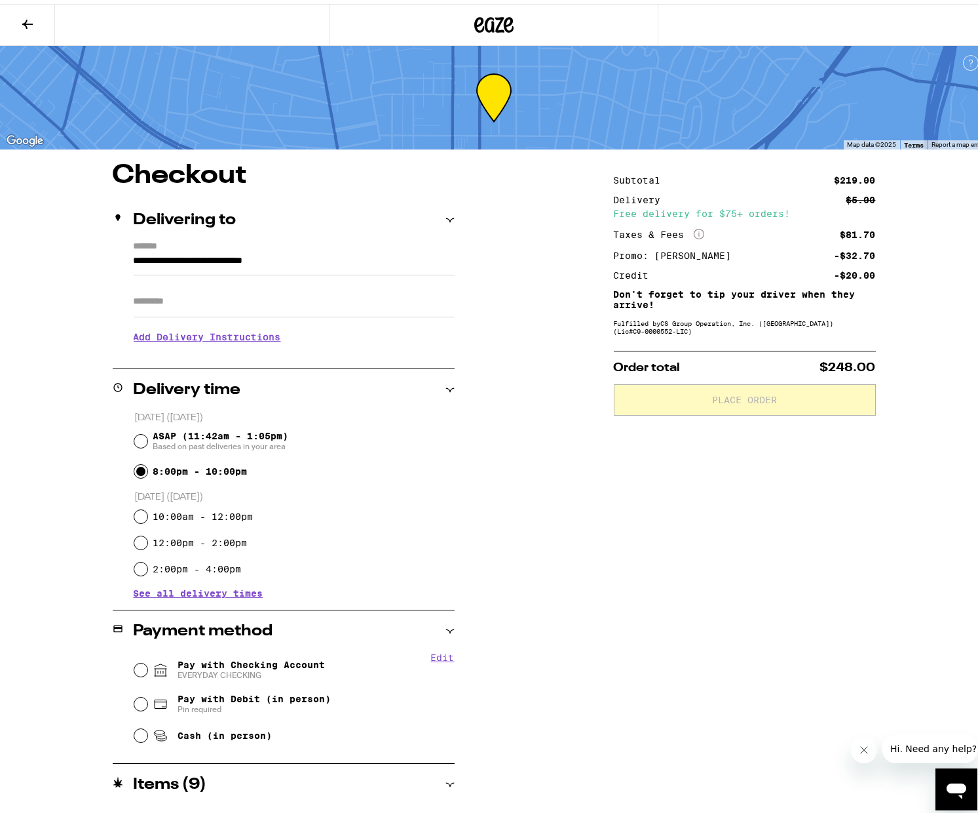
click at [217, 299] on input "Apt/Suite" at bounding box center [294, 297] width 321 height 31
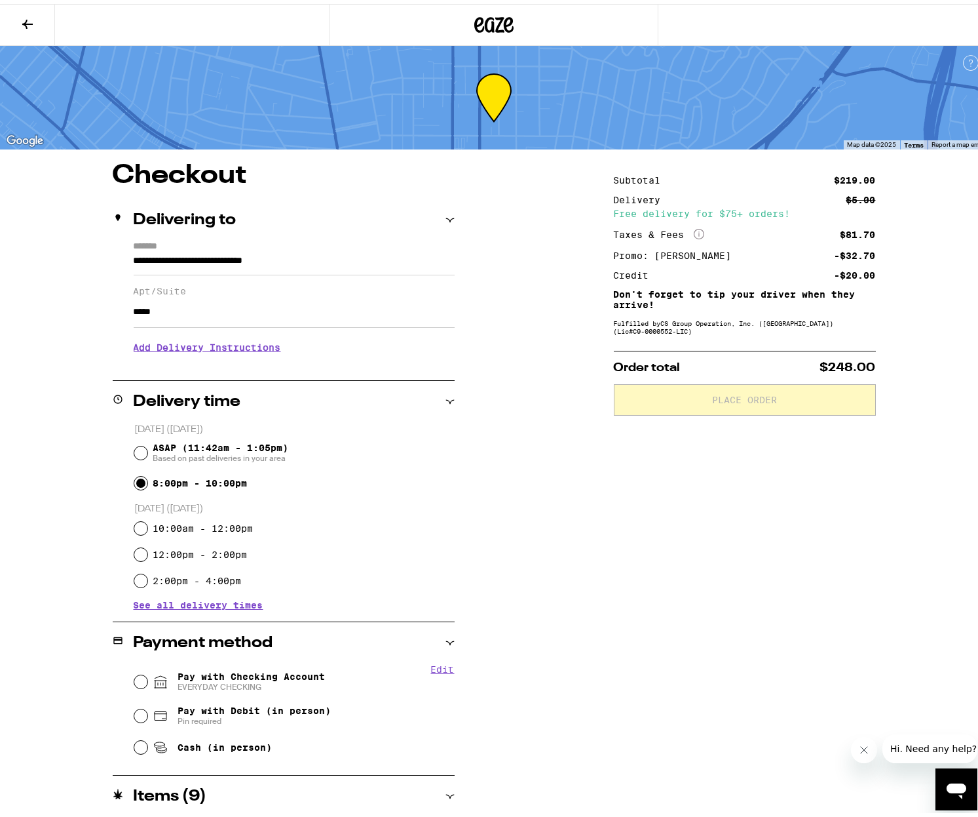
type input "*****"
click at [528, 481] on div "**********" at bounding box center [494, 652] width 944 height 986
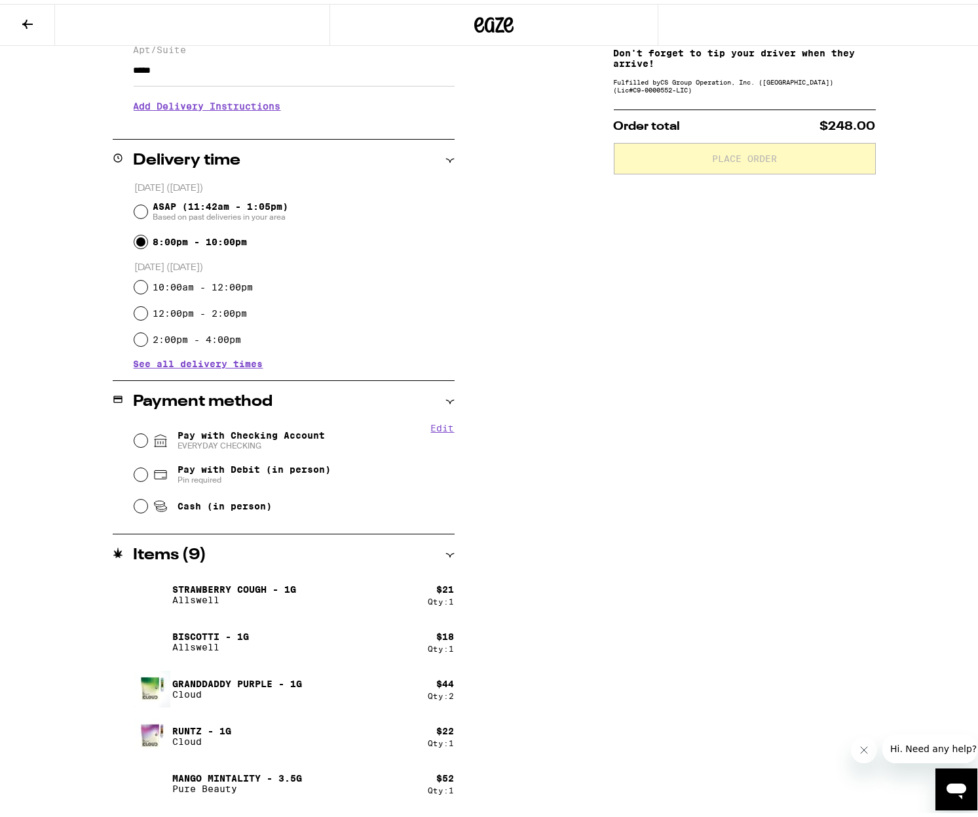
scroll to position [328, 0]
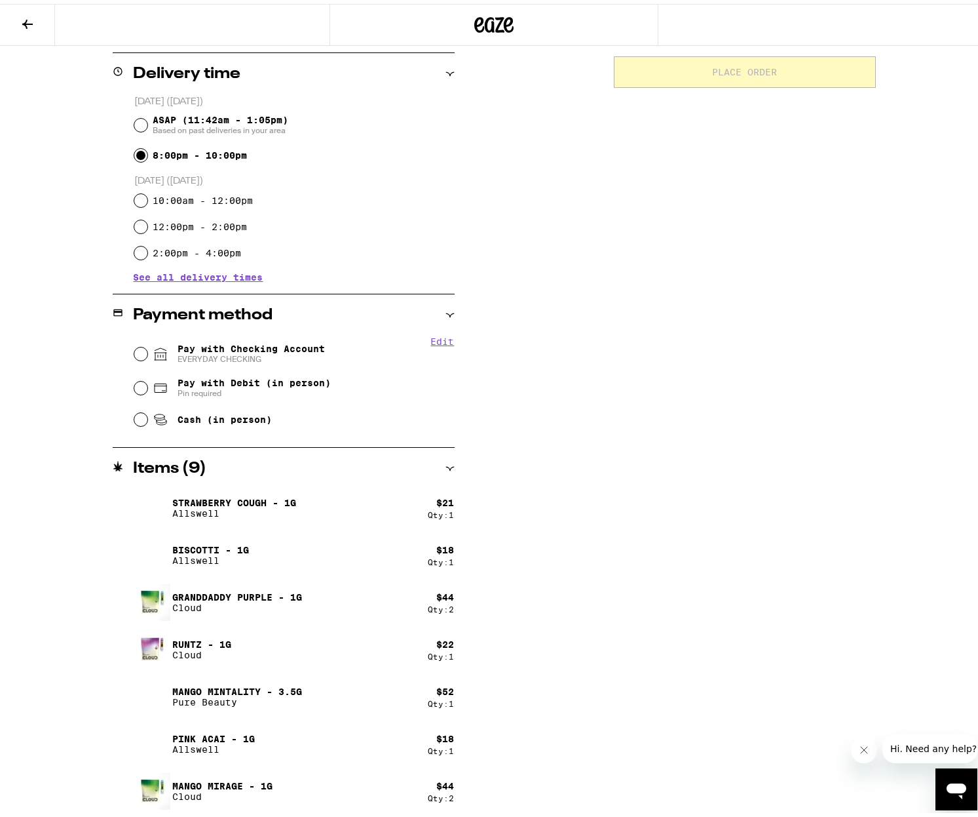
click at [136, 385] on input "Pay with Debit (in person) Pin required" at bounding box center [140, 383] width 13 height 13
radio input "true"
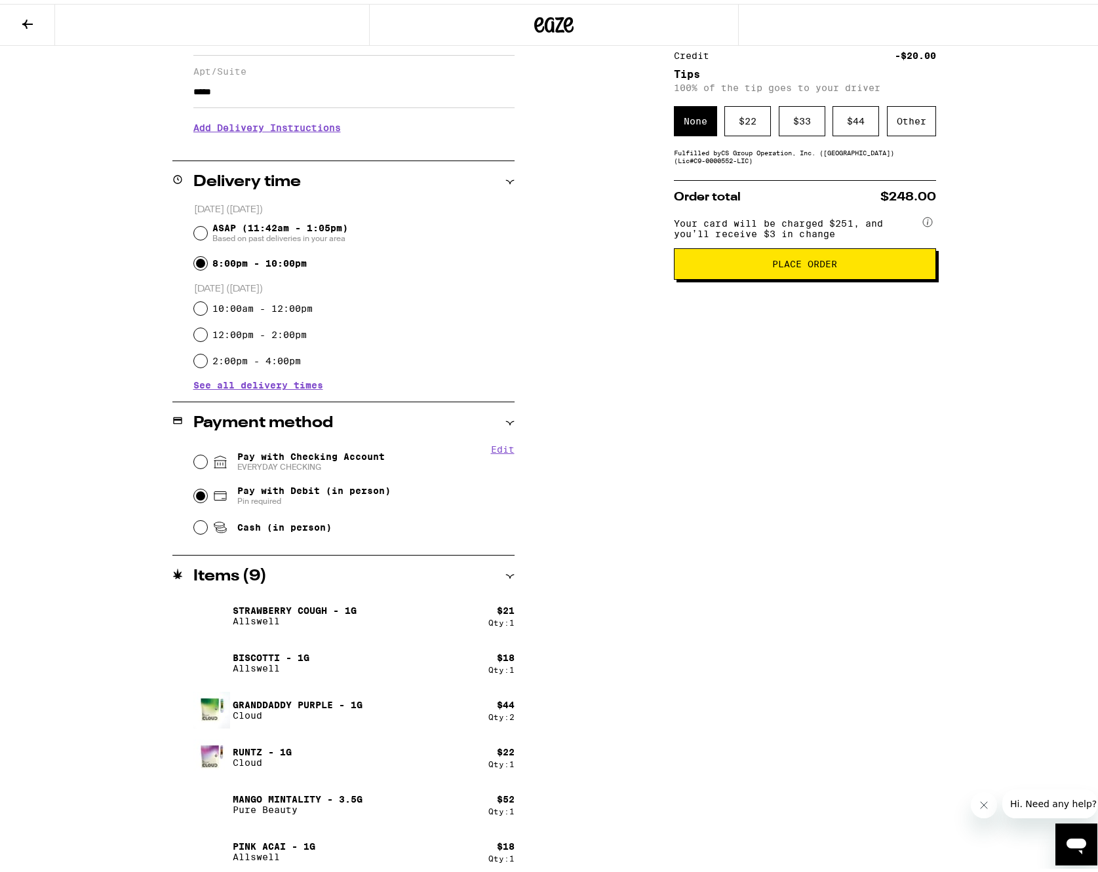
scroll to position [272, 0]
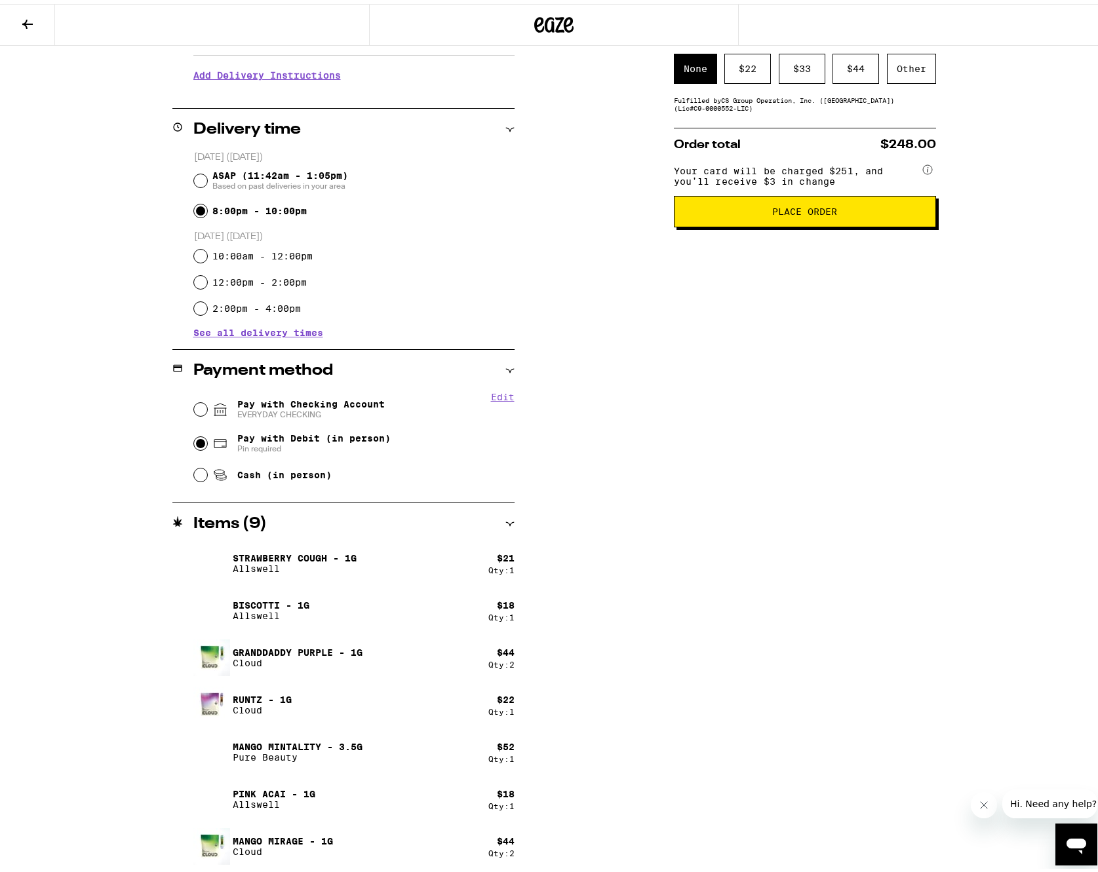
click at [848, 212] on span "Place Order" at bounding box center [805, 207] width 240 height 9
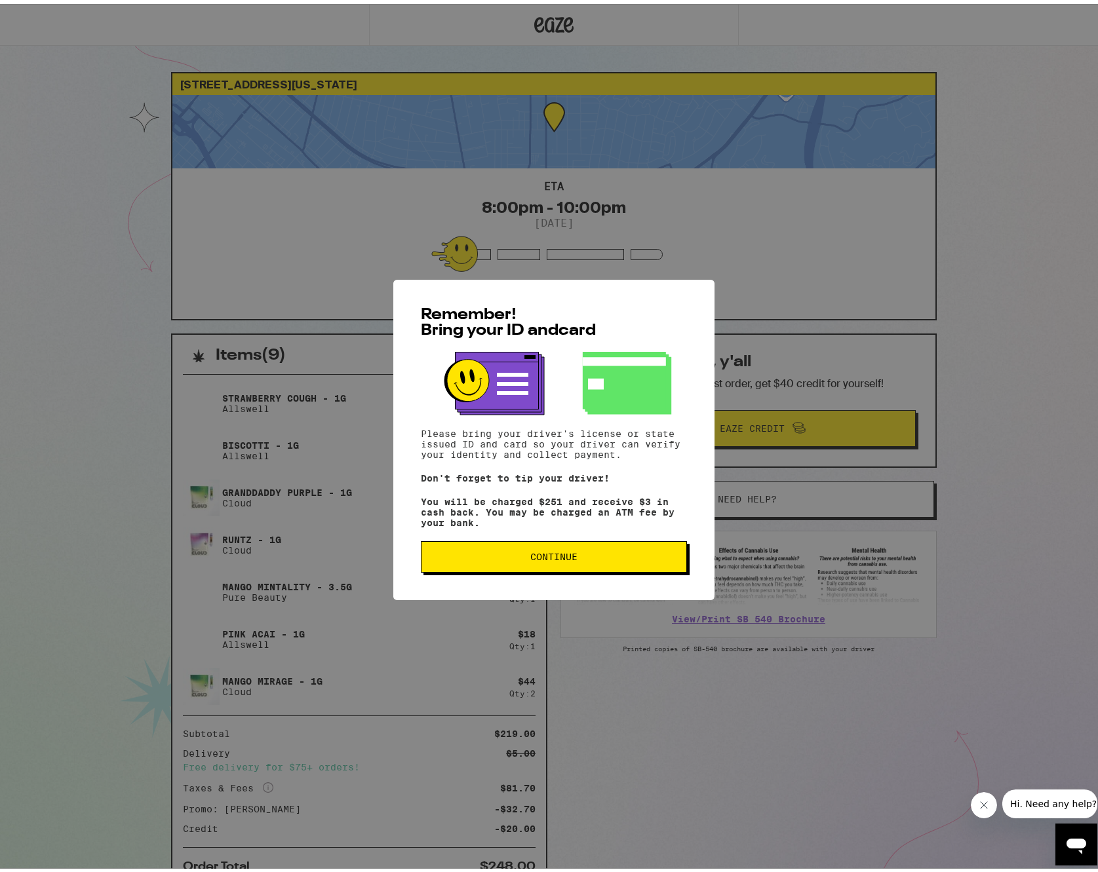
click at [529, 564] on button "Continue" at bounding box center [554, 552] width 266 height 31
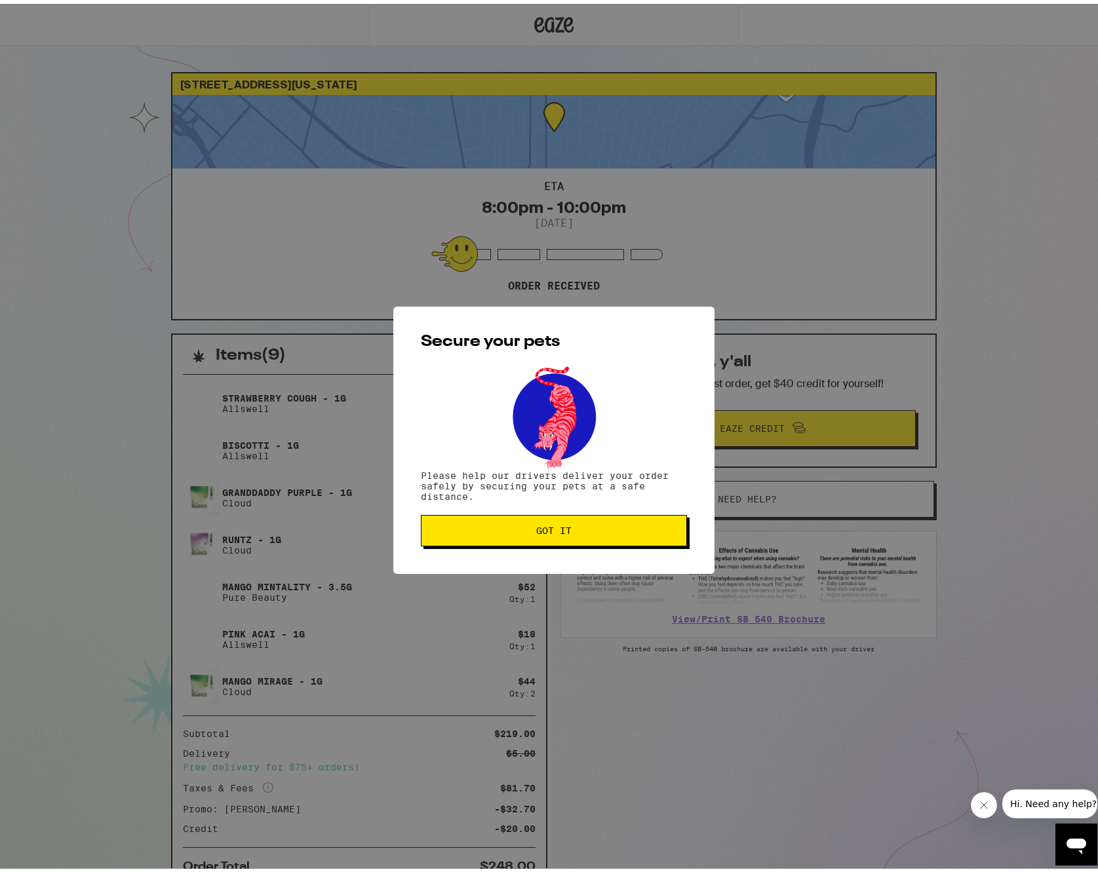
click at [522, 528] on span "Got it" at bounding box center [554, 526] width 244 height 9
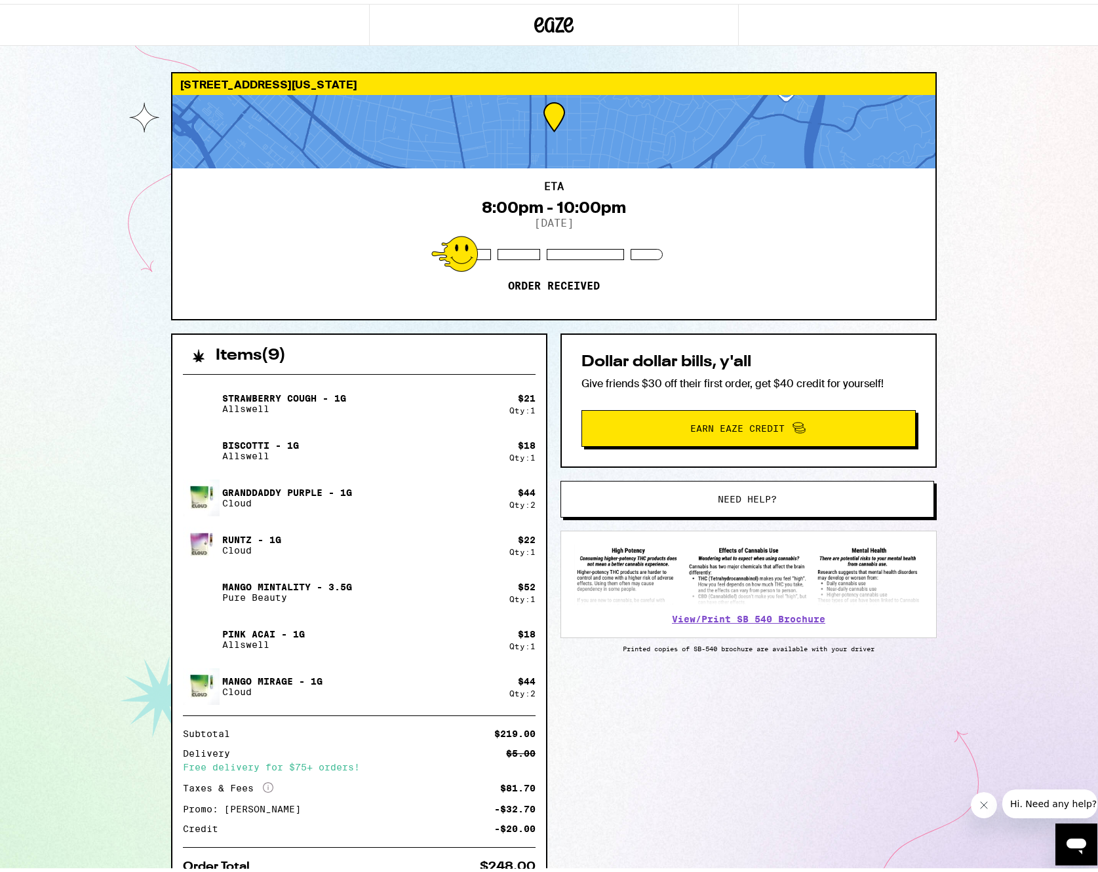
click at [537, 22] on icon at bounding box center [553, 21] width 39 height 24
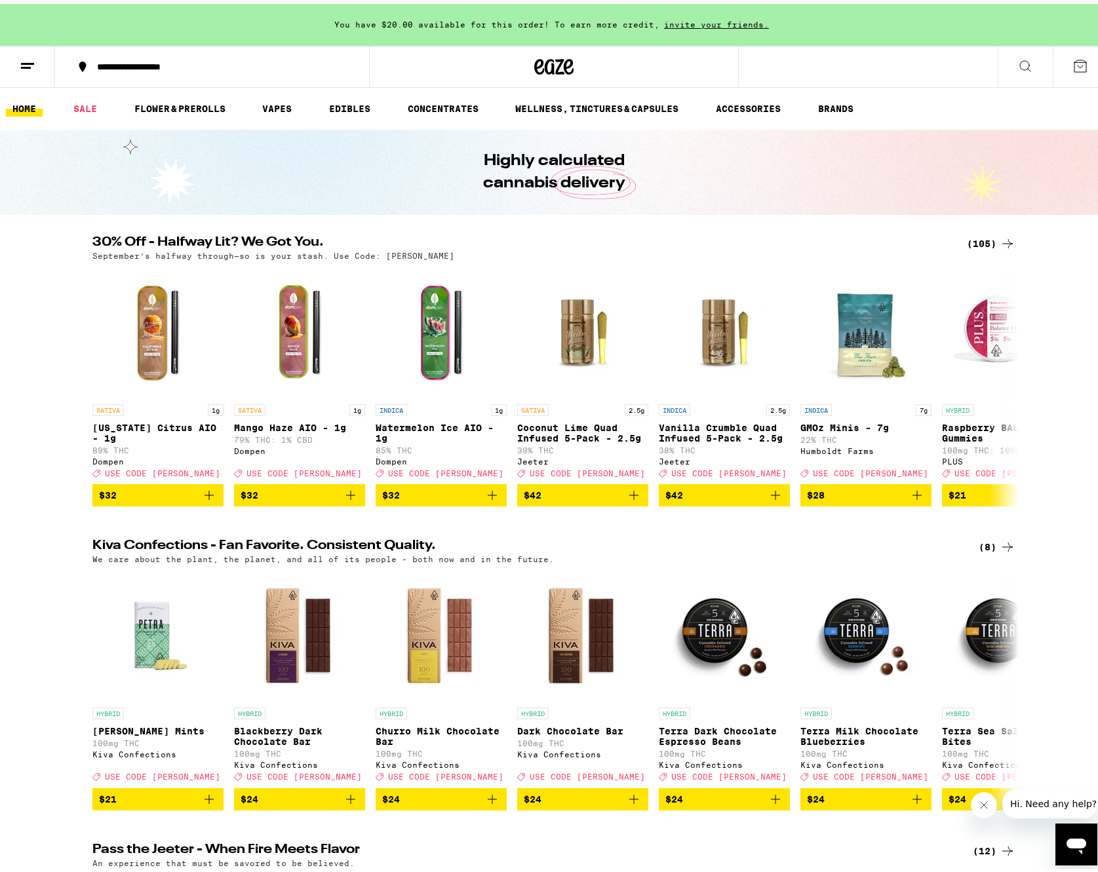
click at [978, 239] on div "(105)" at bounding box center [991, 240] width 48 height 16
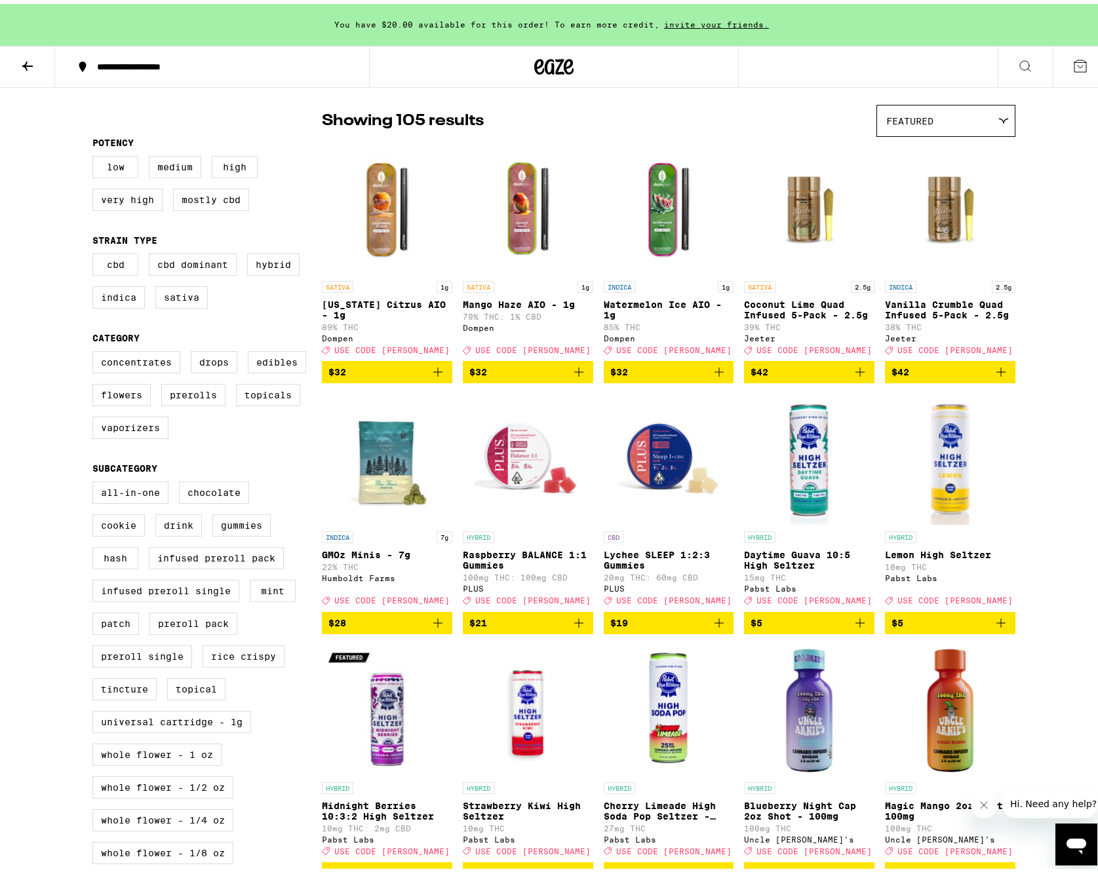
scroll to position [194, 0]
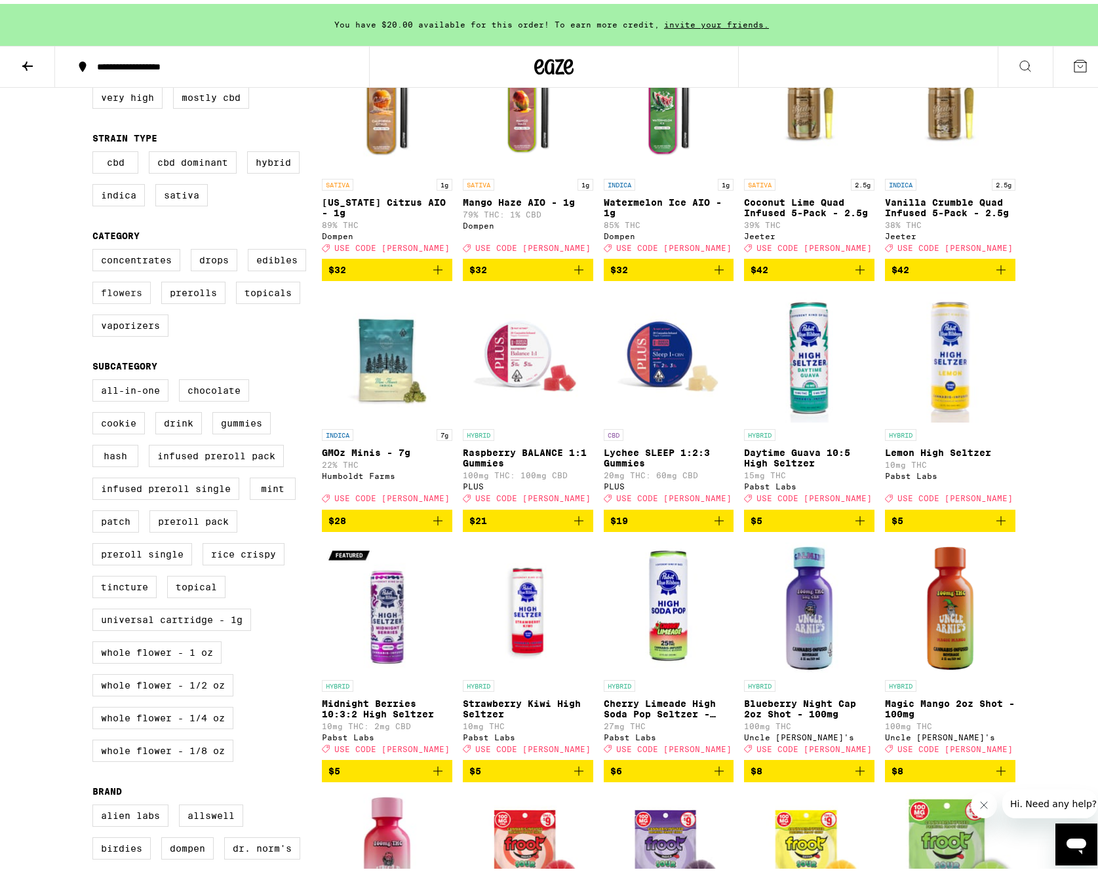
click at [126, 300] on label "Flowers" at bounding box center [121, 289] width 58 height 22
click at [96, 248] on input "Flowers" at bounding box center [95, 247] width 1 height 1
checkbox input "true"
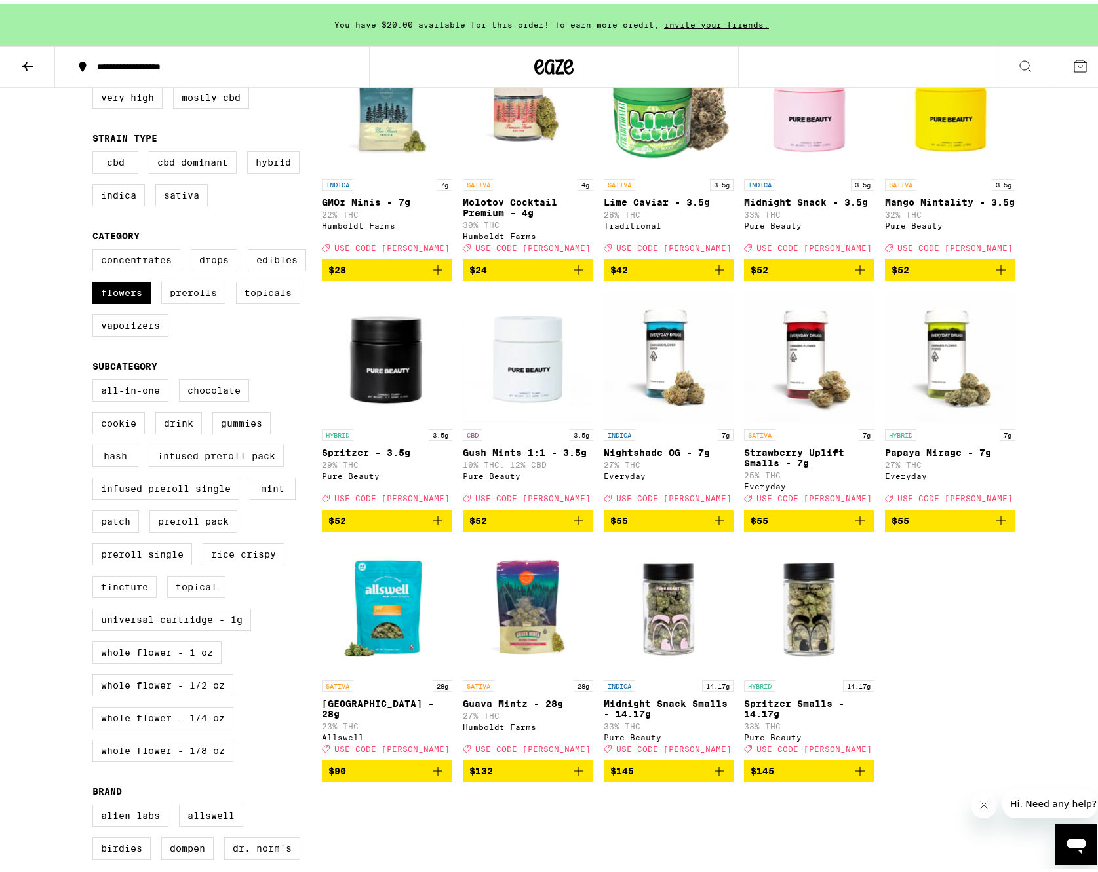
click at [943, 115] on img "Open page for Mango Mintality - 3.5g from Pure Beauty" at bounding box center [950, 102] width 130 height 131
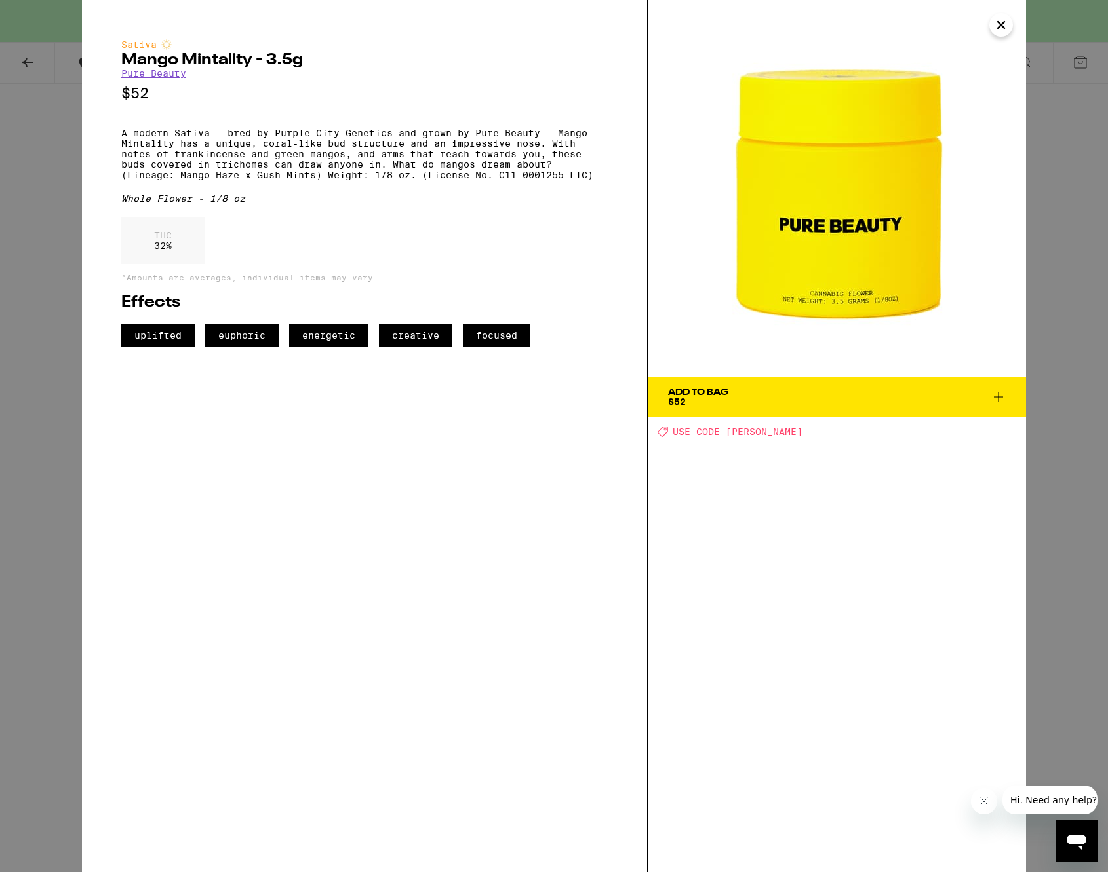
click at [716, 368] on img at bounding box center [836, 188] width 377 height 377
click at [716, 396] on div "Add To Bag" at bounding box center [698, 392] width 60 height 9
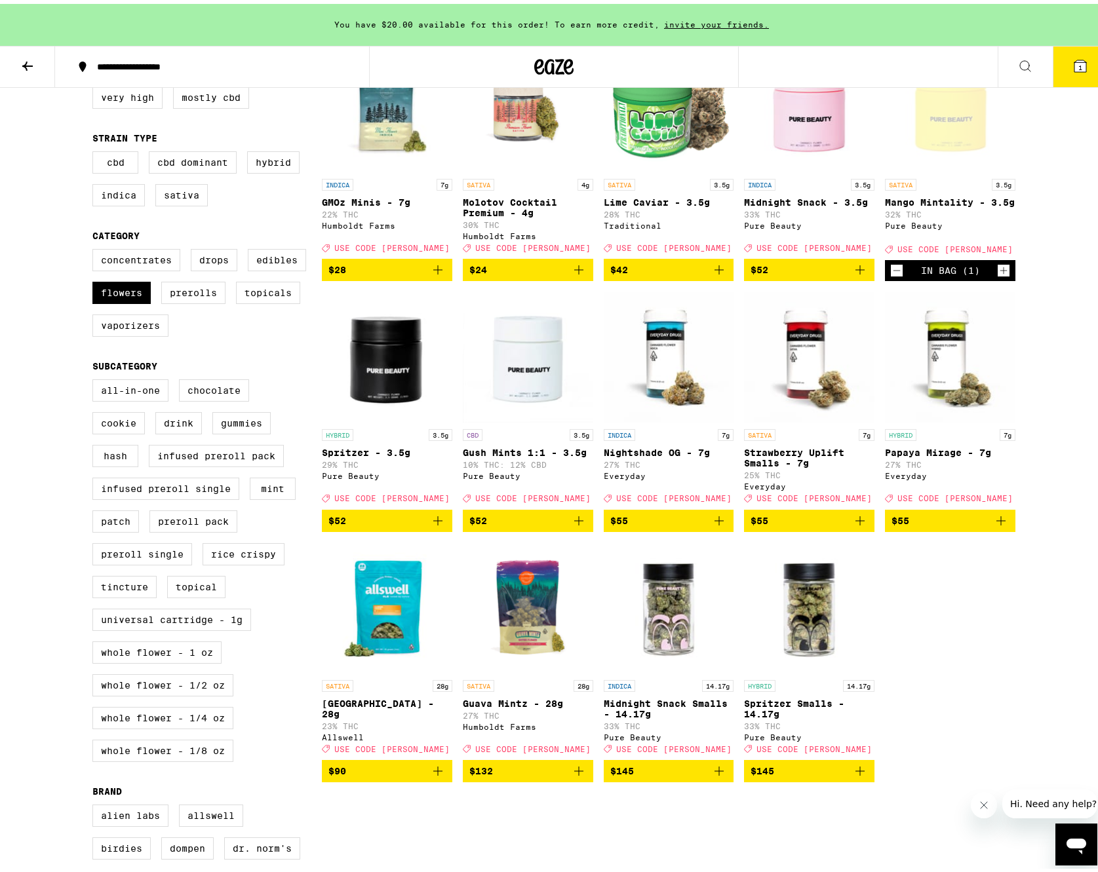
click at [978, 63] on icon at bounding box center [1080, 62] width 12 height 12
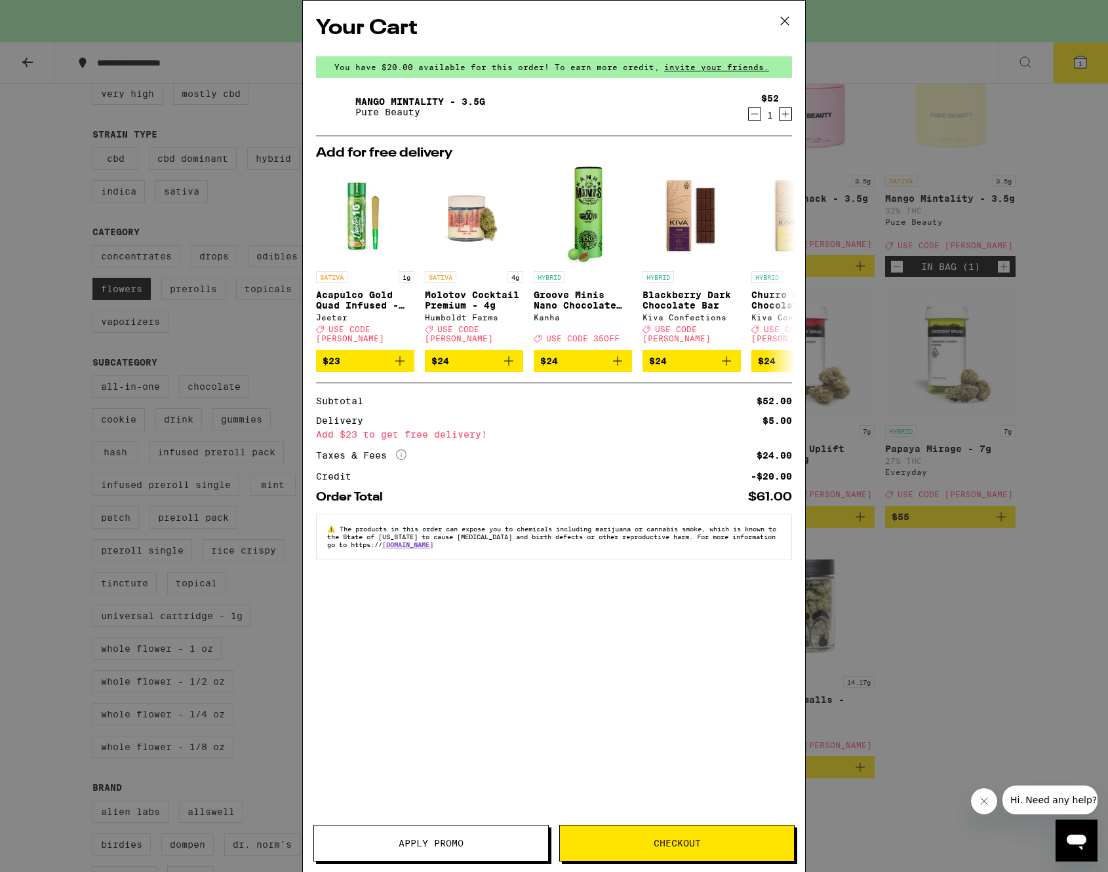
click at [435, 816] on span "Apply Promo" at bounding box center [430, 843] width 65 height 9
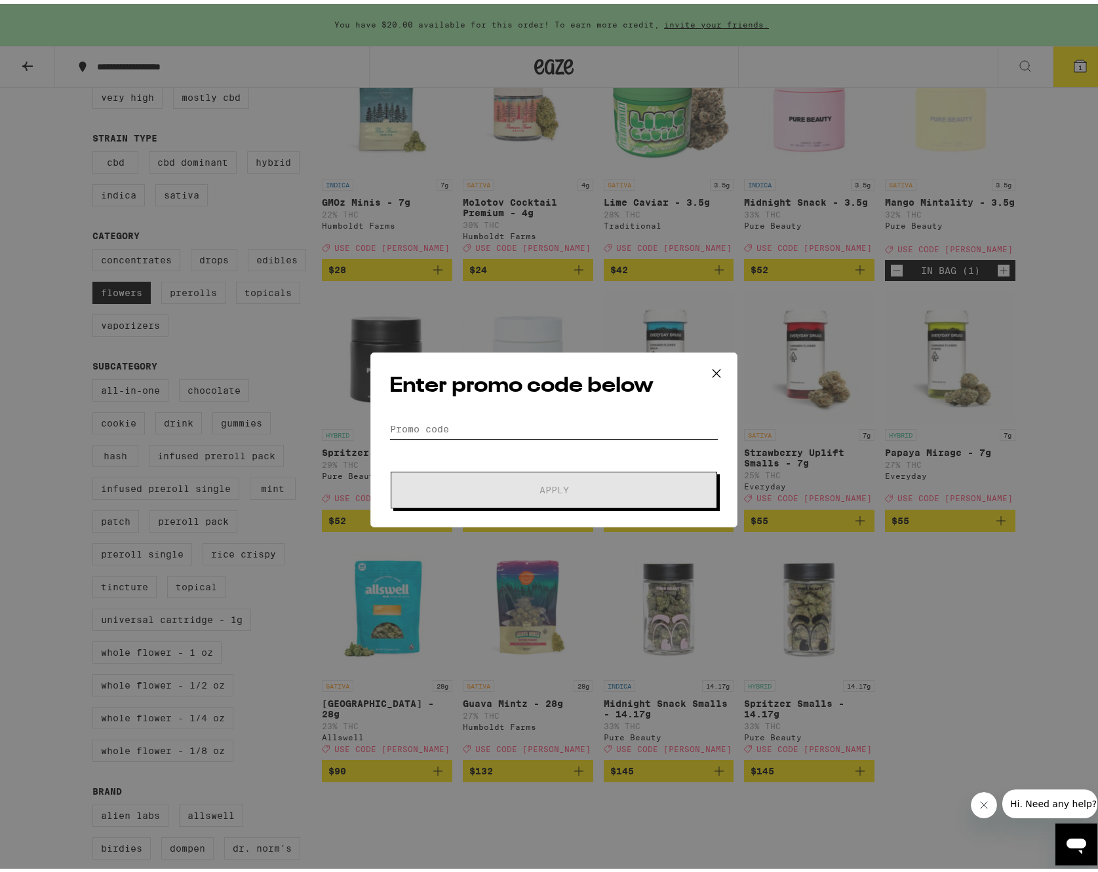
click at [436, 424] on input "Promo Code" at bounding box center [553, 426] width 329 height 20
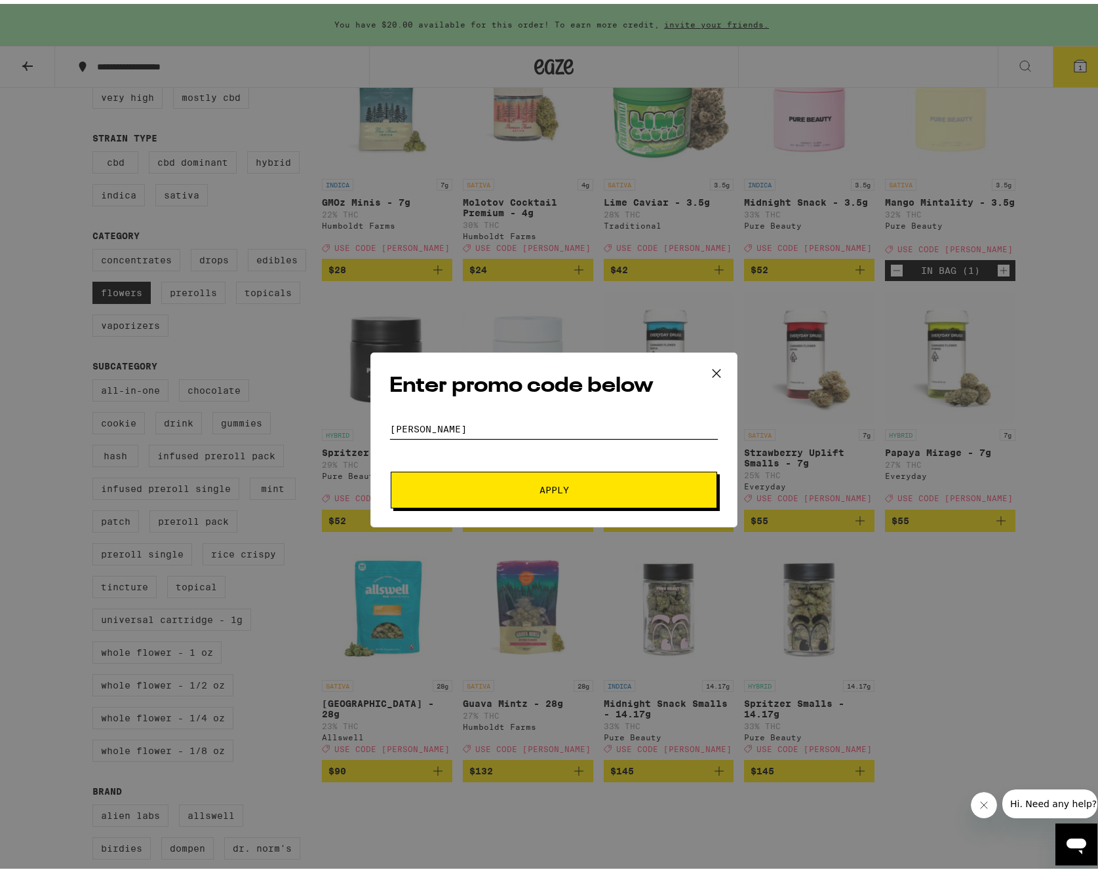
type input "[PERSON_NAME]"
click at [566, 495] on button "Apply" at bounding box center [554, 486] width 326 height 37
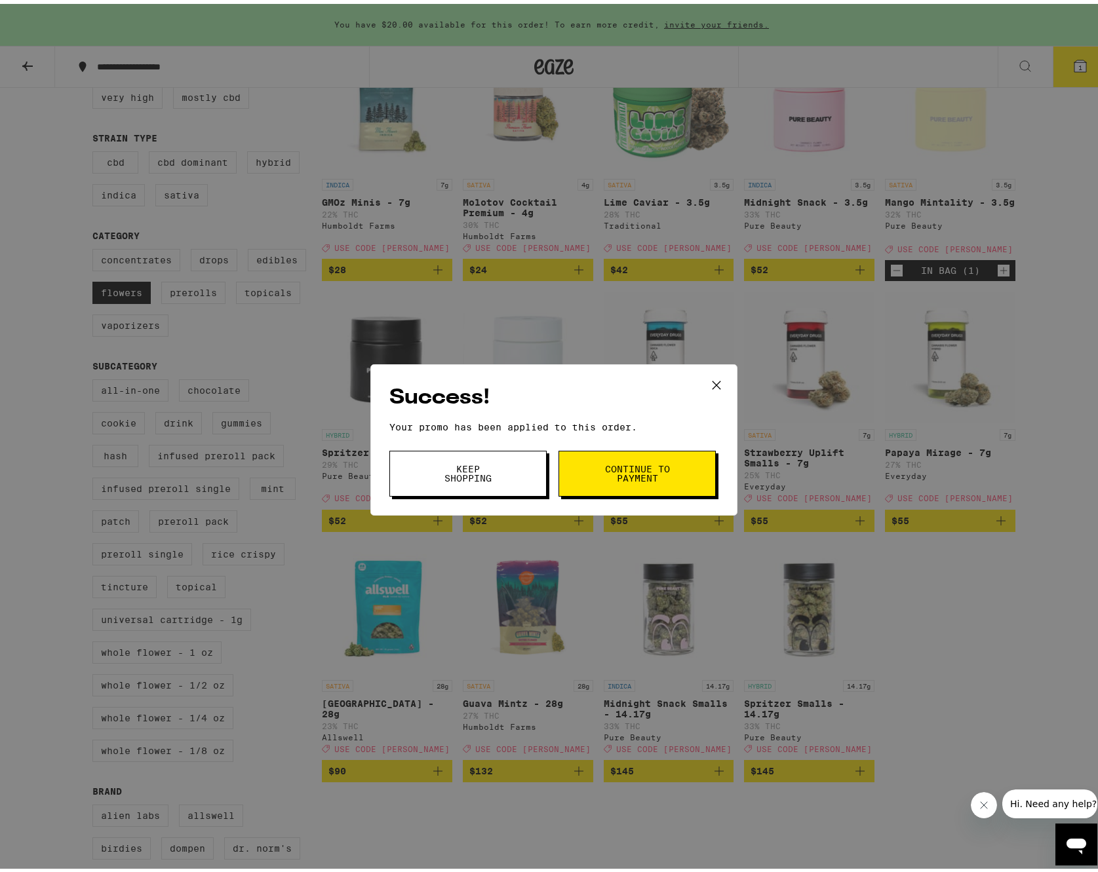
click at [585, 468] on button "Continue to payment" at bounding box center [636, 470] width 157 height 46
